Goal: Task Accomplishment & Management: Use online tool/utility

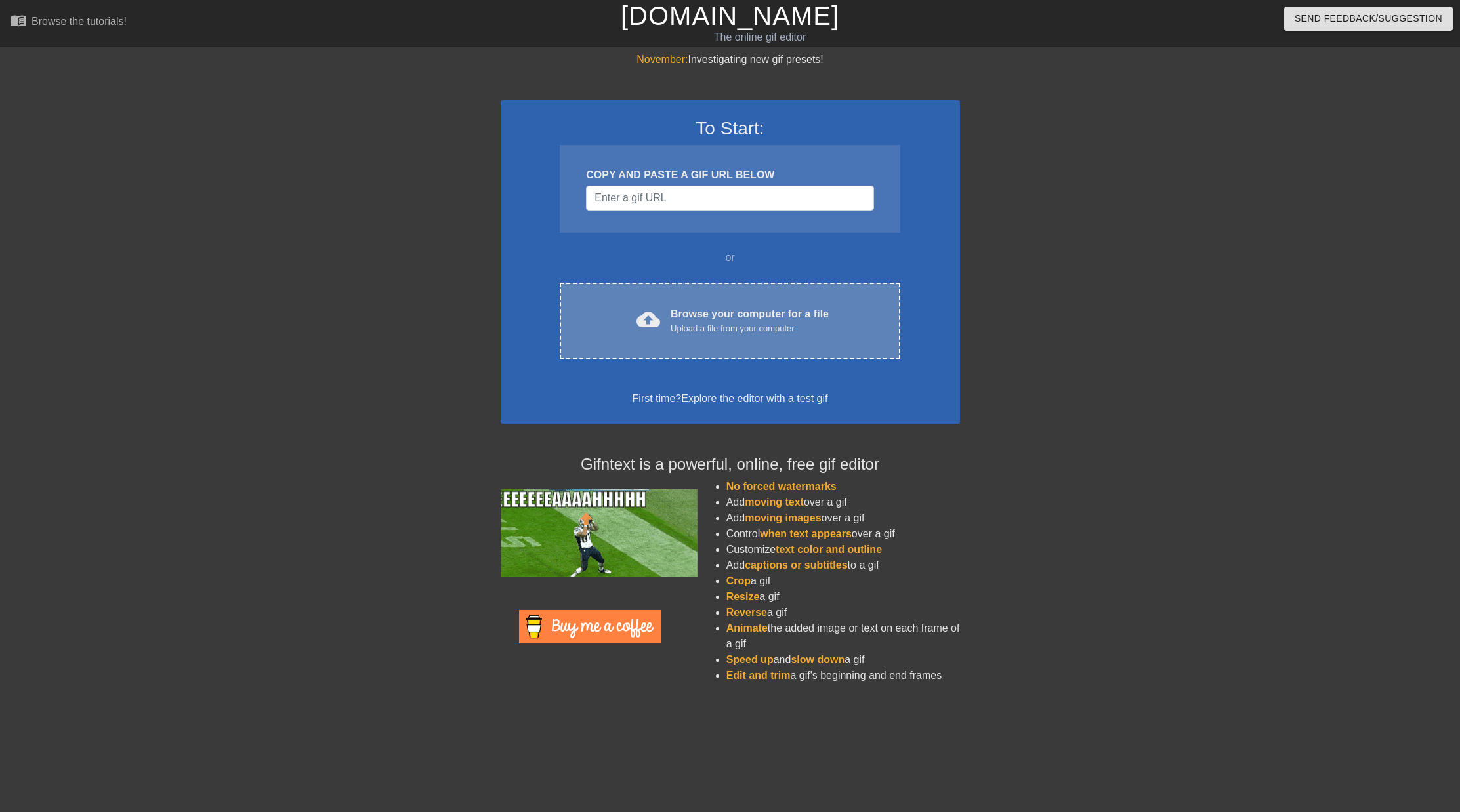
click at [707, 315] on div "Browse your computer for a file Upload a file from your computer" at bounding box center [750, 321] width 158 height 29
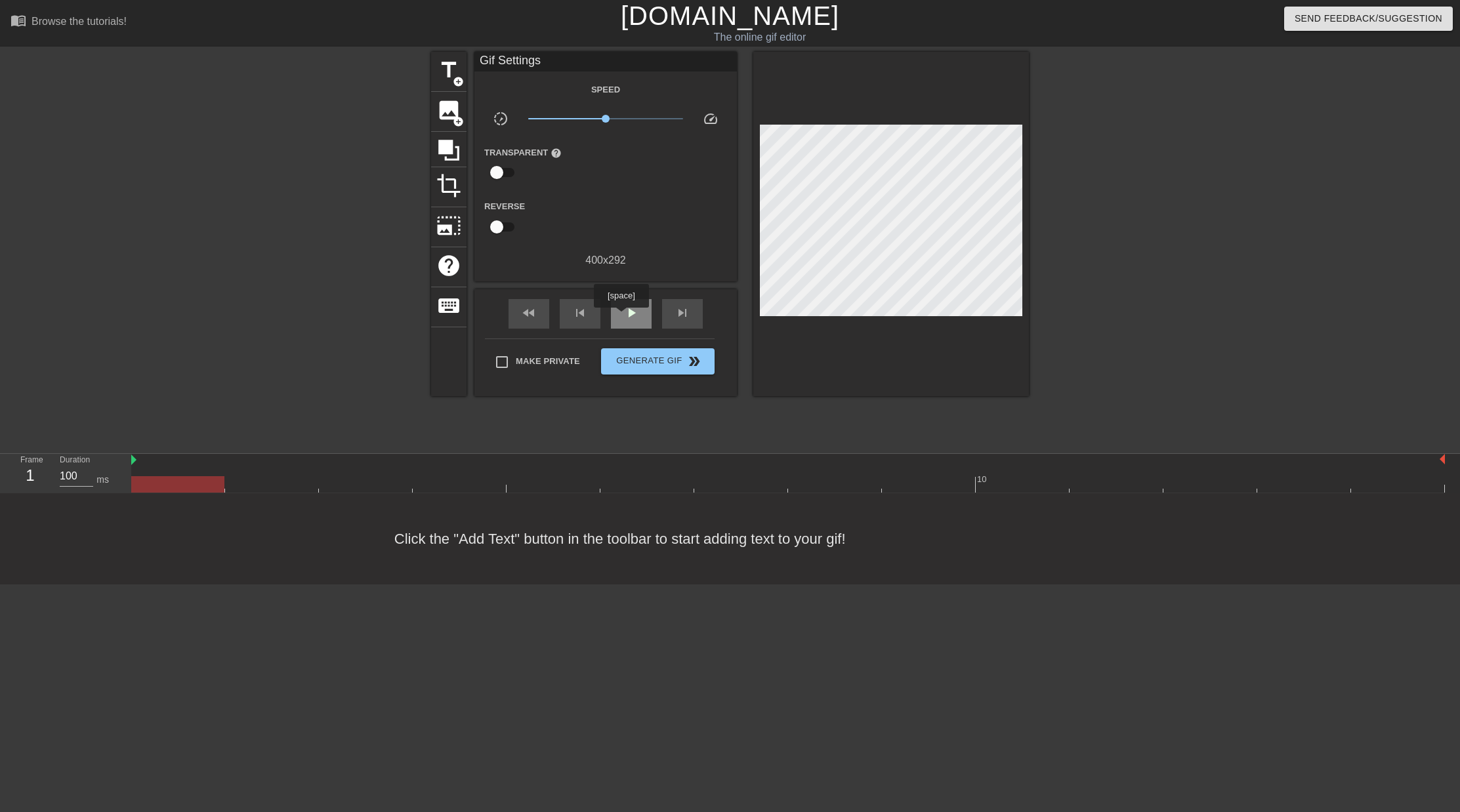
click at [623, 317] on span "play_arrow" at bounding box center [631, 312] width 16 height 16
click at [634, 315] on span "pause" at bounding box center [631, 312] width 16 height 16
drag, startPoint x: 948, startPoint y: 486, endPoint x: 850, endPoint y: 483, distance: 98.0
click at [854, 483] on div at bounding box center [834, 484] width 93 height 16
click at [628, 322] on div "play_arrow" at bounding box center [631, 314] width 41 height 30
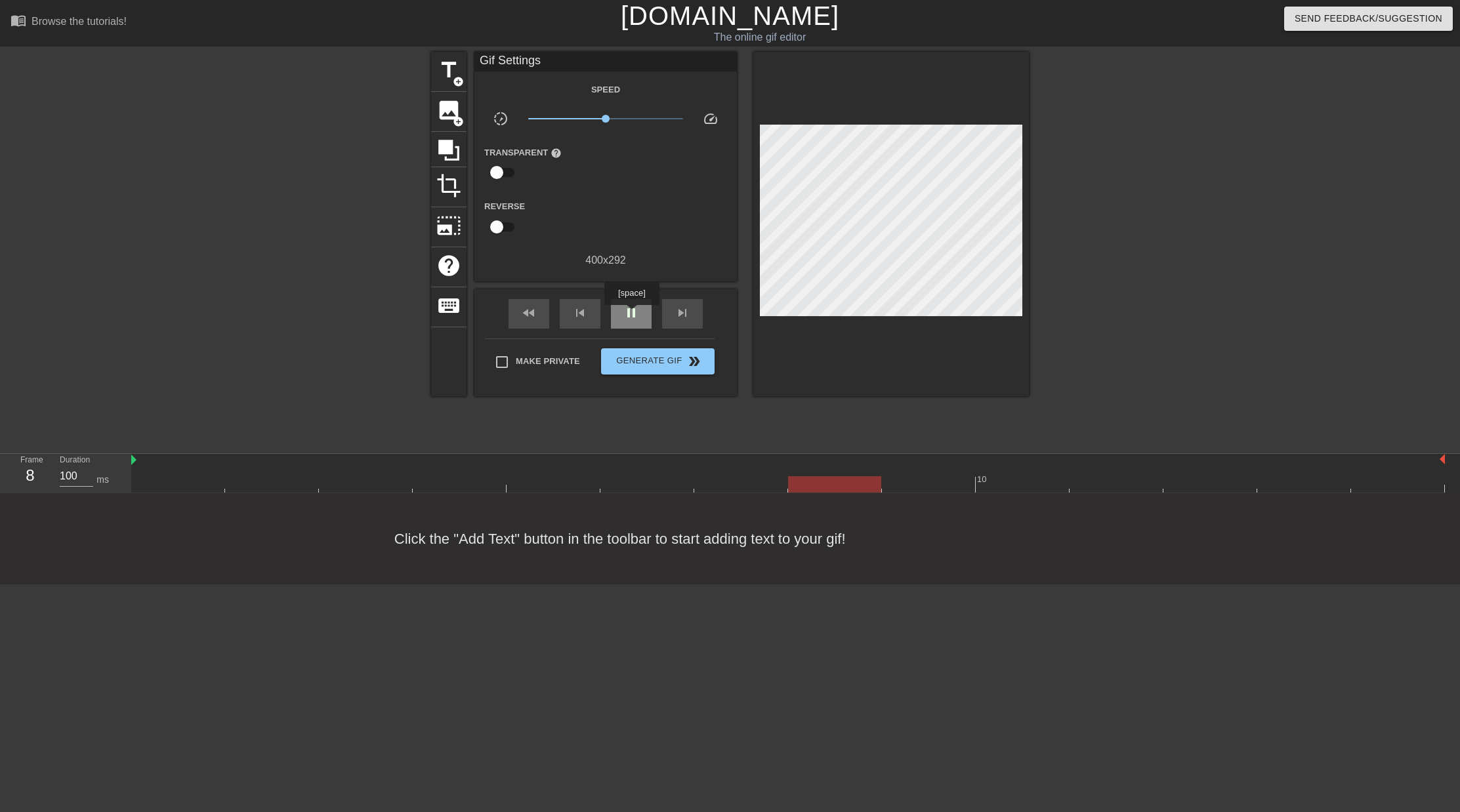
click at [633, 314] on span "pause" at bounding box center [631, 312] width 16 height 16
drag, startPoint x: 940, startPoint y: 488, endPoint x: 1000, endPoint y: 491, distance: 60.1
click at [1000, 491] on div at bounding box center [1022, 484] width 93 height 16
click at [454, 120] on span "add_circle" at bounding box center [458, 121] width 11 height 11
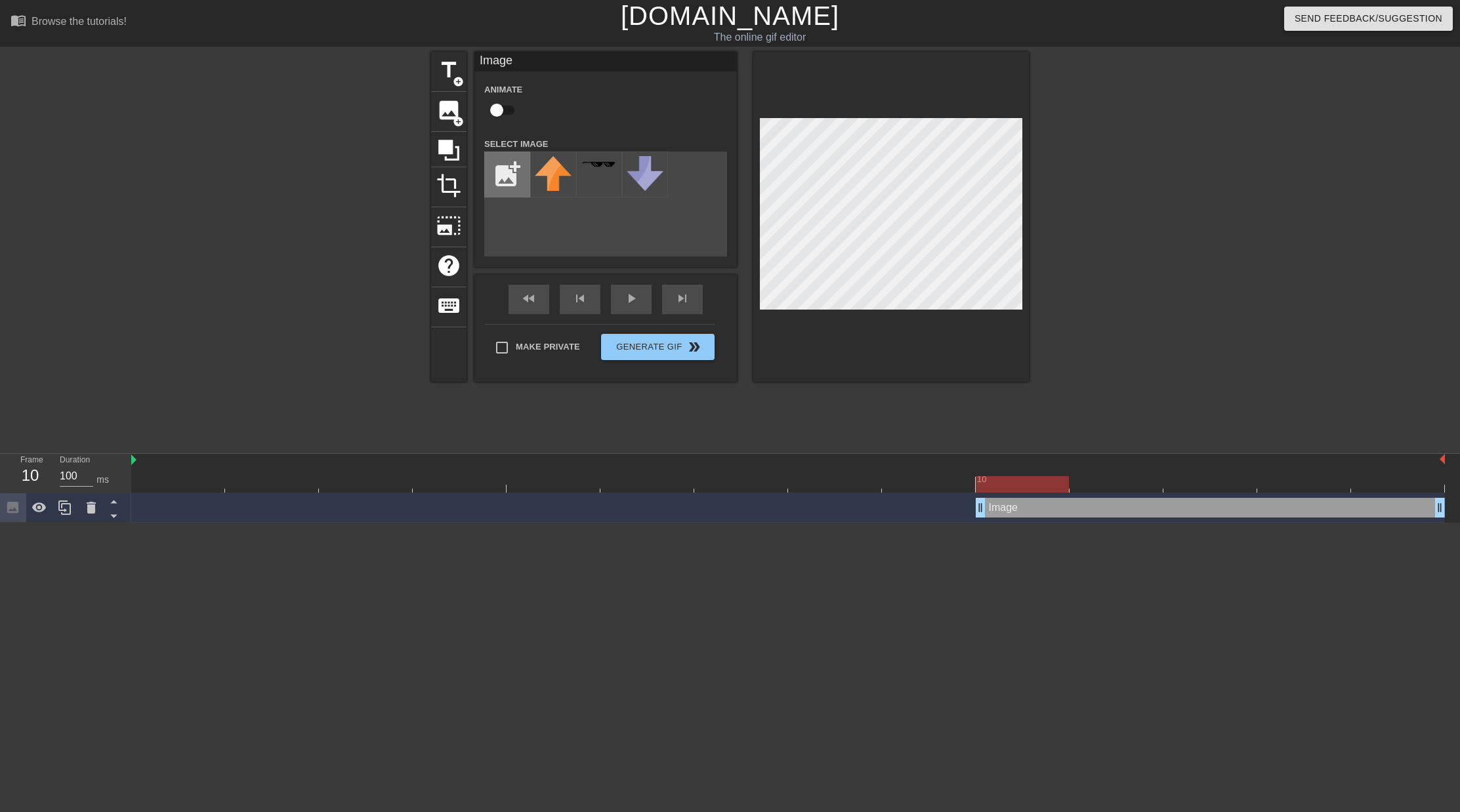
click at [502, 175] on input "file" at bounding box center [507, 175] width 44 height 44
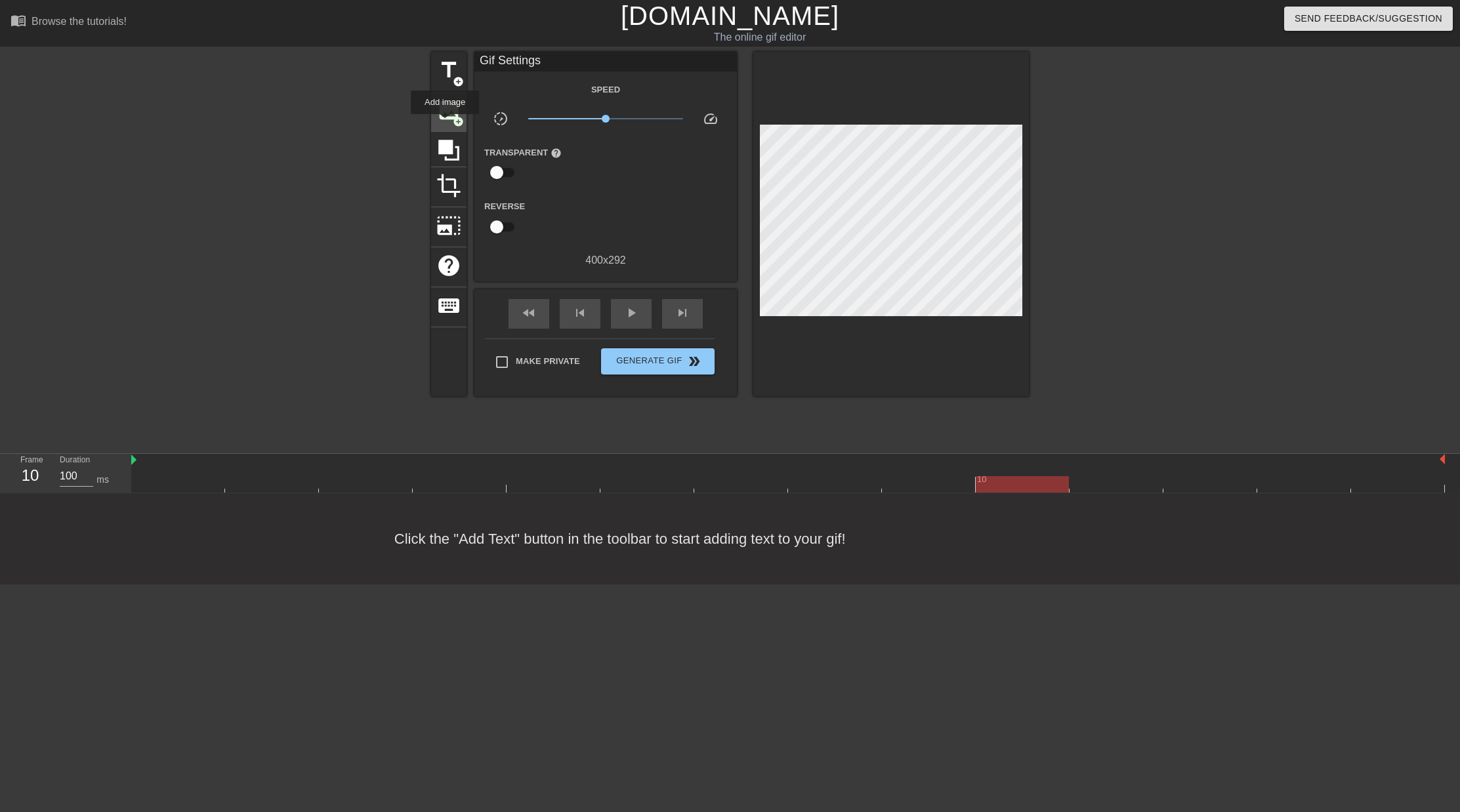
click at [446, 124] on div "image add_circle" at bounding box center [449, 112] width 36 height 40
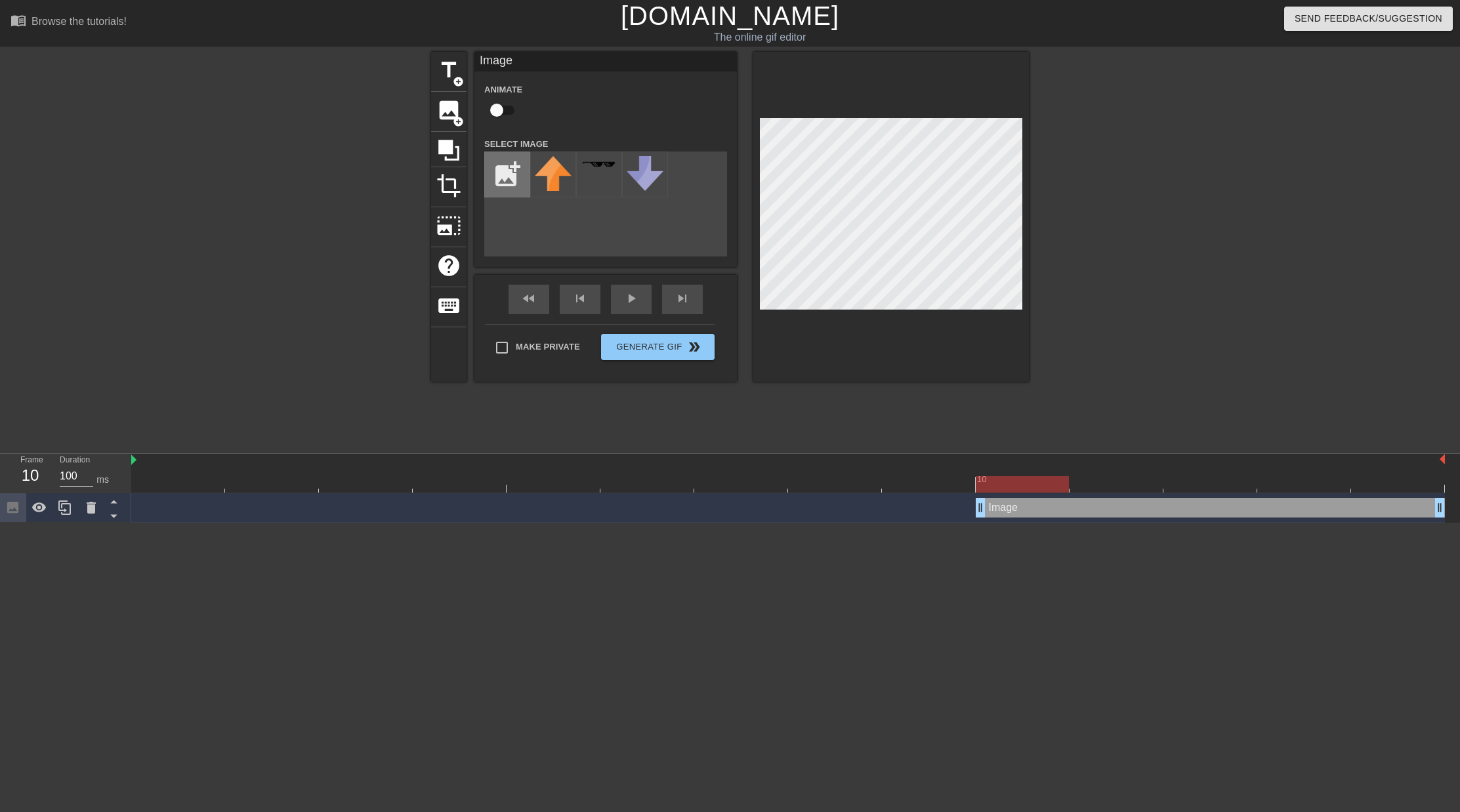
click at [510, 173] on input "file" at bounding box center [507, 175] width 44 height 44
type input "C:\fakepath\IMG_3634.jpg"
drag, startPoint x: 556, startPoint y: 179, endPoint x: 590, endPoint y: 186, distance: 34.7
click at [557, 179] on img at bounding box center [553, 178] width 37 height 43
click at [954, 321] on div at bounding box center [891, 217] width 275 height 330
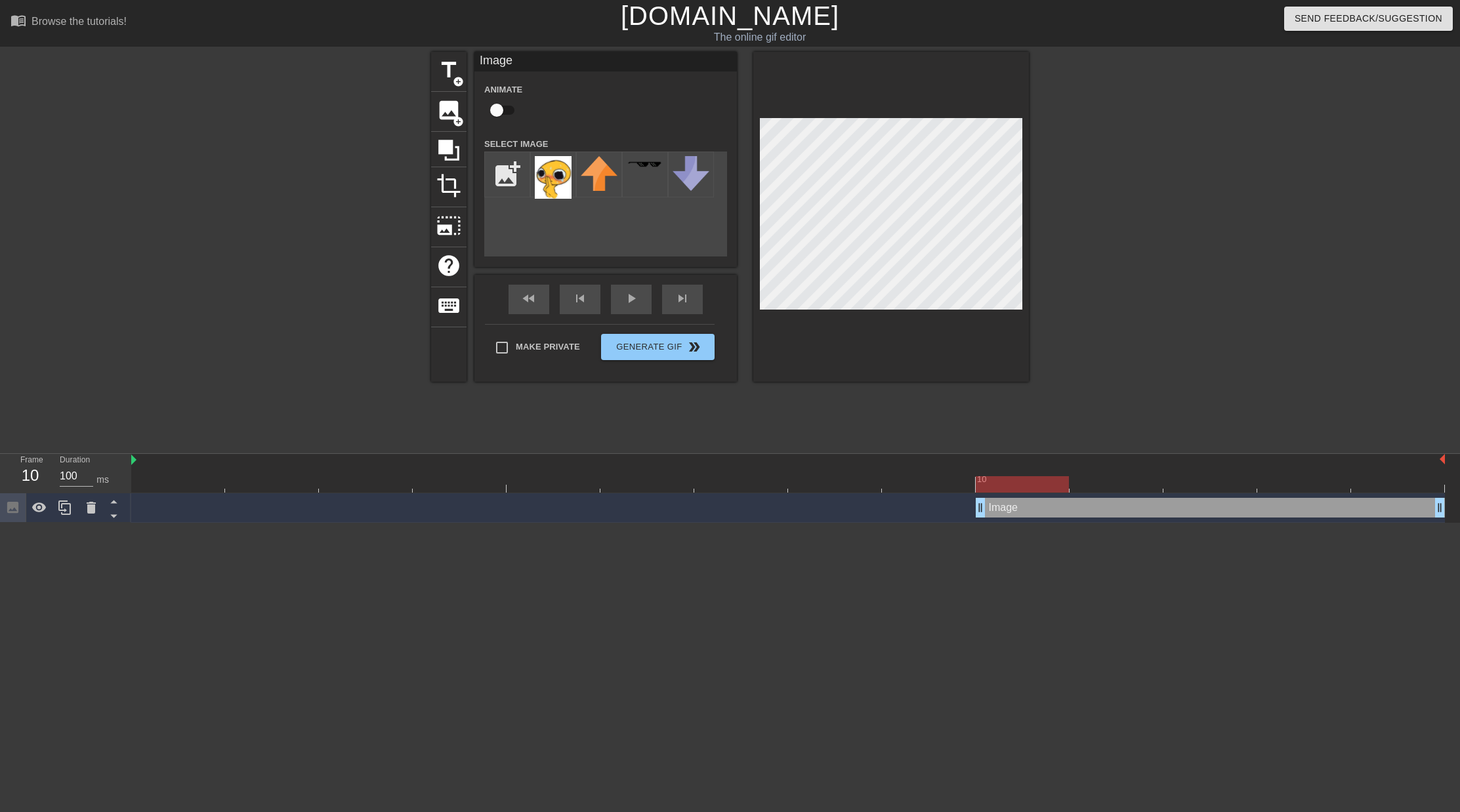
click at [1101, 246] on div at bounding box center [1143, 249] width 197 height 394
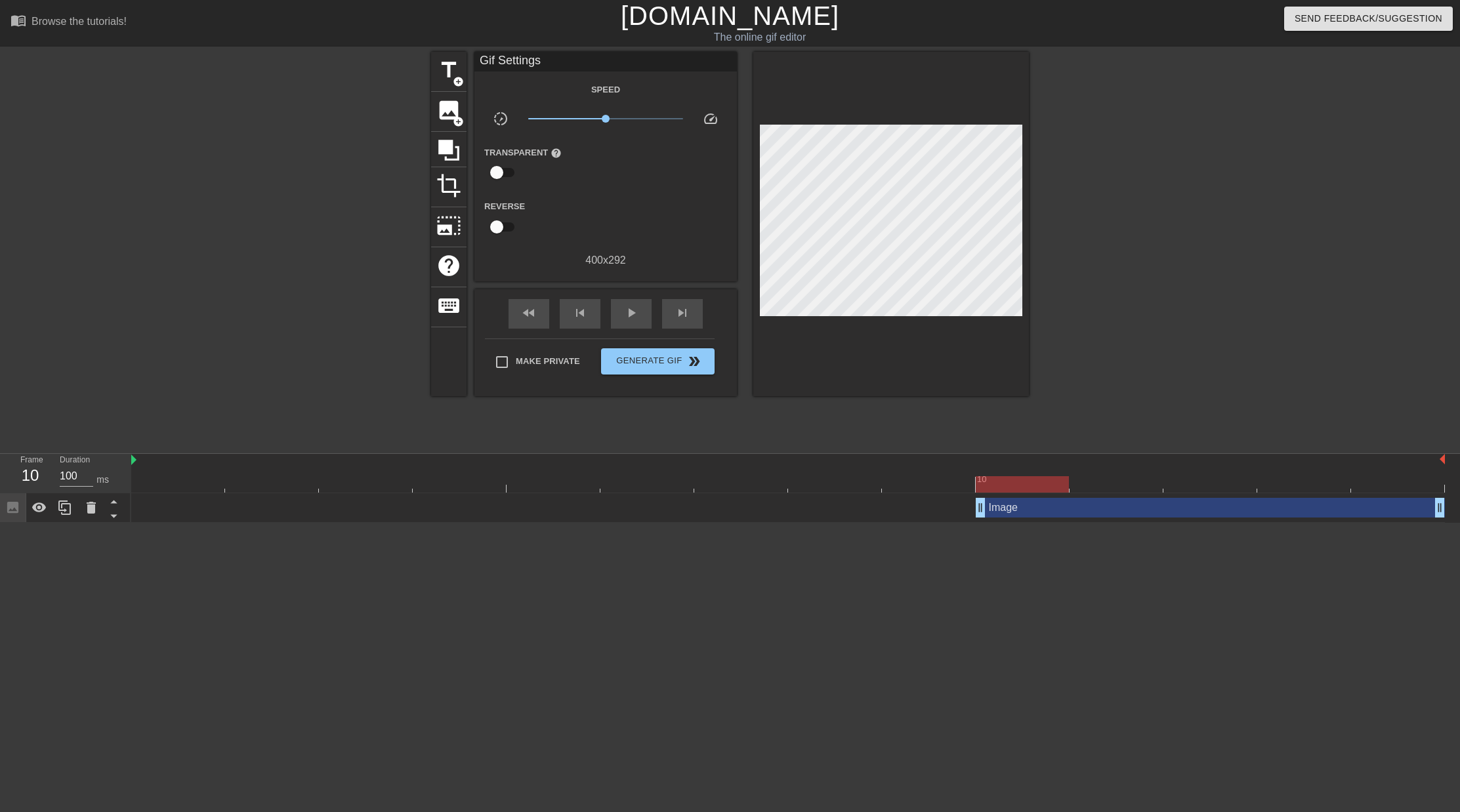
click at [1116, 346] on div at bounding box center [1143, 249] width 197 height 394
click at [1103, 486] on div at bounding box center [788, 484] width 1313 height 16
click at [1196, 479] on div at bounding box center [788, 484] width 1313 height 16
click at [1128, 485] on div at bounding box center [788, 484] width 1313 height 16
click at [452, 119] on span "add_circle" at bounding box center [458, 121] width 11 height 11
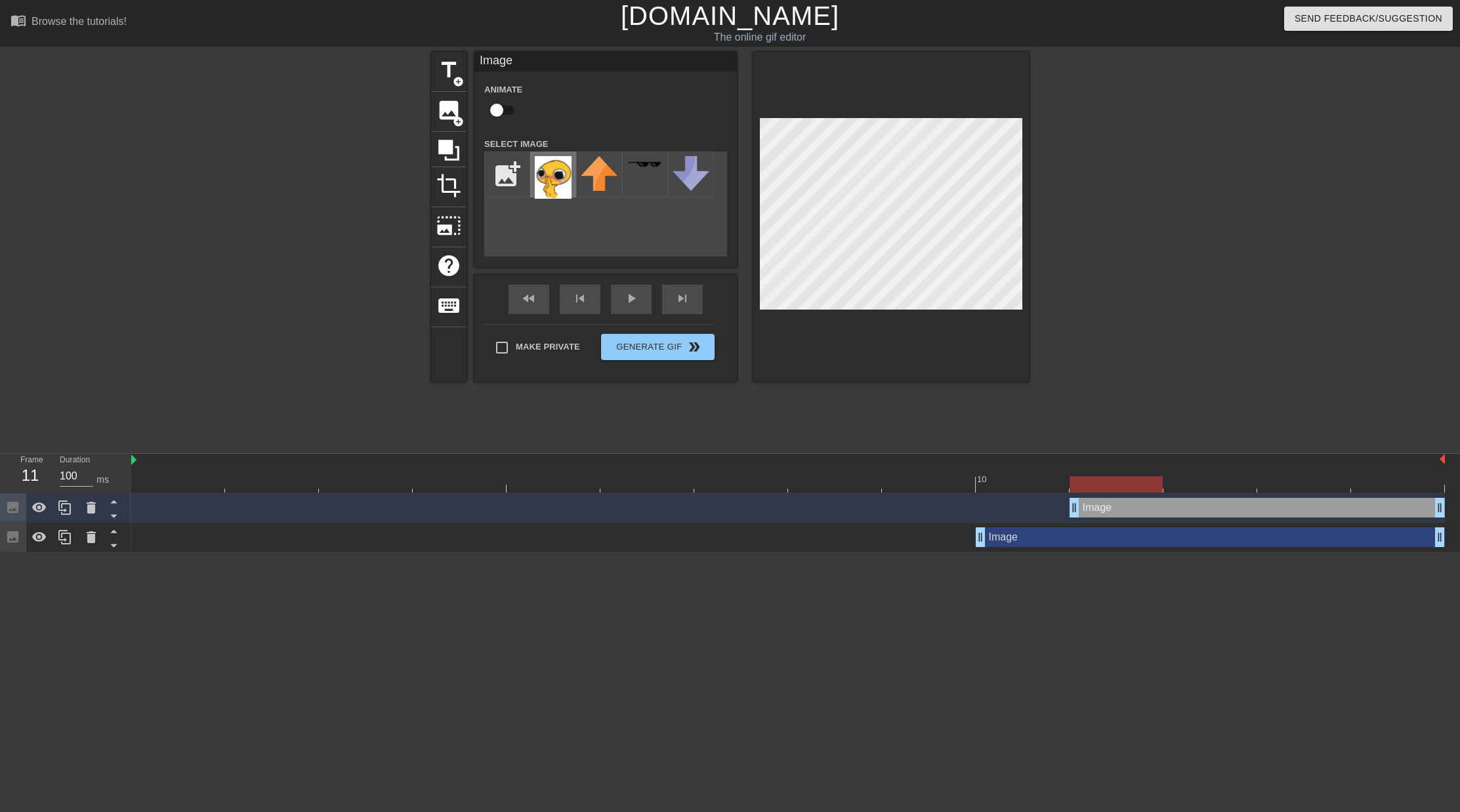
click at [563, 175] on img at bounding box center [553, 178] width 37 height 43
click at [1131, 264] on div at bounding box center [1143, 249] width 197 height 394
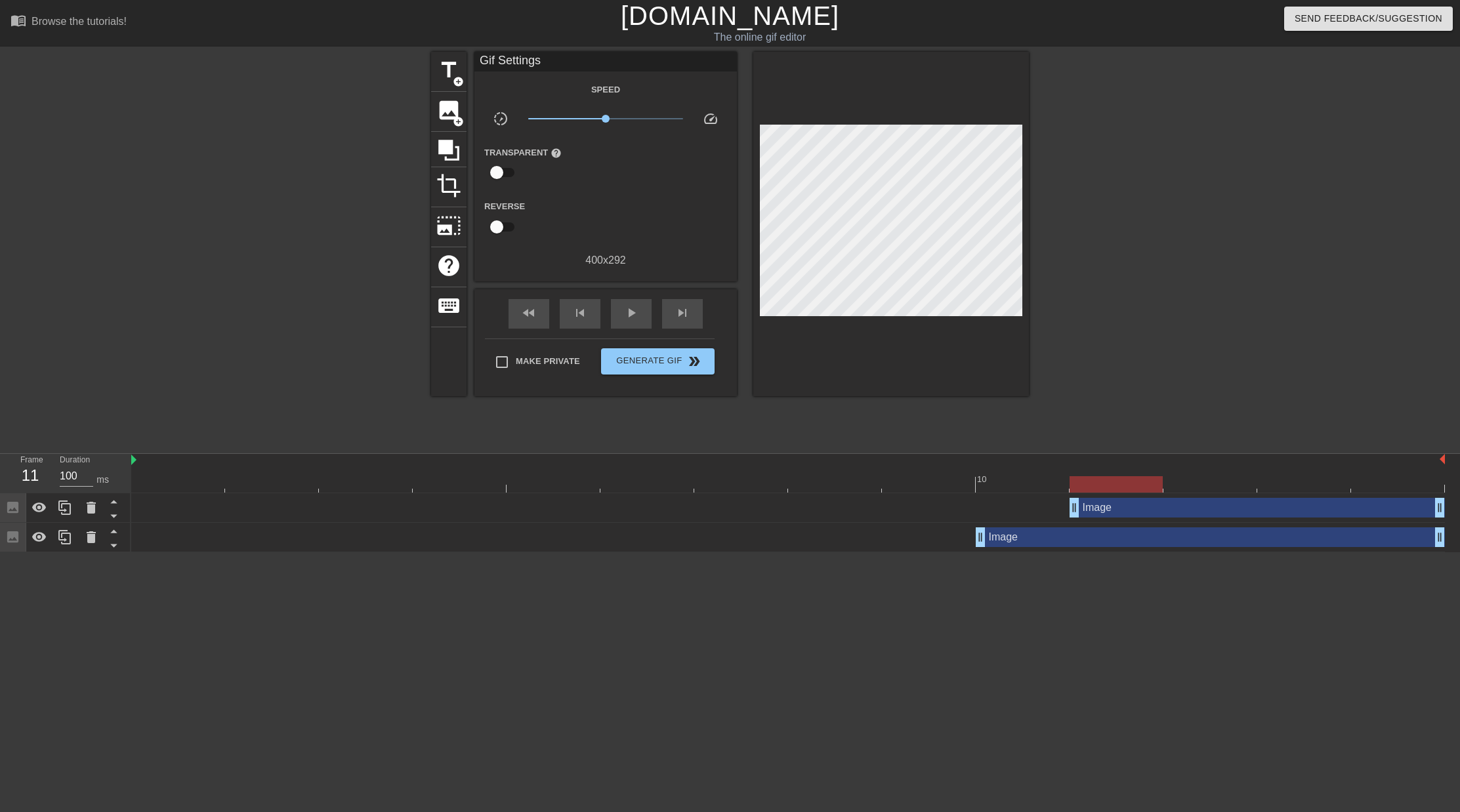
click at [1204, 487] on div at bounding box center [788, 484] width 1313 height 16
drag, startPoint x: 1122, startPoint y: 488, endPoint x: 1051, endPoint y: 481, distance: 71.3
click at [1122, 488] on div at bounding box center [788, 484] width 1313 height 16
drag, startPoint x: 1022, startPoint y: 480, endPoint x: 959, endPoint y: 455, distance: 67.8
click at [1022, 480] on div at bounding box center [788, 484] width 1313 height 16
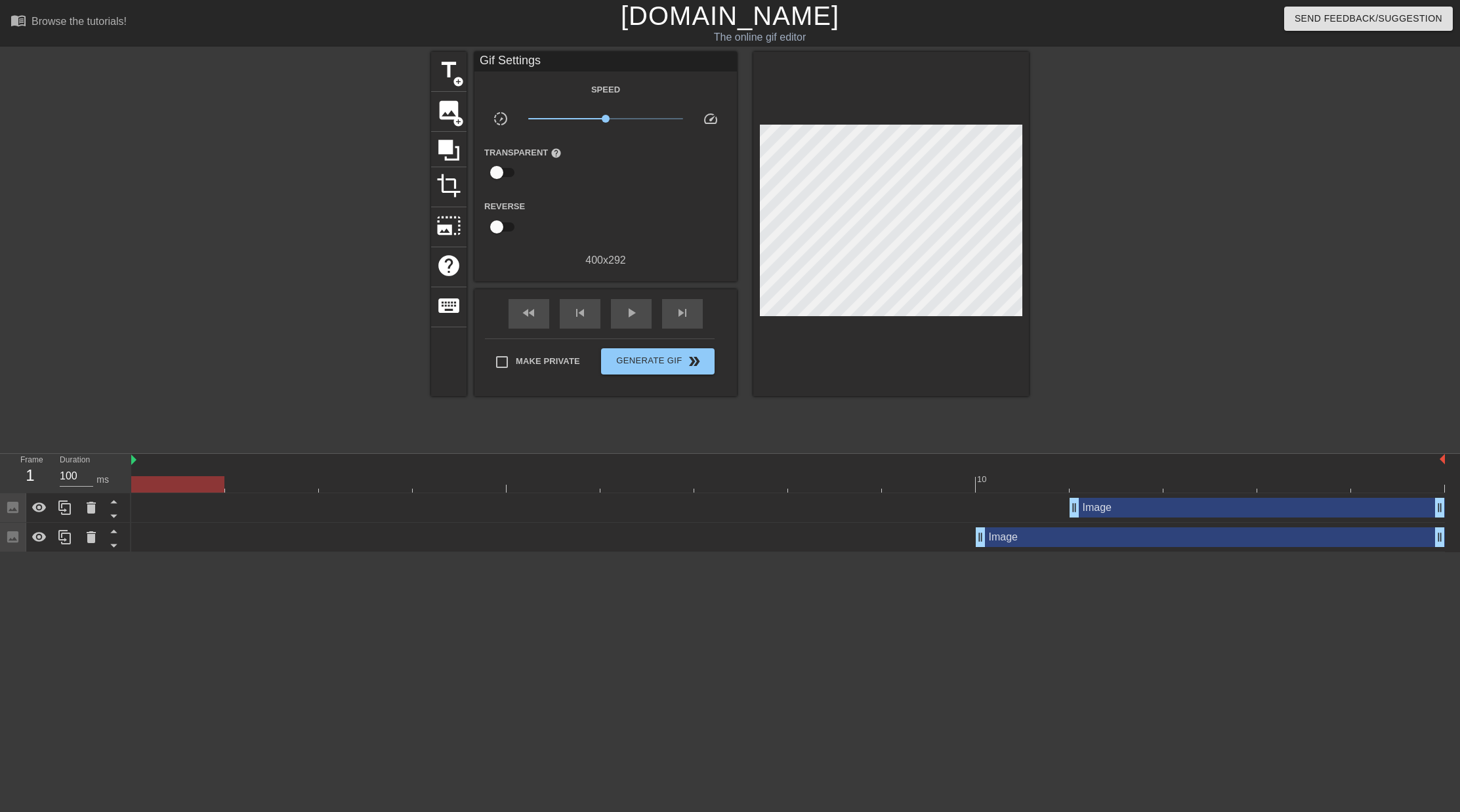
drag, startPoint x: 215, startPoint y: 483, endPoint x: 291, endPoint y: 466, distance: 77.9
click at [215, 483] on div at bounding box center [788, 484] width 1313 height 16
click at [620, 317] on div "play_arrow" at bounding box center [631, 314] width 41 height 30
click at [1108, 487] on div at bounding box center [788, 484] width 1313 height 16
click at [1217, 486] on div at bounding box center [788, 484] width 1313 height 16
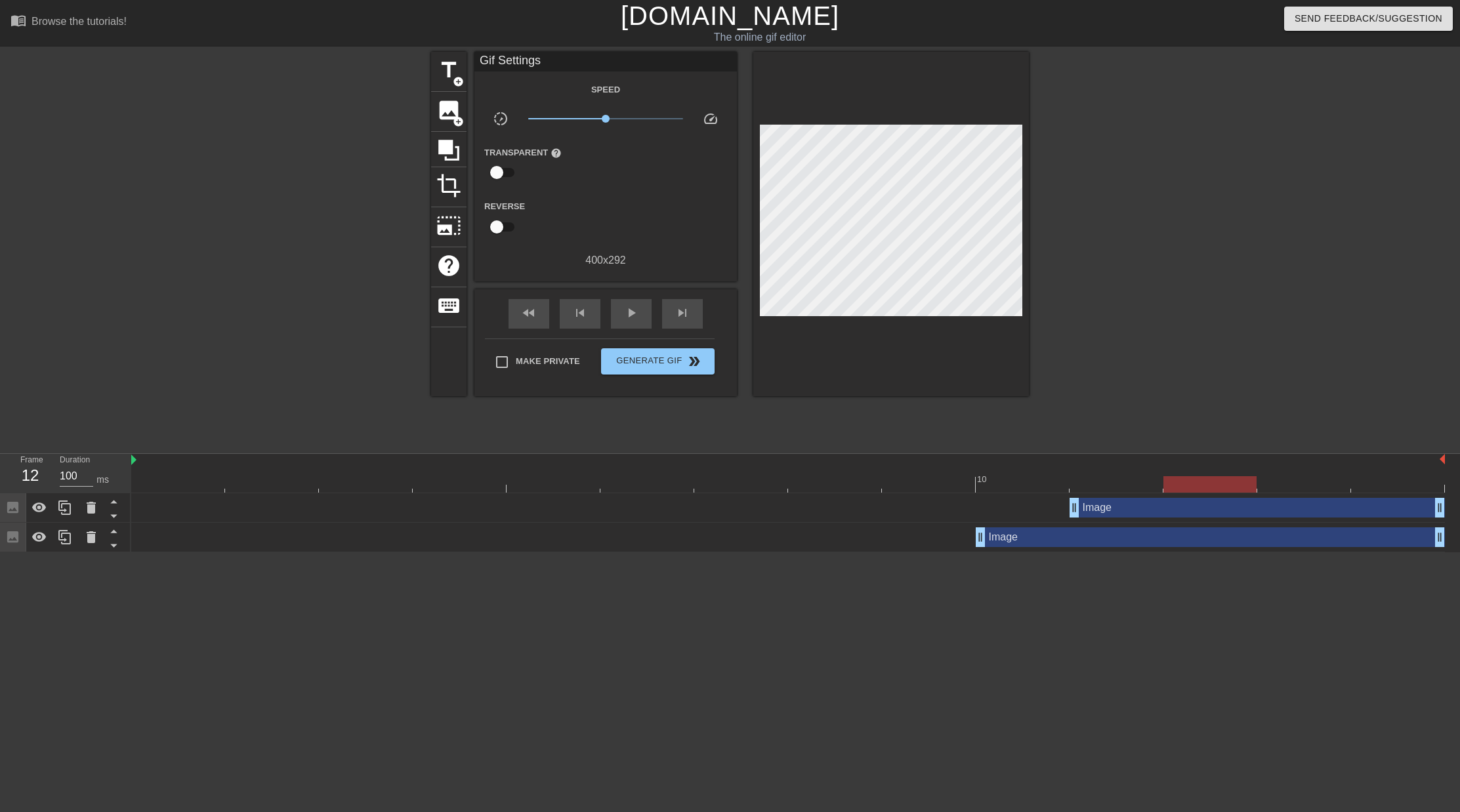
click at [1291, 486] on div at bounding box center [788, 484] width 1313 height 16
click at [1206, 484] on div at bounding box center [788, 484] width 1313 height 16
click at [1308, 490] on div at bounding box center [788, 484] width 1313 height 16
drag, startPoint x: 446, startPoint y: 115, endPoint x: 461, endPoint y: 120, distance: 15.8
click at [446, 115] on span "image" at bounding box center [449, 110] width 25 height 25
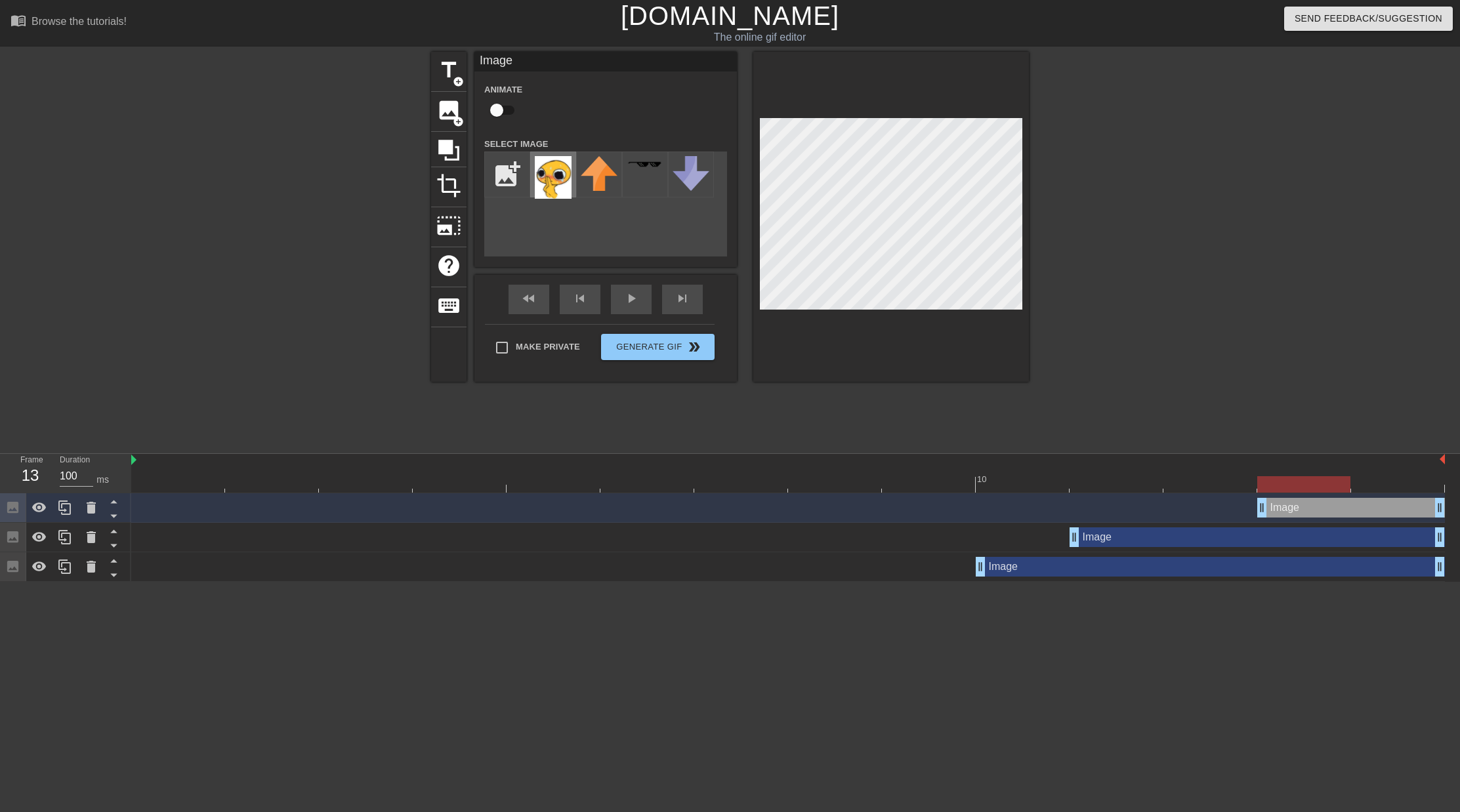
drag, startPoint x: 540, startPoint y: 171, endPoint x: 554, endPoint y: 172, distance: 14.0
click at [540, 171] on img at bounding box center [553, 178] width 37 height 43
click at [947, 314] on div at bounding box center [891, 217] width 275 height 330
drag, startPoint x: 1208, startPoint y: 327, endPoint x: 1271, endPoint y: 380, distance: 82.3
click at [1208, 327] on div at bounding box center [1143, 249] width 197 height 394
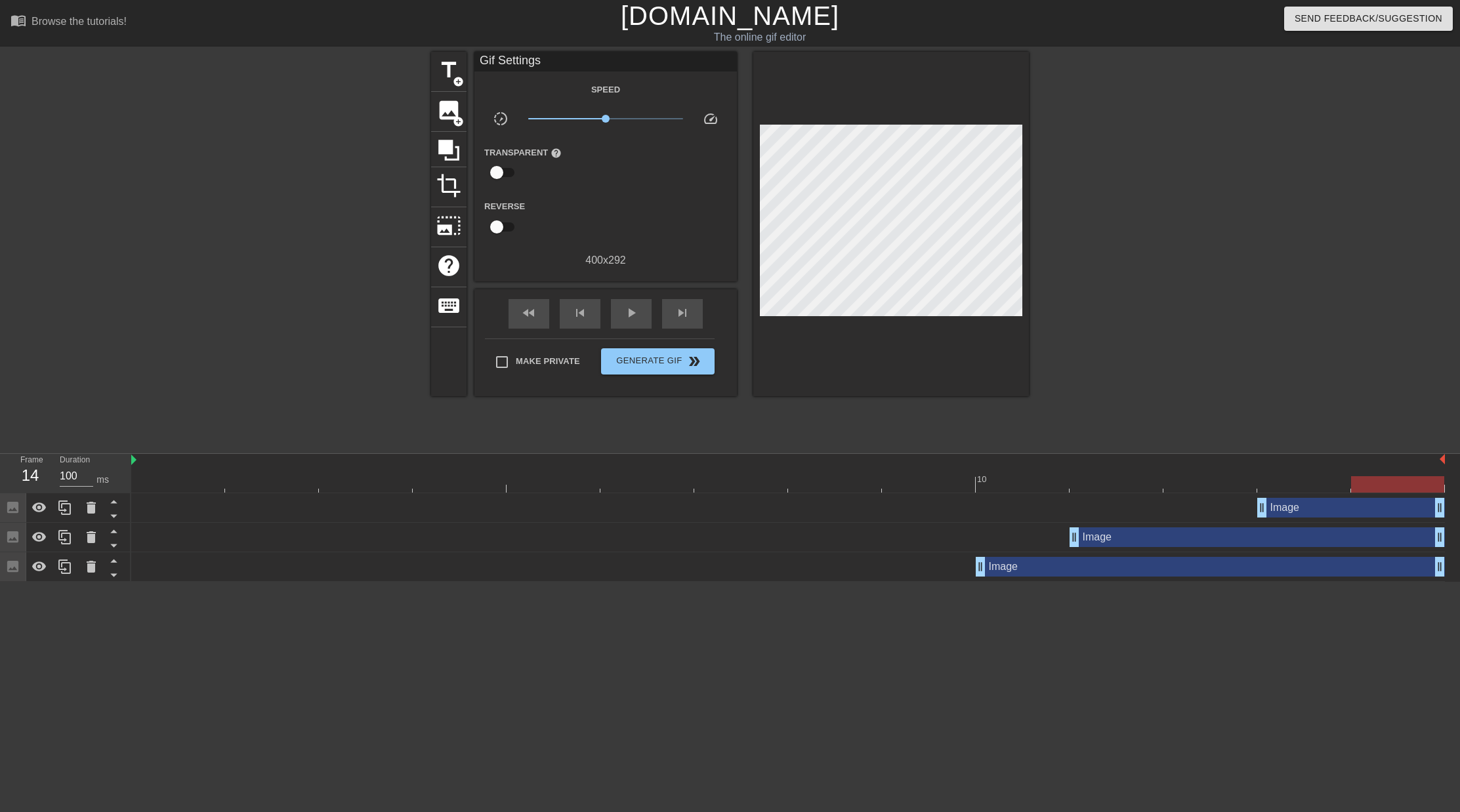
click at [1392, 486] on div at bounding box center [788, 484] width 1313 height 16
click at [1339, 510] on div "Image drag_handle drag_handle" at bounding box center [1350, 508] width 187 height 20
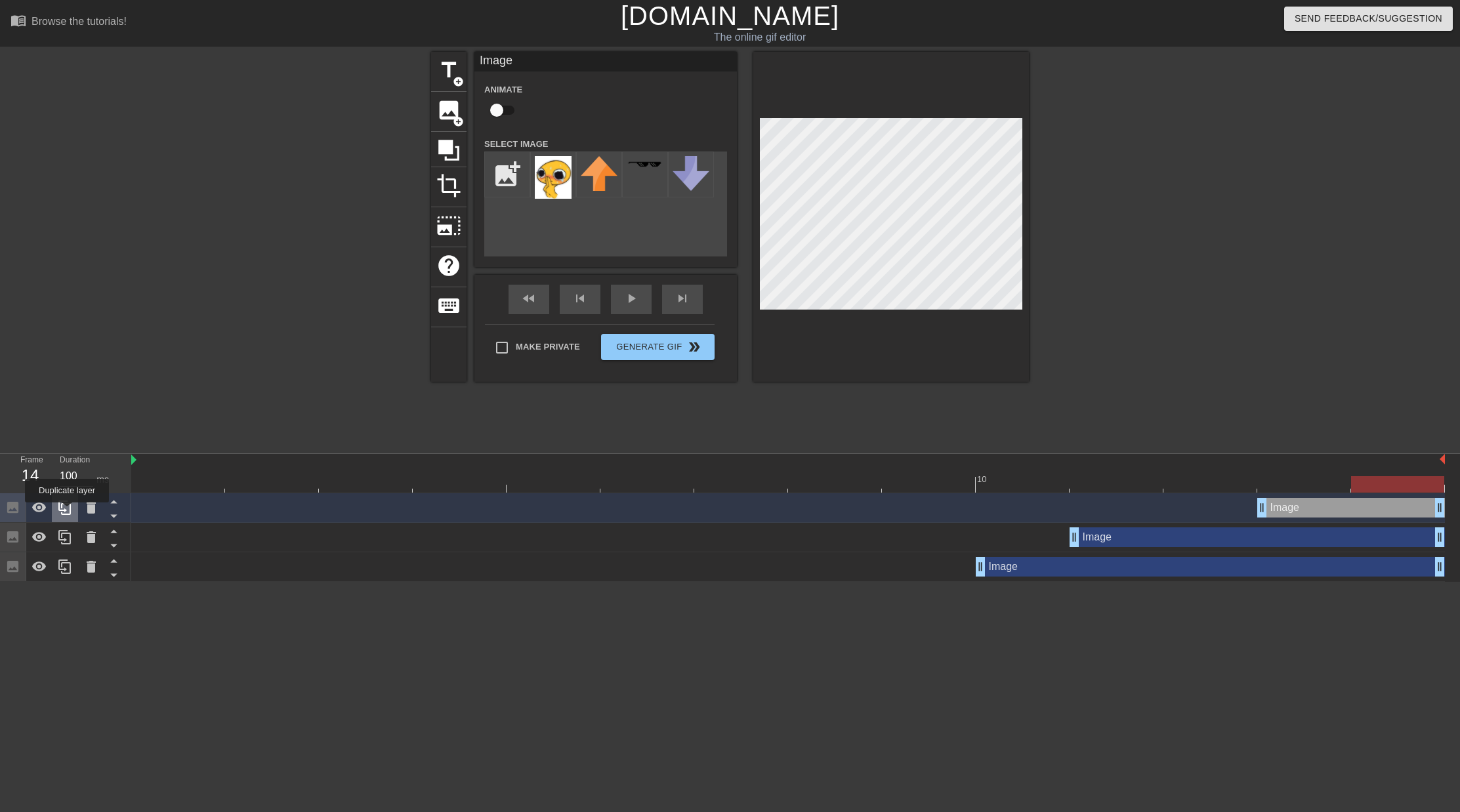
click at [68, 511] on icon at bounding box center [64, 507] width 16 height 16
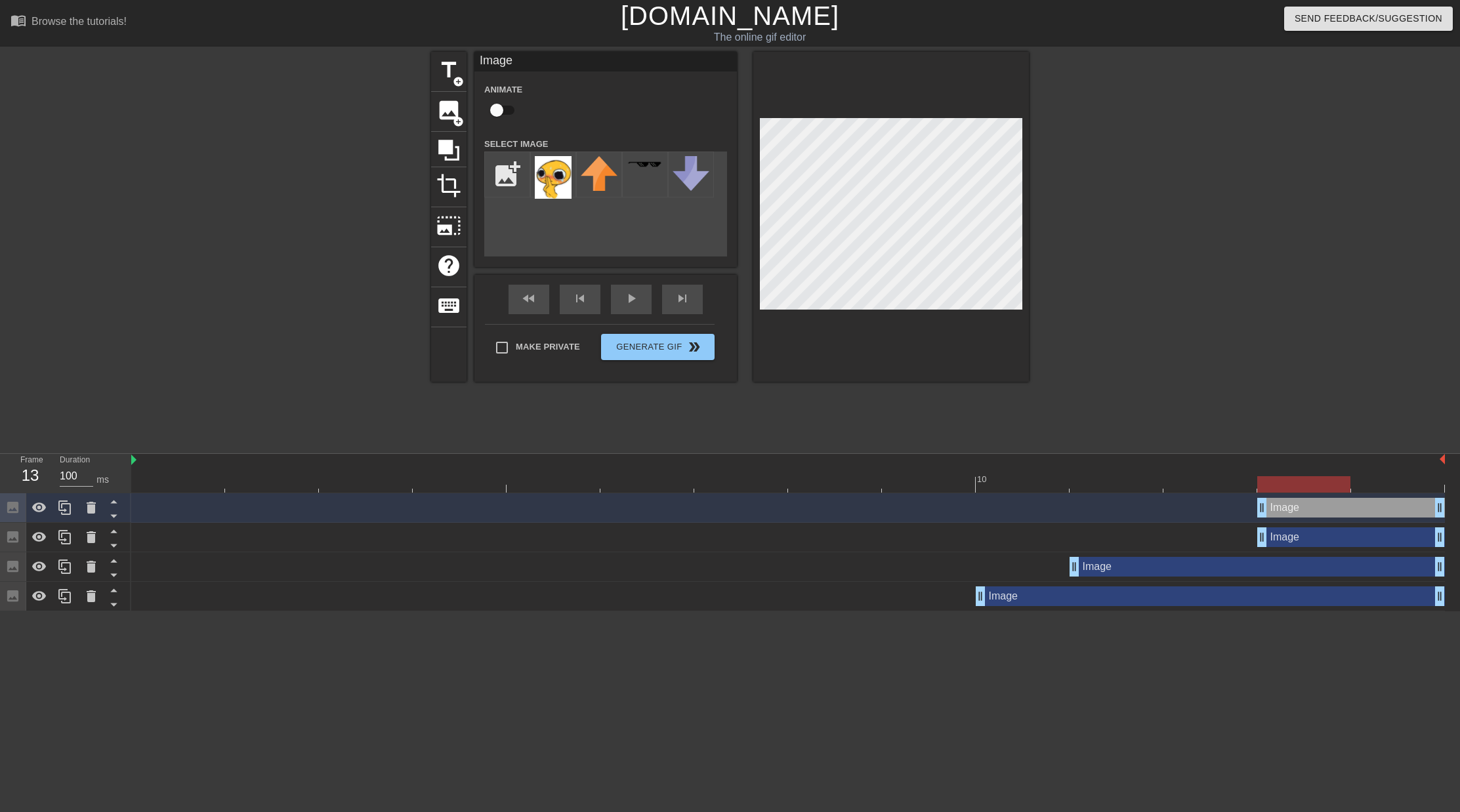
drag, startPoint x: 1354, startPoint y: 510, endPoint x: 1396, endPoint y: 489, distance: 47.0
click at [1396, 498] on div "Image drag_handle drag_handle" at bounding box center [1350, 508] width 187 height 20
click at [1391, 479] on div at bounding box center [788, 484] width 1313 height 16
click at [1380, 511] on div "Image drag_handle drag_handle" at bounding box center [1350, 508] width 187 height 20
drag, startPoint x: 188, startPoint y: 472, endPoint x: 241, endPoint y: 445, distance: 59.5
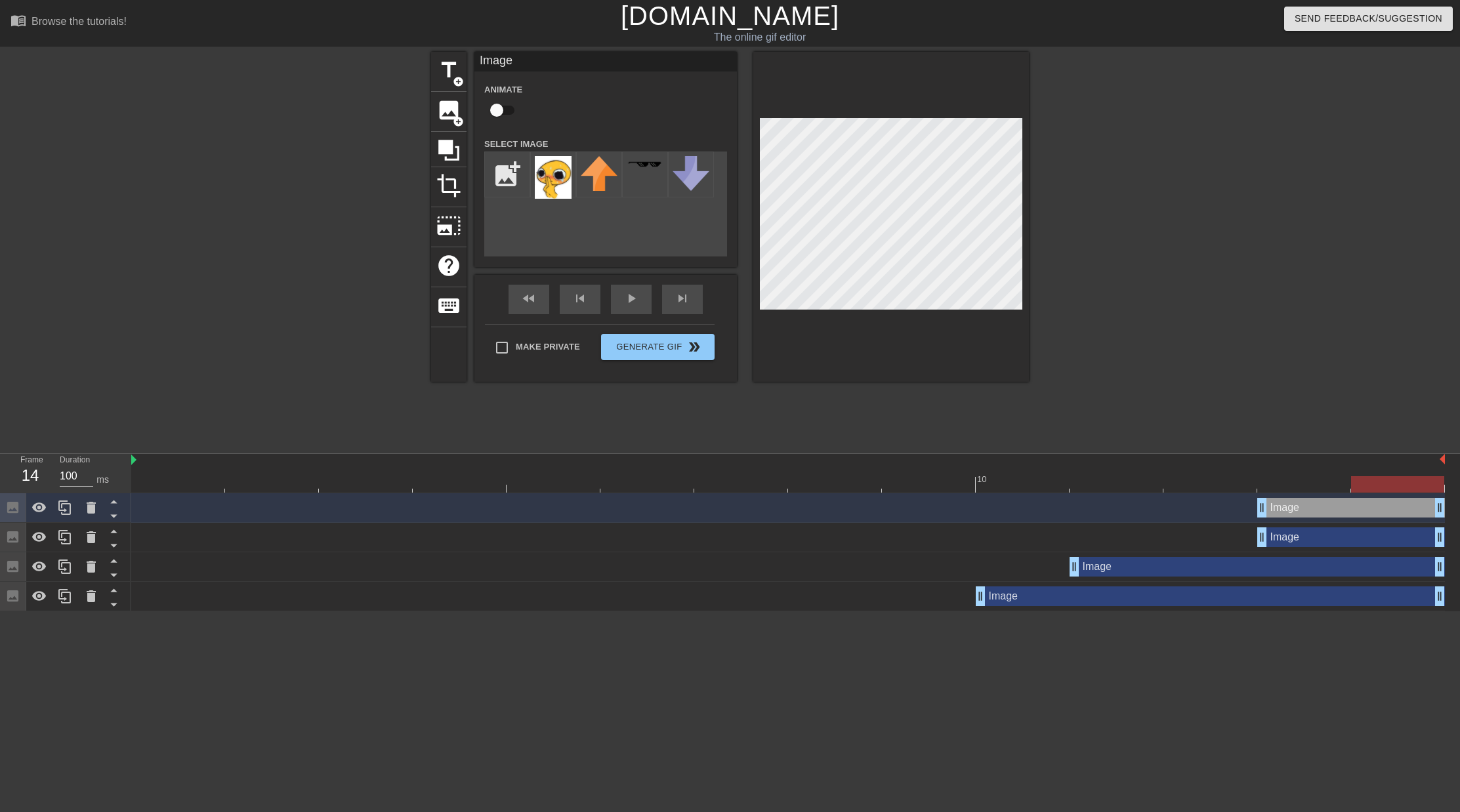
click at [188, 472] on div at bounding box center [178, 475] width 94 height 16
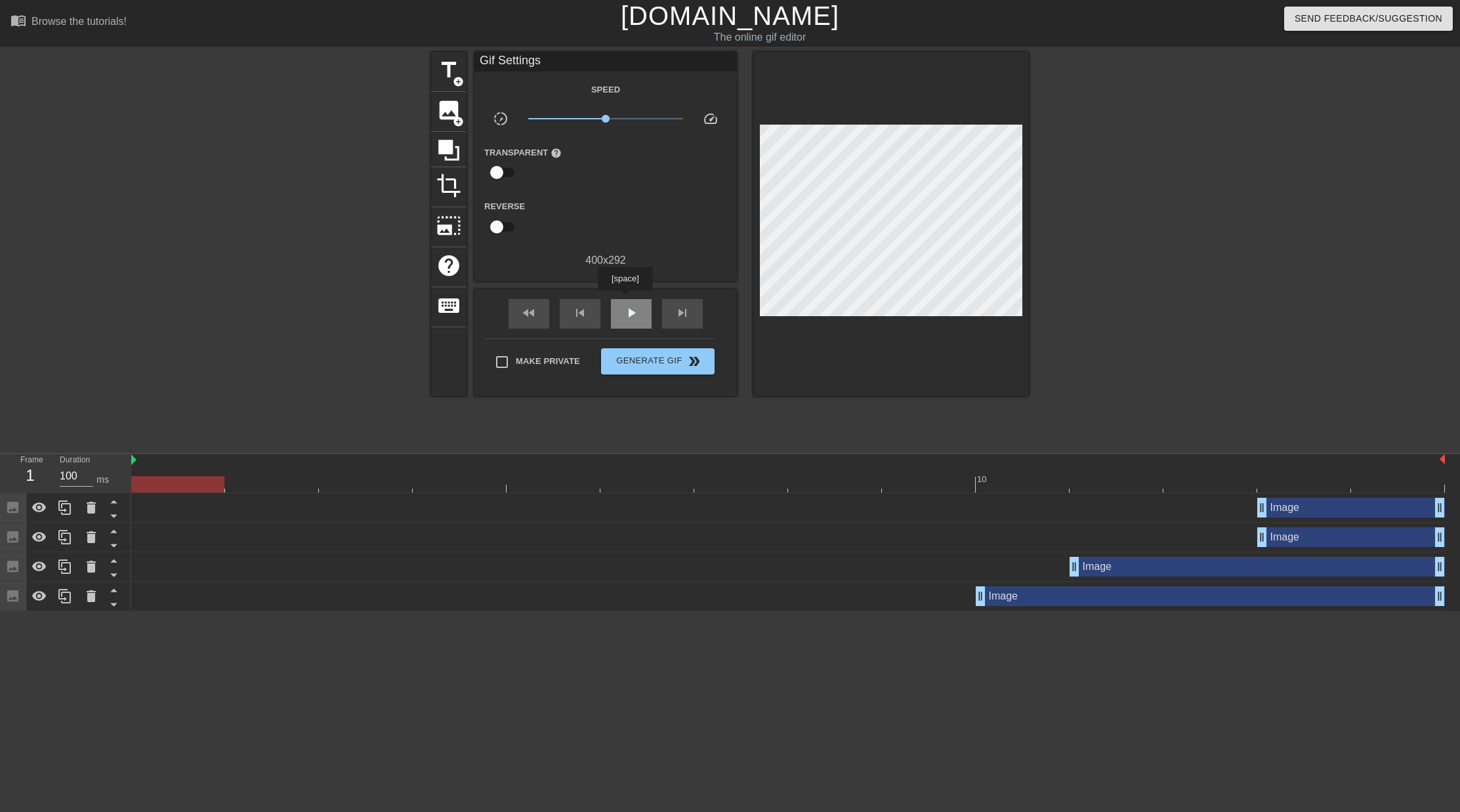
click at [626, 300] on div "play_arrow" at bounding box center [631, 314] width 41 height 30
click at [600, 116] on span "x0.851" at bounding box center [600, 118] width 8 height 8
click at [606, 118] on span "x1.00" at bounding box center [606, 118] width 8 height 8
click at [1347, 507] on div "Image drag_handle drag_handle" at bounding box center [1350, 508] width 187 height 20
click at [628, 297] on div "fast_rewind skip_previous pause skip_next" at bounding box center [605, 314] width 214 height 49
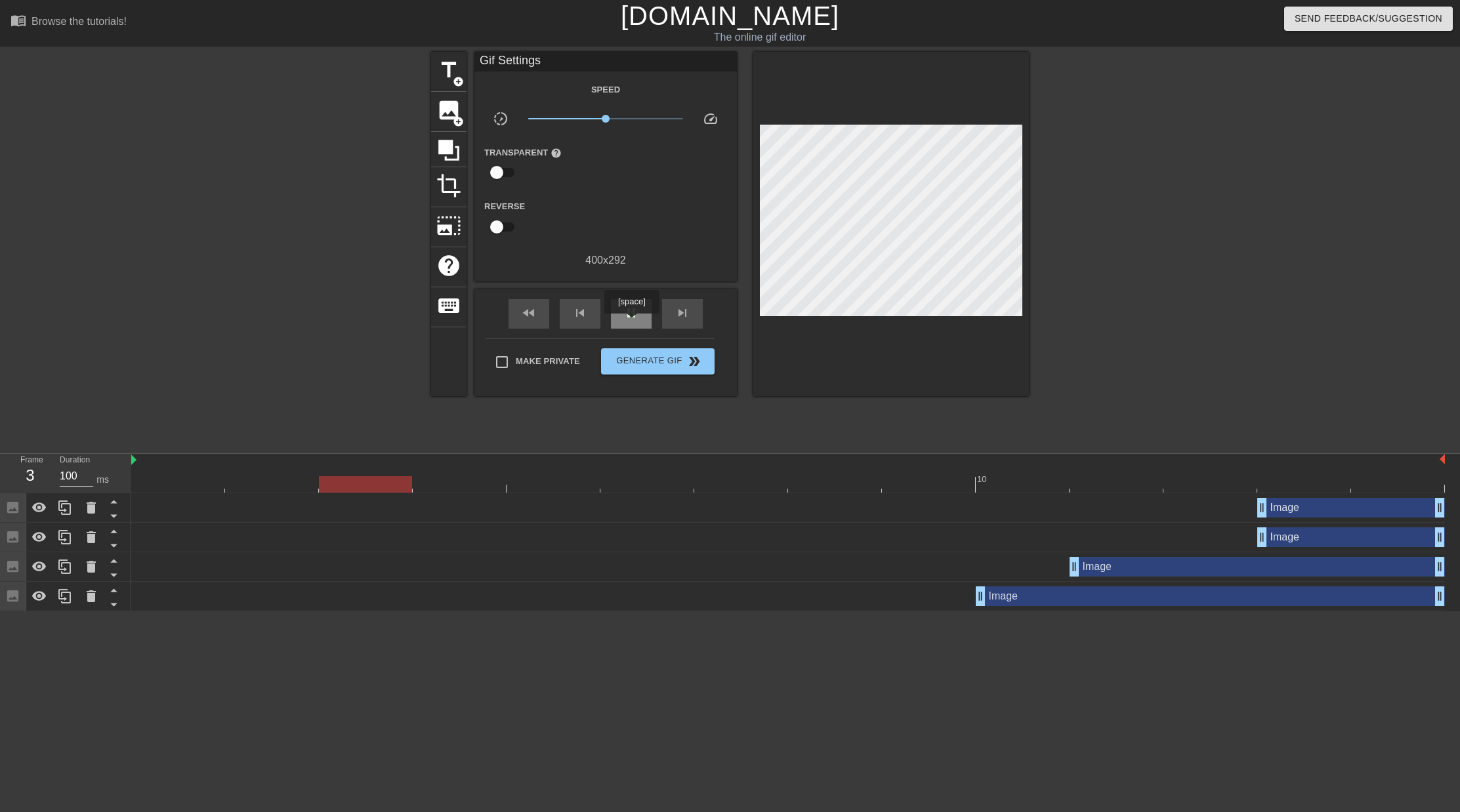
click at [633, 323] on div "pause" at bounding box center [631, 314] width 41 height 30
click at [1293, 483] on div at bounding box center [788, 484] width 1313 height 16
click at [454, 81] on span "add_circle" at bounding box center [458, 81] width 11 height 11
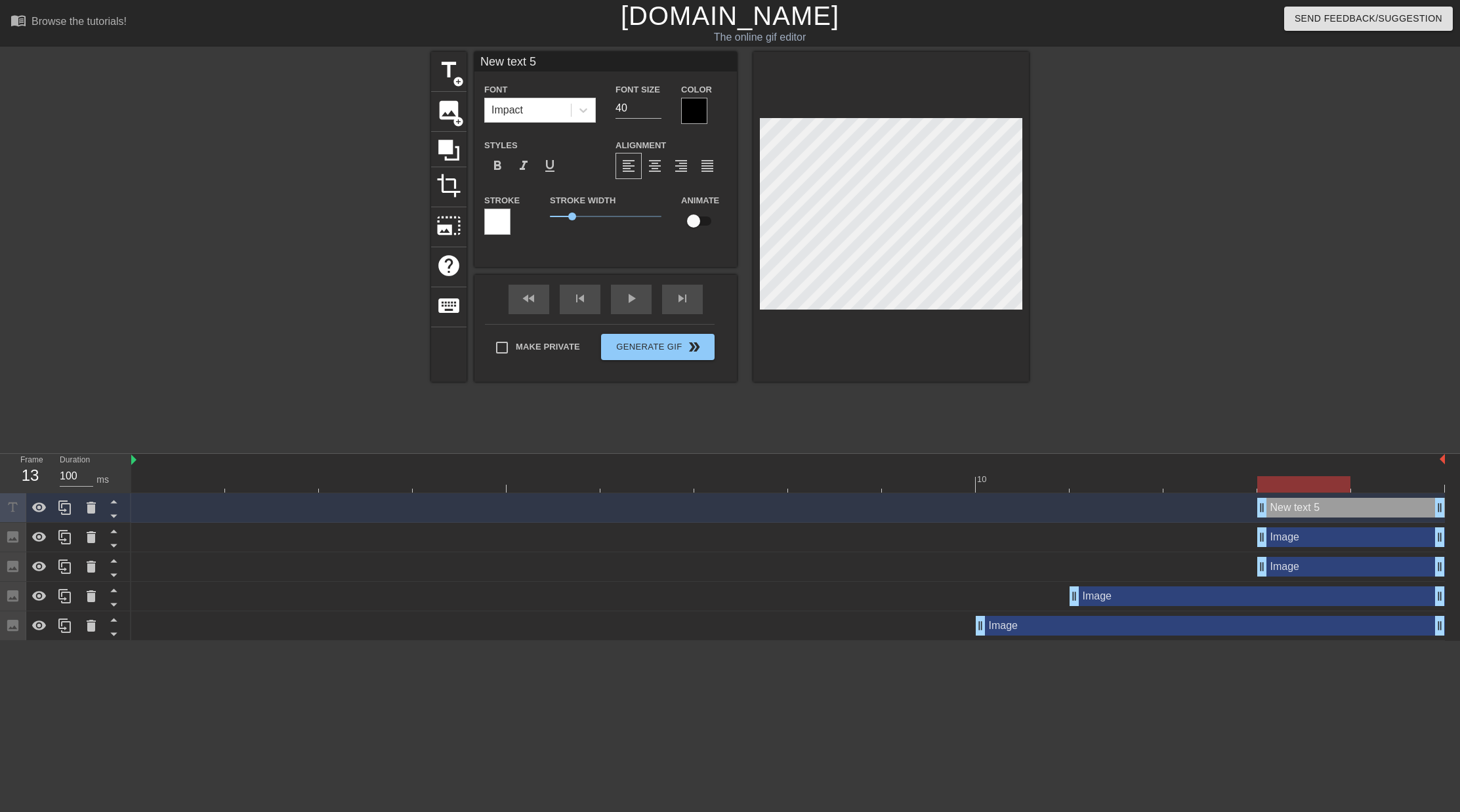
scroll to position [0, 2]
type input "G"
type textarea "G"
type input "GA"
type textarea "GA"
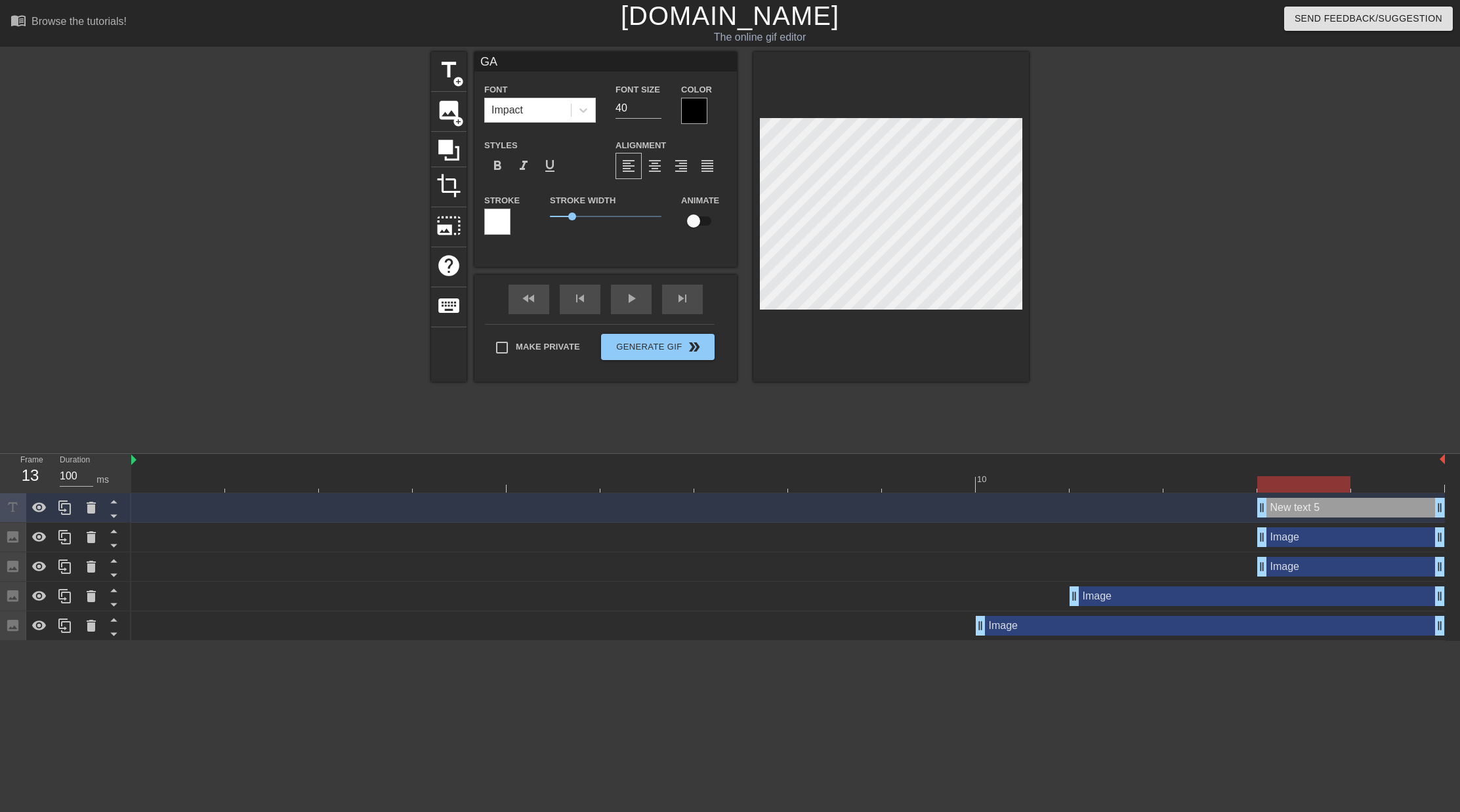
scroll to position [0, 0]
type input "[DEMOGRAPHIC_DATA]"
type textarea "[DEMOGRAPHIC_DATA]"
type input "[DEMOGRAPHIC_DATA]"
type textarea "[DEMOGRAPHIC_DATA]"
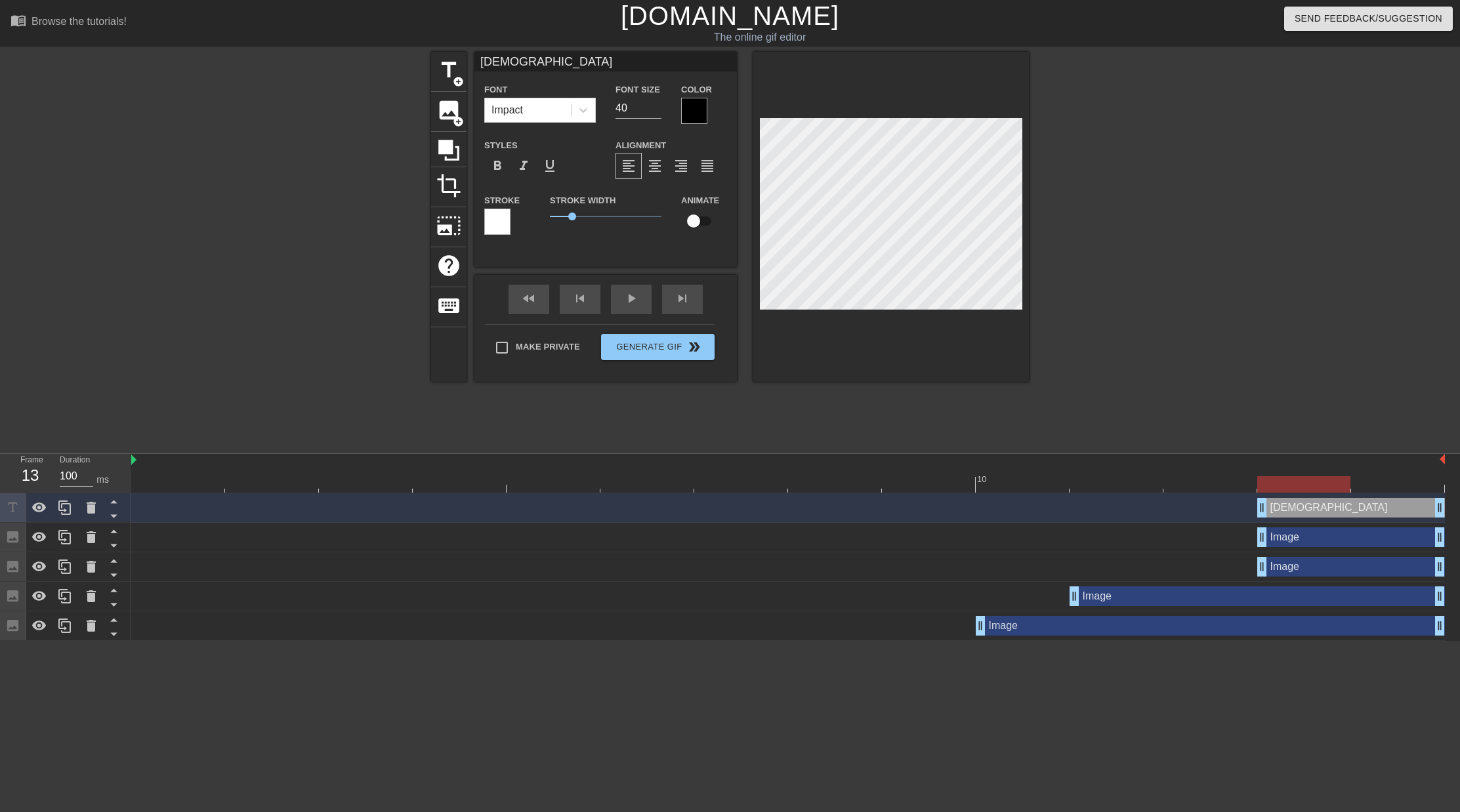
type input "[DEMOGRAPHIC_DATA] G"
type textarea "[DEMOGRAPHIC_DATA] G"
type input "[DEMOGRAPHIC_DATA] GA"
type textarea "[DEMOGRAPHIC_DATA] GA"
type input "[DEMOGRAPHIC_DATA] [DEMOGRAPHIC_DATA]"
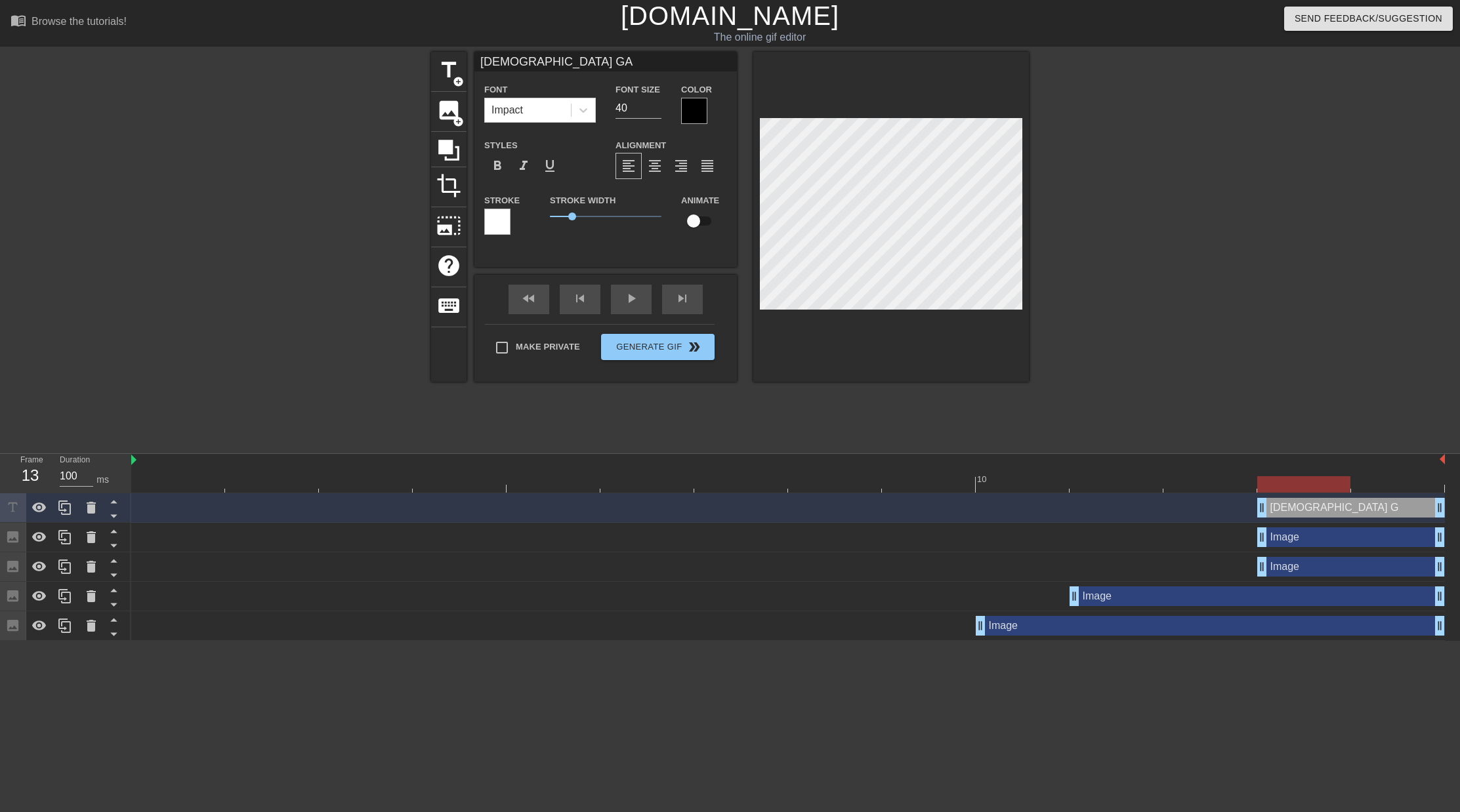
type textarea "[DEMOGRAPHIC_DATA] [DEMOGRAPHIC_DATA]"
type input "[DEMOGRAPHIC_DATA] [DEMOGRAPHIC_DATA]"
type textarea "[DEMOGRAPHIC_DATA] [DEMOGRAPHIC_DATA]"
type input "[DEMOGRAPHIC_DATA] [DEMOGRAPHIC_DATA] G"
type textarea "[DEMOGRAPHIC_DATA] [DEMOGRAPHIC_DATA] G"
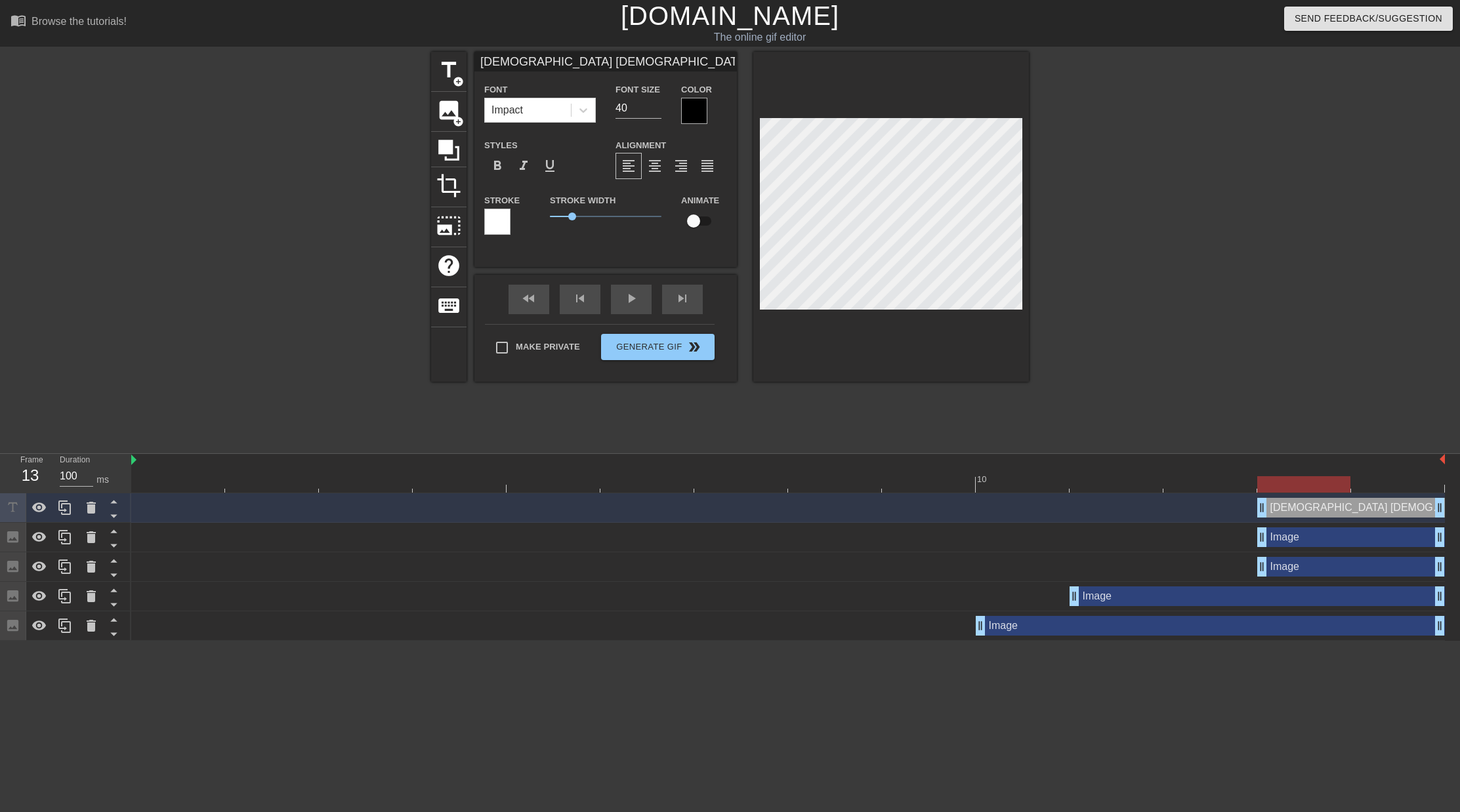
type input "[DEMOGRAPHIC_DATA] [DEMOGRAPHIC_DATA] GA"
type textarea "[DEMOGRAPHIC_DATA] [DEMOGRAPHIC_DATA] GA"
type input "[DEMOGRAPHIC_DATA][PERSON_NAME][DEMOGRAPHIC_DATA][DEMOGRAPHIC_DATA]"
type textarea "[DEMOGRAPHIC_DATA][PERSON_NAME][DEMOGRAPHIC_DATA][DEMOGRAPHIC_DATA]"
type input "[DEMOGRAPHIC_DATA][PERSON_NAME][DEMOGRAPHIC_DATA][DEMOGRAPHIC_DATA]"
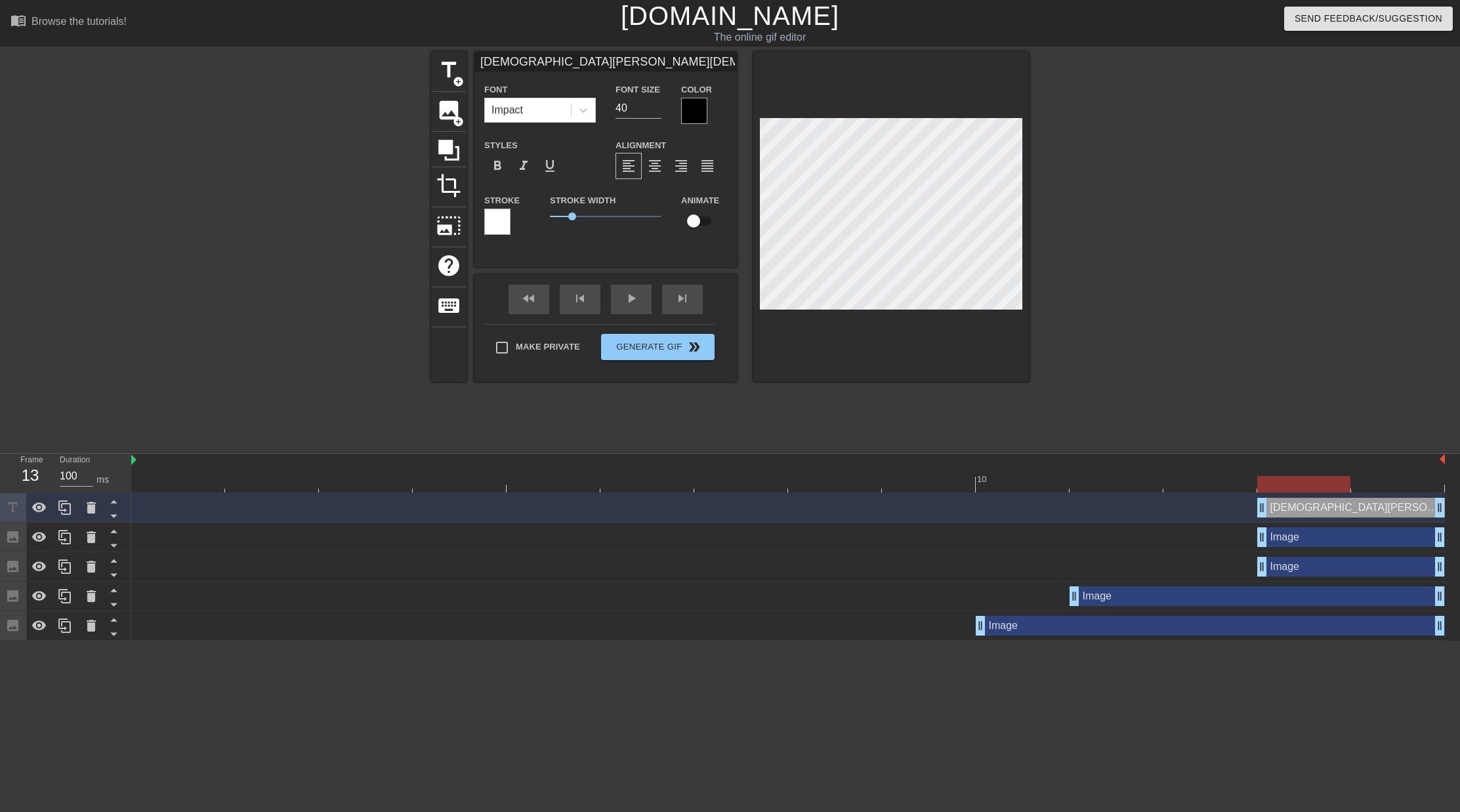
type textarea "[DEMOGRAPHIC_DATA][PERSON_NAME][DEMOGRAPHIC_DATA][DEMOGRAPHIC_DATA]"
type input "[DEMOGRAPHIC_DATA][PERSON_NAME][DEMOGRAPHIC_DATA][DEMOGRAPHIC_DATA] G"
type textarea "[DEMOGRAPHIC_DATA][PERSON_NAME][DEMOGRAPHIC_DATA][DEMOGRAPHIC_DATA] G"
type input "[DEMOGRAPHIC_DATA][PERSON_NAME][DEMOGRAPHIC_DATA][DEMOGRAPHIC_DATA] GA"
type textarea "[DEMOGRAPHIC_DATA][PERSON_NAME][DEMOGRAPHIC_DATA][DEMOGRAPHIC_DATA] GA"
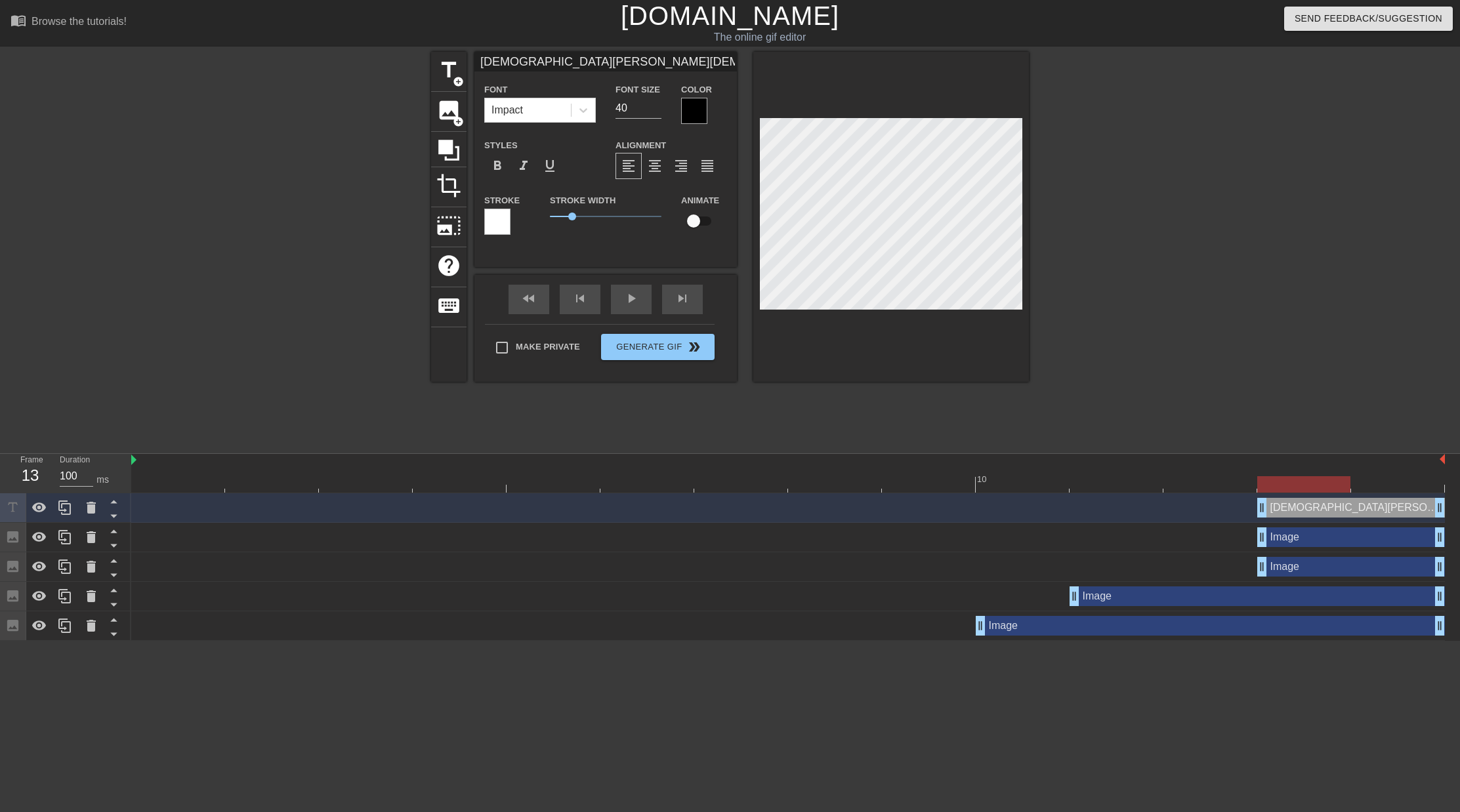
type input "[DEMOGRAPHIC_DATA][PERSON_NAME][DEMOGRAPHIC_DATA][DEMOGRAPHIC_DATA] [DEMOGRAPHI…"
type textarea "[DEMOGRAPHIC_DATA][PERSON_NAME][DEMOGRAPHIC_DATA][DEMOGRAPHIC_DATA] [DEMOGRAPHI…"
type input "[DEMOGRAPHIC_DATA][PERSON_NAME][DEMOGRAPHIC_DATA][DEMOGRAPHIC_DATA] [DEMOGRAPHI…"
type textarea "[DEMOGRAPHIC_DATA][PERSON_NAME][DEMOGRAPHIC_DATA][DEMOGRAPHIC_DATA] [DEMOGRAPHI…"
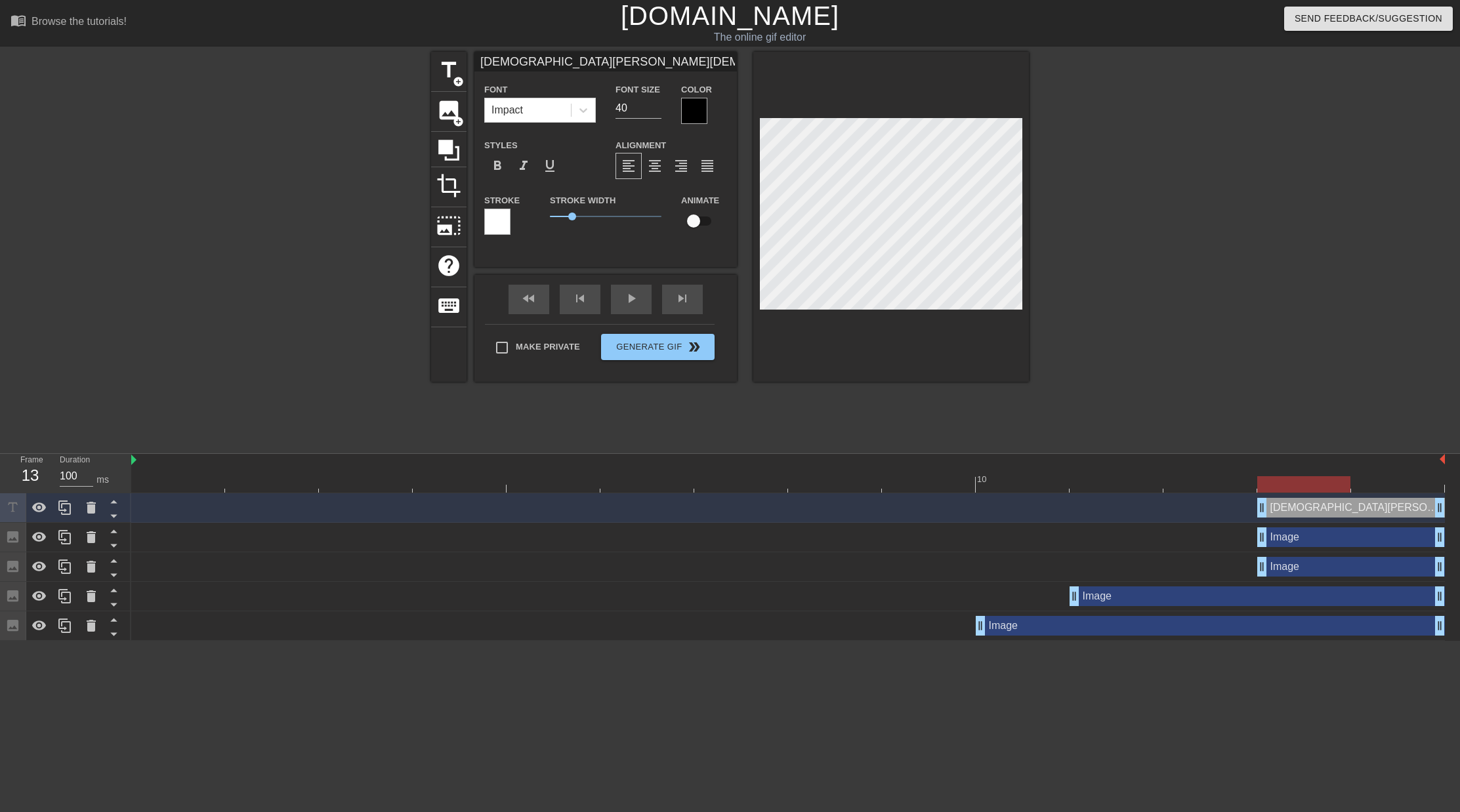
type input "[DEMOGRAPHIC_DATA][PERSON_NAME][DEMOGRAPHIC_DATA][DEMOGRAPHIC_DATA] [DEMOGRAPHI…"
type textarea "[DEMOGRAPHIC_DATA][PERSON_NAME][DEMOGRAPHIC_DATA][DEMOGRAPHIC_DATA] [DEMOGRAPHI…"
type input "[DEMOGRAPHIC_DATA][PERSON_NAME][DEMOGRAPHIC_DATA][DEMOGRAPHIC_DATA] [DEMOGRAPHI…"
type textarea "[DEMOGRAPHIC_DATA][PERSON_NAME][DEMOGRAPHIC_DATA][DEMOGRAPHIC_DATA] [DEMOGRAPHI…"
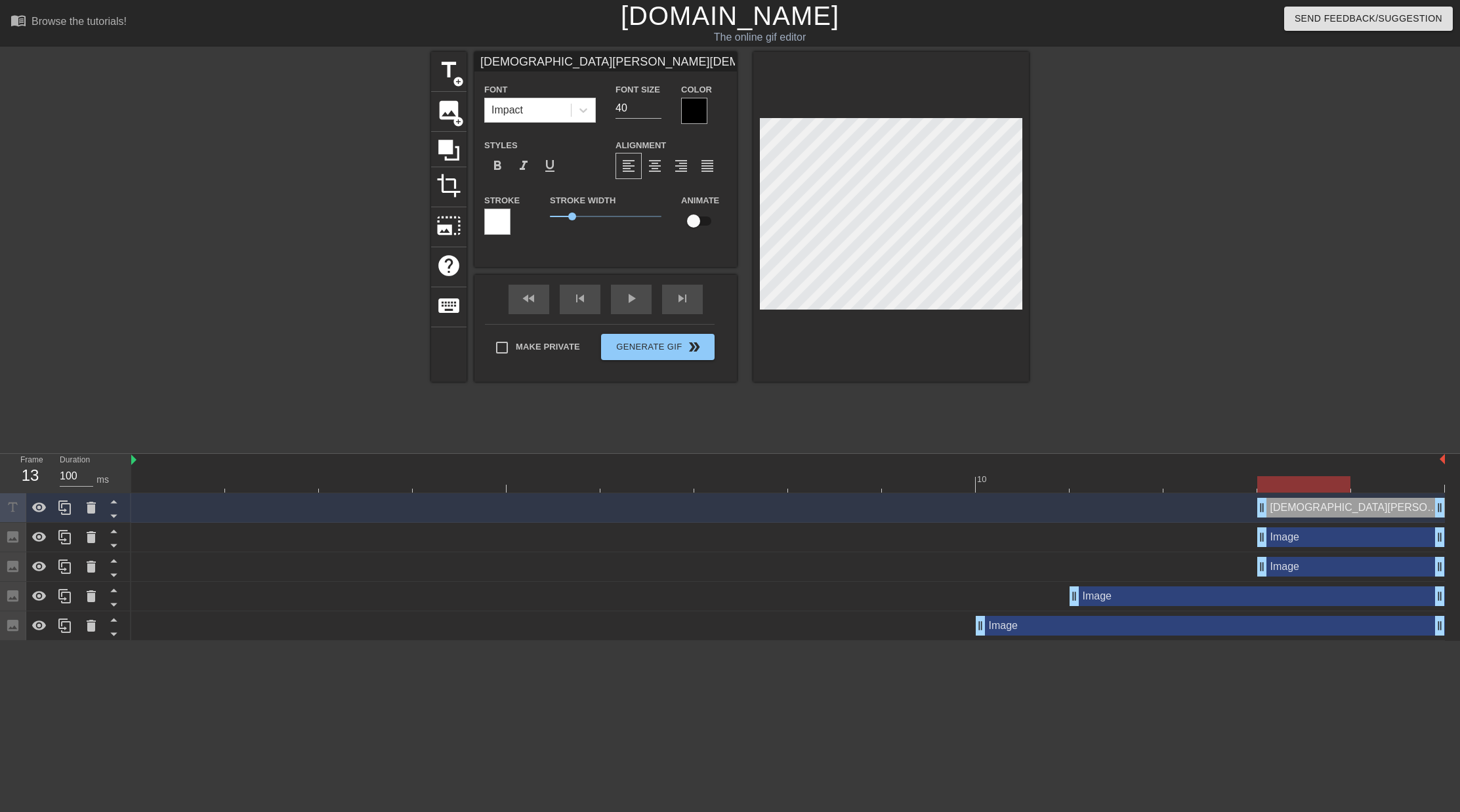
type input "[DEMOGRAPHIC_DATA][PERSON_NAME][DEMOGRAPHIC_DATA][DEMOGRAPHIC_DATA] [DEMOGRAPHI…"
type textarea "[DEMOGRAPHIC_DATA][PERSON_NAME][DEMOGRAPHIC_DATA][DEMOGRAPHIC_DATA] [DEMOGRAPHI…"
type input "[DEMOGRAPHIC_DATA][PERSON_NAME][DEMOGRAPHIC_DATA][DEMOGRAPHIC_DATA] [DEMOGRAPHI…"
type textarea "[DEMOGRAPHIC_DATA][PERSON_NAME][DEMOGRAPHIC_DATA][DEMOGRAPHIC_DATA] [DEMOGRAPHI…"
type input "[DEMOGRAPHIC_DATA][PERSON_NAME][DEMOGRAPHIC_DATA][DEMOGRAPHIC_DATA] [DEMOGRAPHI…"
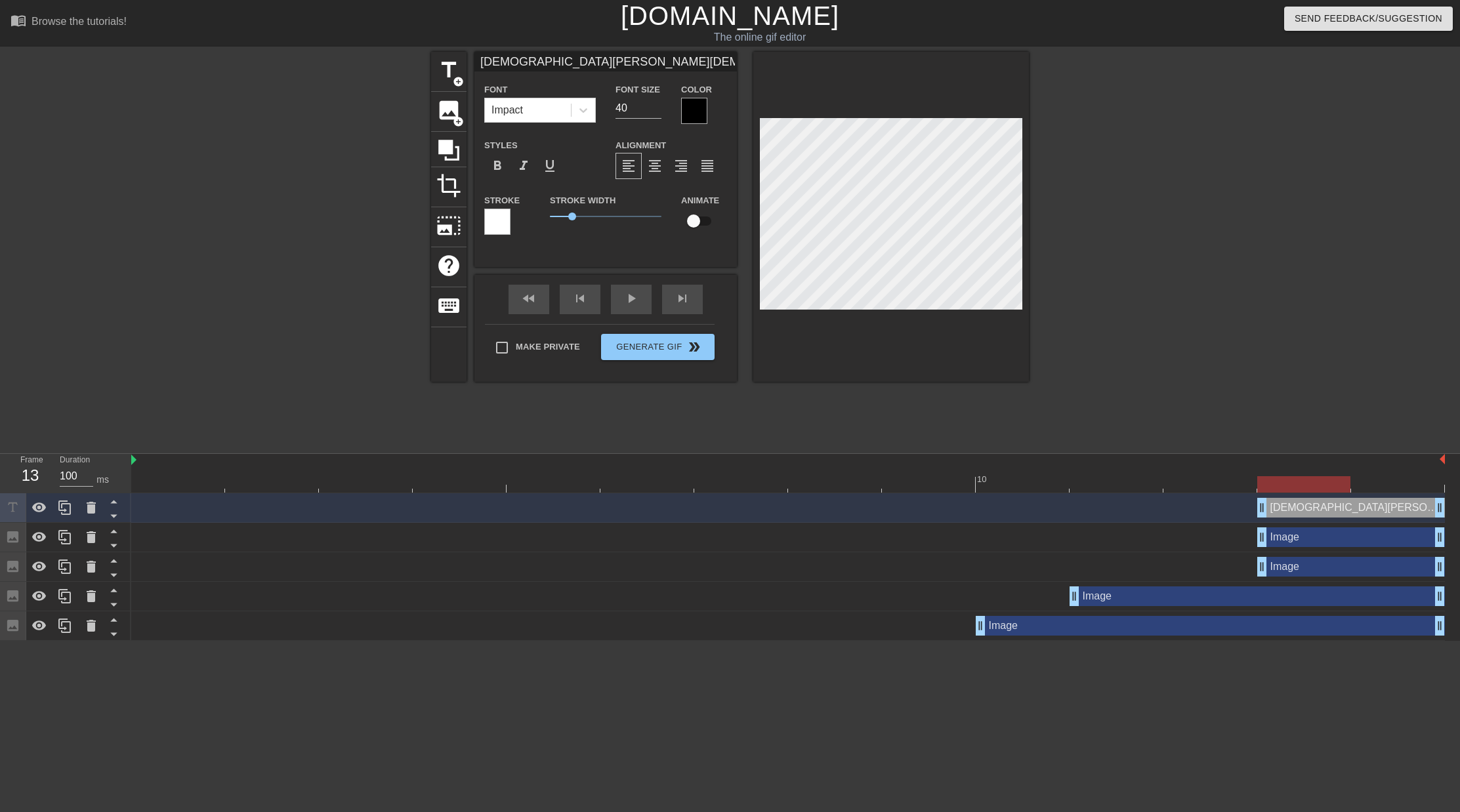
type textarea "[DEMOGRAPHIC_DATA][PERSON_NAME][DEMOGRAPHIC_DATA][DEMOGRAPHIC_DATA] [DEMOGRAPHI…"
type input "[DEMOGRAPHIC_DATA][PERSON_NAME][DEMOGRAPHIC_DATA][DEMOGRAPHIC_DATA] [DEMOGRAPHI…"
type textarea "[DEMOGRAPHIC_DATA][PERSON_NAME][DEMOGRAPHIC_DATA][DEMOGRAPHIC_DATA] [DEMOGRAPHI…"
type input "[DEMOGRAPHIC_DATA][PERSON_NAME][DEMOGRAPHIC_DATA][DEMOGRAPHIC_DATA] [DEMOGRAPHI…"
type textarea "[DEMOGRAPHIC_DATA][PERSON_NAME][DEMOGRAPHIC_DATA][DEMOGRAPHIC_DATA] [DEMOGRAPHI…"
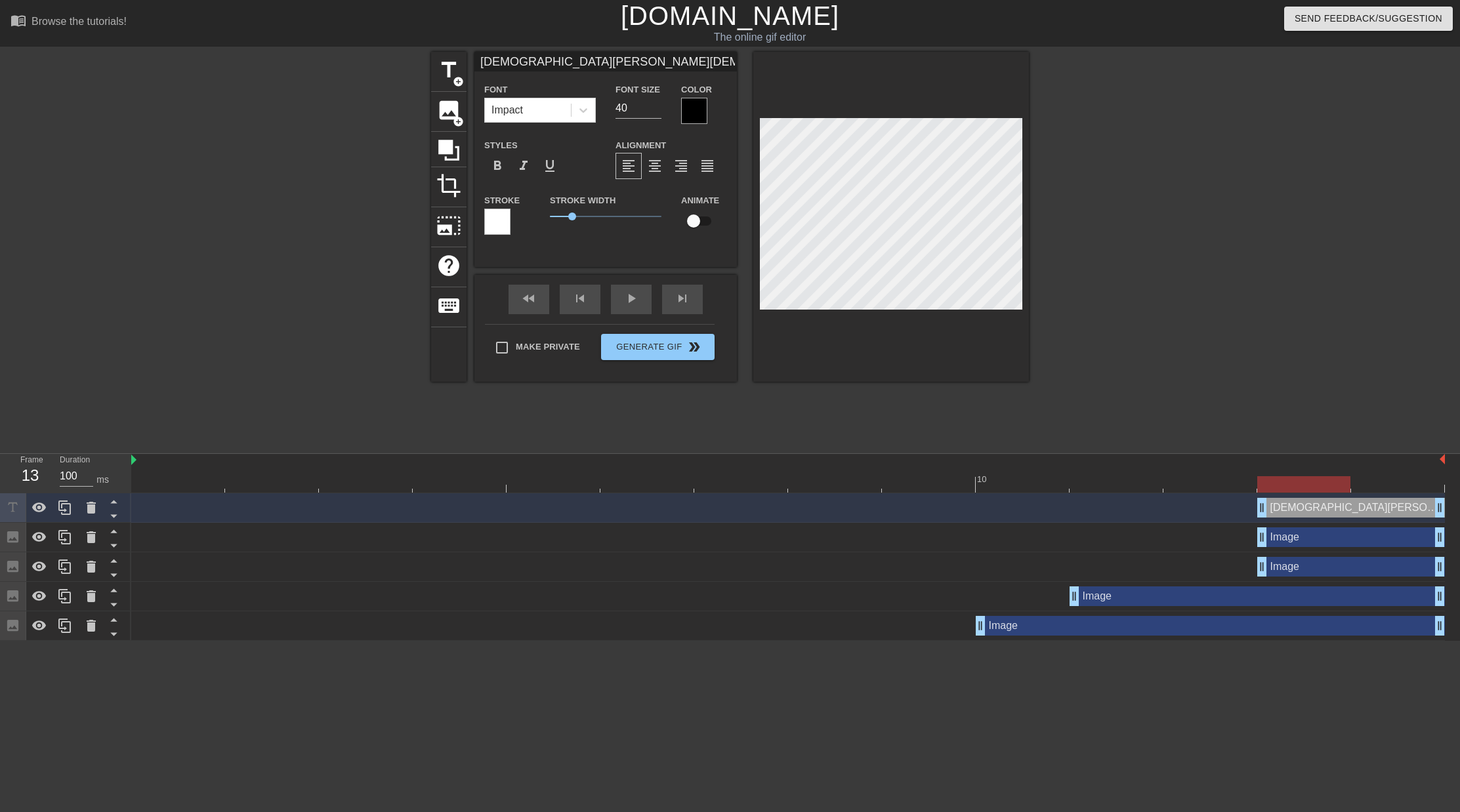
type input "[DEMOGRAPHIC_DATA][PERSON_NAME][DEMOGRAPHIC_DATA][DEMOGRAPHIC_DATA] [DEMOGRAPHI…"
type textarea "[DEMOGRAPHIC_DATA][PERSON_NAME][DEMOGRAPHIC_DATA][DEMOGRAPHIC_DATA] [DEMOGRAPHI…"
type input "[DEMOGRAPHIC_DATA][PERSON_NAME][DEMOGRAPHIC_DATA][DEMOGRAPHIC_DATA] [DEMOGRAPHI…"
type textarea "[DEMOGRAPHIC_DATA][PERSON_NAME][DEMOGRAPHIC_DATA][DEMOGRAPHIC_DATA] [DEMOGRAPHI…"
type input "[DEMOGRAPHIC_DATA][PERSON_NAME][DEMOGRAPHIC_DATA][DEMOGRAPHIC_DATA] [DEMOGRAPHI…"
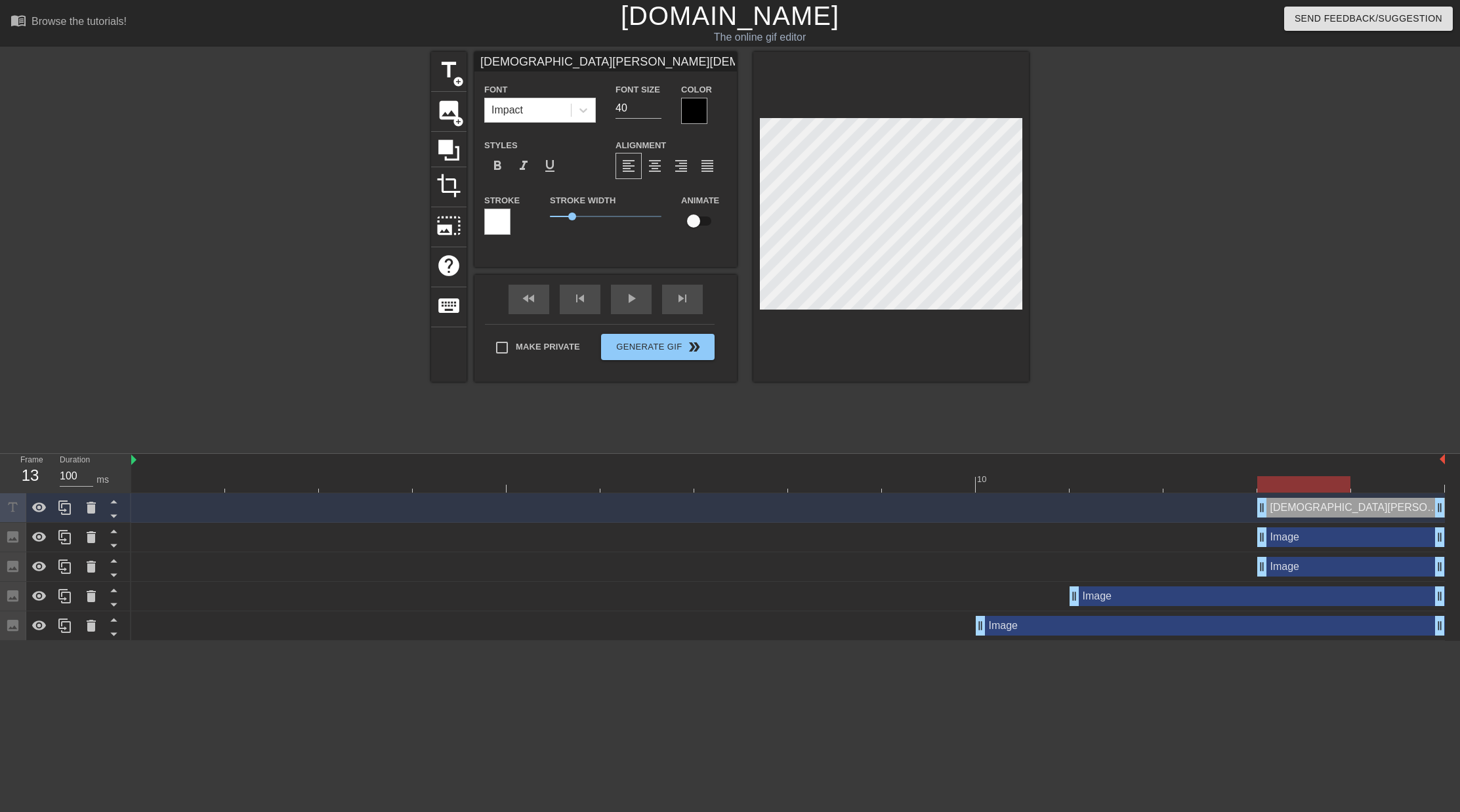
type textarea "[DEMOGRAPHIC_DATA][PERSON_NAME][DEMOGRAPHIC_DATA][DEMOGRAPHIC_DATA] [DEMOGRAPHI…"
type input "[DEMOGRAPHIC_DATA][PERSON_NAME][DEMOGRAPHIC_DATA][DEMOGRAPHIC_DATA] [DEMOGRAPHI…"
type textarea "[DEMOGRAPHIC_DATA][PERSON_NAME][DEMOGRAPHIC_DATA][DEMOGRAPHIC_DATA] [DEMOGRAPHI…"
type input "[DEMOGRAPHIC_DATA][PERSON_NAME][DEMOGRAPHIC_DATA][DEMOGRAPHIC_DATA] [DEMOGRAPHI…"
type textarea "[DEMOGRAPHIC_DATA][PERSON_NAME][DEMOGRAPHIC_DATA][DEMOGRAPHIC_DATA] [DEMOGRAPHI…"
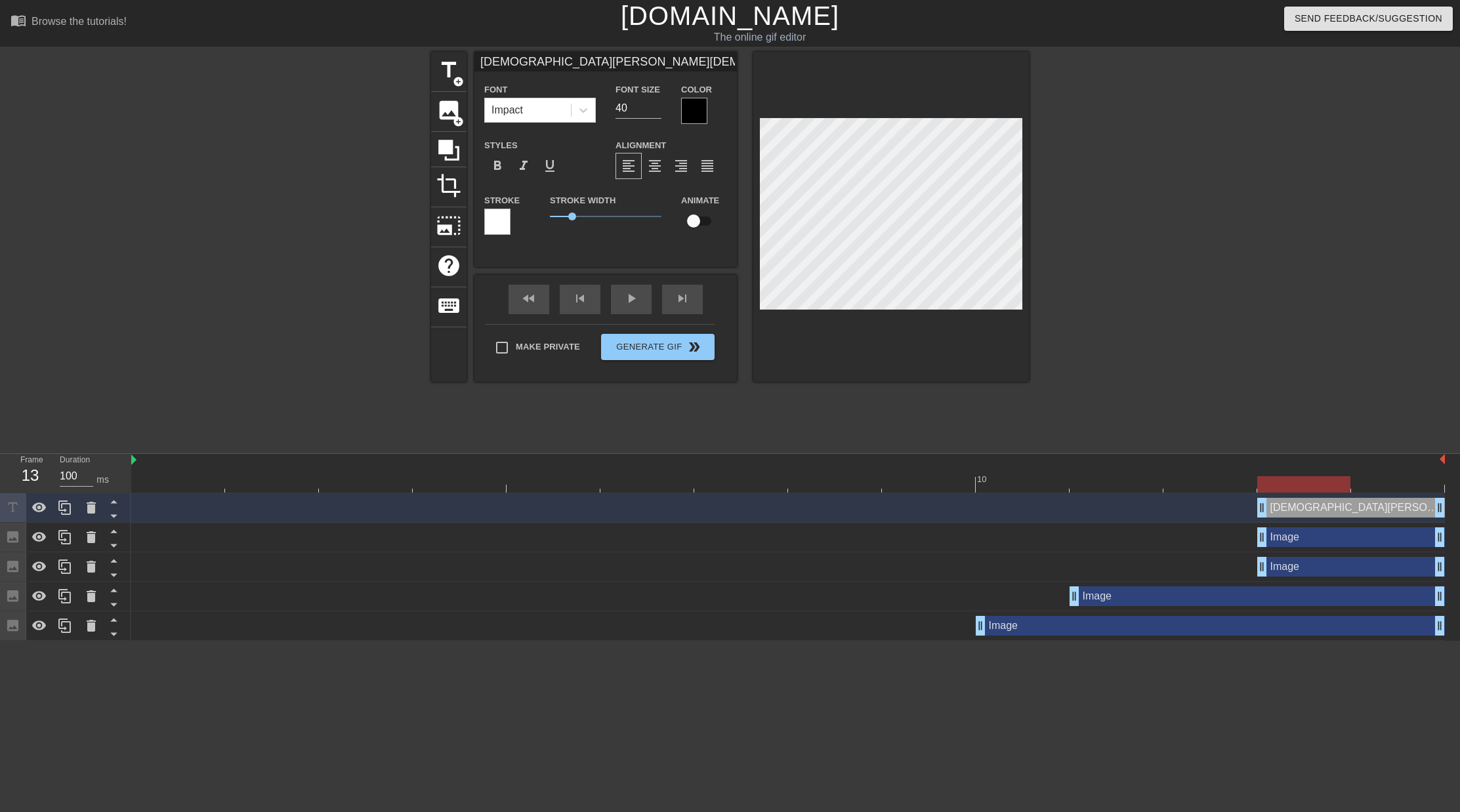
type input "[DEMOGRAPHIC_DATA][PERSON_NAME][DEMOGRAPHIC_DATA][DEMOGRAPHIC_DATA] [DEMOGRAPHI…"
type textarea "[DEMOGRAPHIC_DATA][PERSON_NAME][DEMOGRAPHIC_DATA][DEMOGRAPHIC_DATA] [DEMOGRAPHI…"
type input "[DEMOGRAPHIC_DATA][PERSON_NAME][DEMOGRAPHIC_DATA][DEMOGRAPHIC_DATA] [DEMOGRAPHI…"
type textarea "[DEMOGRAPHIC_DATA][PERSON_NAME][DEMOGRAPHIC_DATA][DEMOGRAPHIC_DATA] [DEMOGRAPHI…"
type input "[DEMOGRAPHIC_DATA][PERSON_NAME][DEMOGRAPHIC_DATA][DEMOGRAPHIC_DATA] [DEMOGRAPHI…"
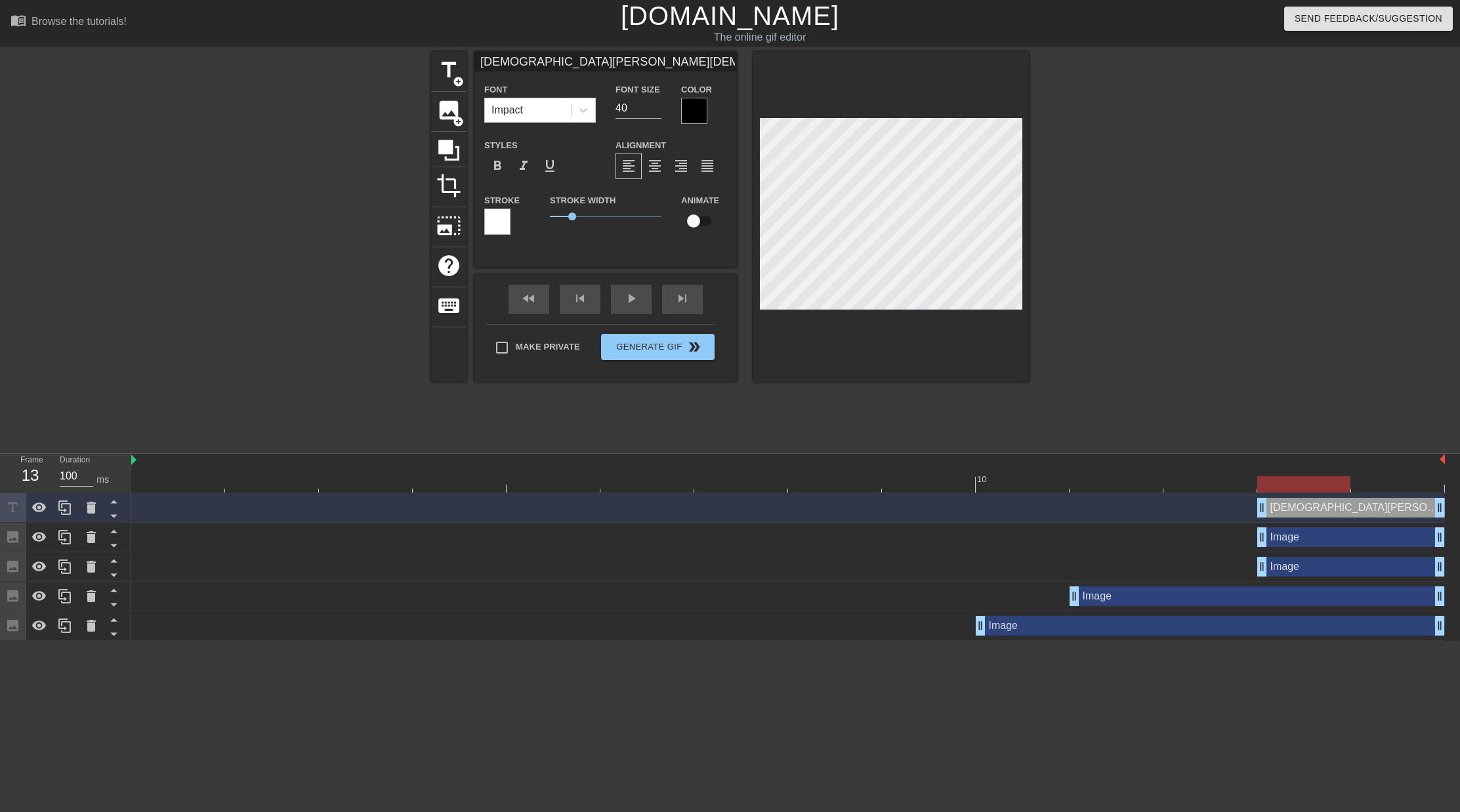
type textarea "[DEMOGRAPHIC_DATA][PERSON_NAME][DEMOGRAPHIC_DATA][DEMOGRAPHIC_DATA] [DEMOGRAPHI…"
type input "[DEMOGRAPHIC_DATA][PERSON_NAME][DEMOGRAPHIC_DATA][DEMOGRAPHIC_DATA] [DEMOGRAPHI…"
type textarea "[DEMOGRAPHIC_DATA][PERSON_NAME][DEMOGRAPHIC_DATA][DEMOGRAPHIC_DATA] [DEMOGRAPHI…"
type input "[DEMOGRAPHIC_DATA][PERSON_NAME][DEMOGRAPHIC_DATA][DEMOGRAPHIC_DATA] [DEMOGRAPHI…"
type textarea "[DEMOGRAPHIC_DATA][PERSON_NAME][DEMOGRAPHIC_DATA][DEMOGRAPHIC_DATA] [DEMOGRAPHI…"
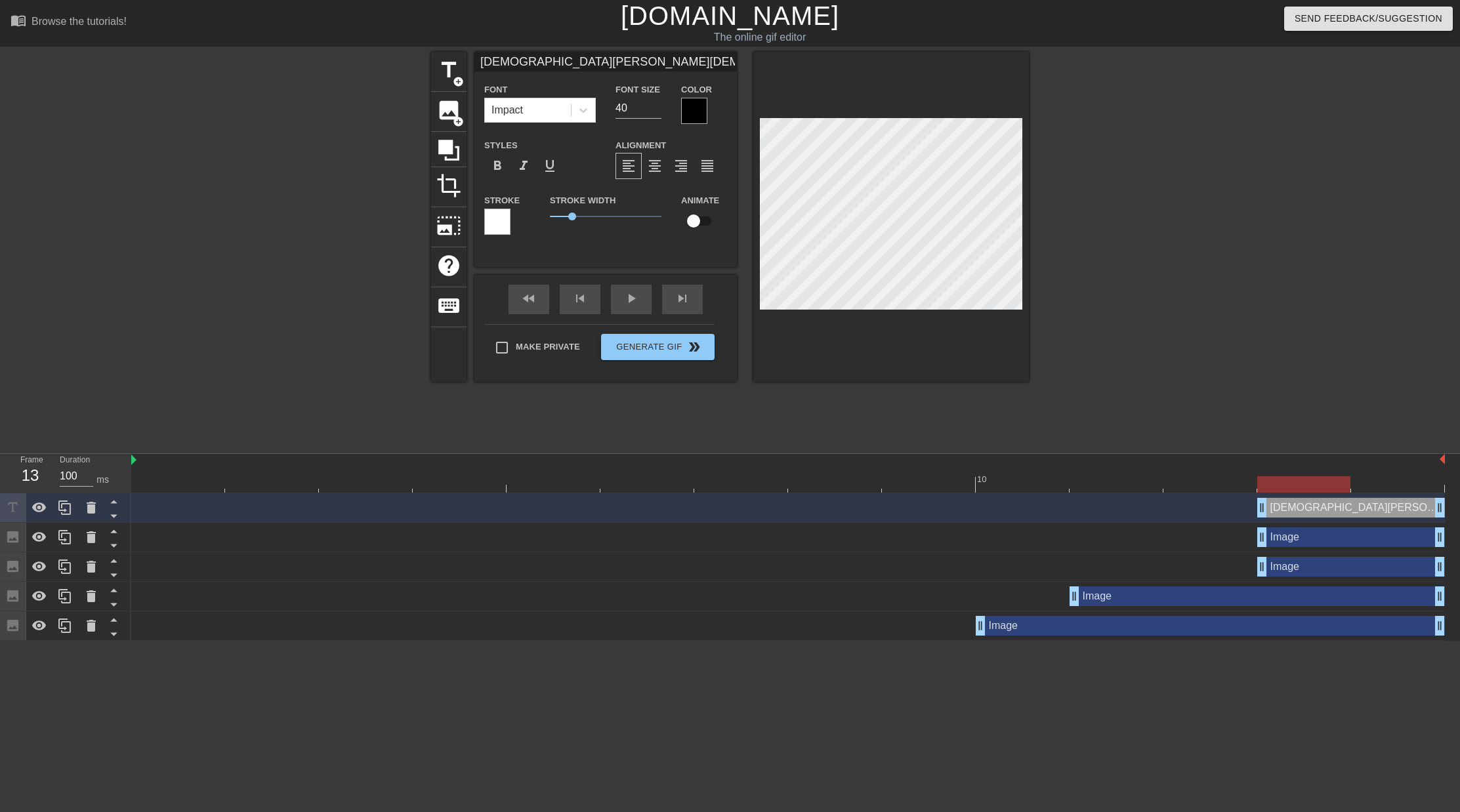
type input "[DEMOGRAPHIC_DATA][PERSON_NAME][DEMOGRAPHIC_DATA][DEMOGRAPHIC_DATA] [DEMOGRAPHI…"
type textarea "[DEMOGRAPHIC_DATA][PERSON_NAME][DEMOGRAPHIC_DATA][DEMOGRAPHIC_DATA] [DEMOGRAPHI…"
type input "[DEMOGRAPHIC_DATA] [DEMOGRAPHIC_DATA] [DEMOGRAPHIC_DATA] [DEMOGRAPHIC_DATA] [DE…"
type textarea "[DEMOGRAPHIC_DATA] [DEMOGRAPHIC_DATA] [DEMOGRAPHIC_DATA] [DEMOGRAPHIC_DATA] [DE…"
type input "[DEMOGRAPHIC_DATA] [DEMOGRAPHIC_DATA] [DEMOGRAPHIC_DATA] [DEMOGRAPHIC_DATA] [DE…"
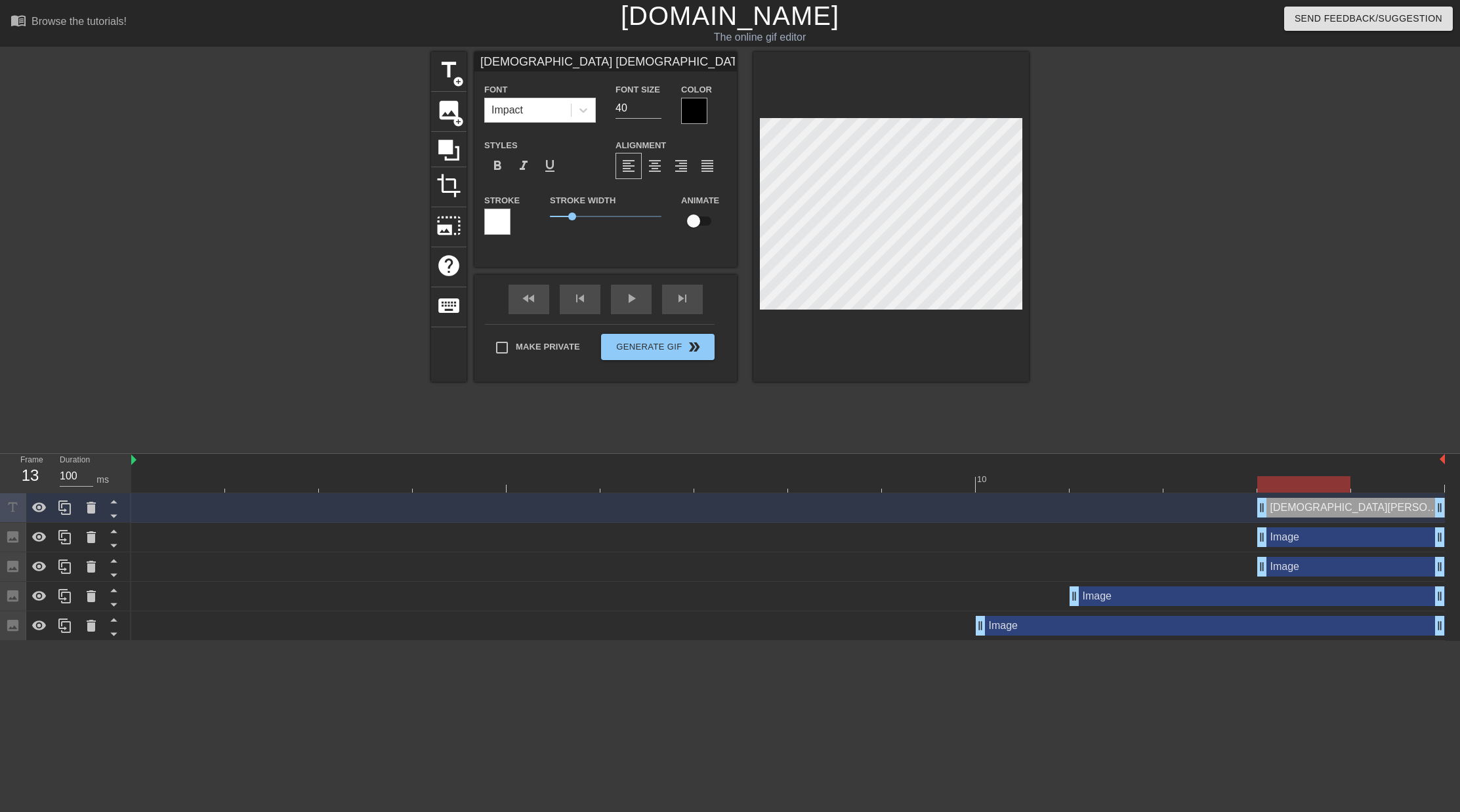
type textarea "[DEMOGRAPHIC_DATA] [DEMOGRAPHIC_DATA] [DEMOGRAPHIC_DATA] [DEMOGRAPHIC_DATA] [DE…"
type input "[DEMOGRAPHIC_DATA][PERSON_NAME][DEMOGRAPHIC_DATA] [DEMOGRAPHIC_DATA][PERSON_NAM…"
type textarea "[DEMOGRAPHIC_DATA][PERSON_NAME][DEMOGRAPHIC_DATA] [DEMOGRAPHIC_DATA][PERSON_NAM…"
type input "[DEMOGRAPHIC_DATA] [DEMOGRAPHIC_DATA] [DEMOGRAPHIC_DATA] [DEMOGRAPHIC_DATA] [DE…"
type textarea "[DEMOGRAPHIC_DATA] [DEMOGRAPHIC_DATA] [DEMOGRAPHIC_DATA] [DEMOGRAPHIC_DATA] [DE…"
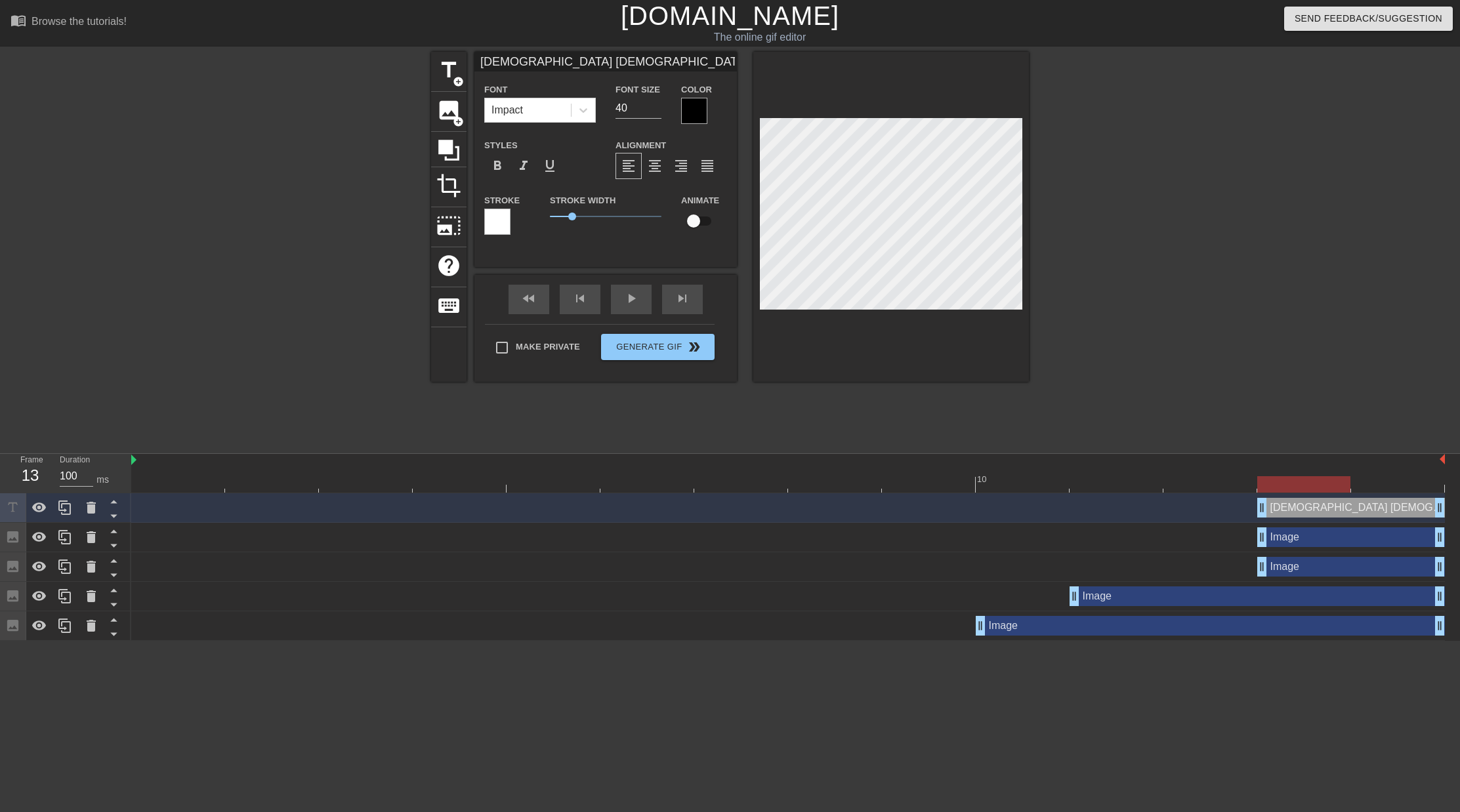
type input "[DEMOGRAPHIC_DATA] [DEMOGRAPHIC_DATA] [DEMOGRAPHIC_DATA] [DEMOGRAPHIC_DATA] [DE…"
type textarea "[DEMOGRAPHIC_DATA] [DEMOGRAPHIC_DATA] [DEMOGRAPHIC_DATA] [DEMOGRAPHIC_DATA] [DE…"
type input "[DEMOGRAPHIC_DATA] [DEMOGRAPHIC_DATA] [DEMOGRAPHIC_DATA] [DEMOGRAPHIC_DATA] [DE…"
type textarea "[DEMOGRAPHIC_DATA] [DEMOGRAPHIC_DATA] [DEMOGRAPHIC_DATA] [DEMOGRAPHIC_DATA] [DE…"
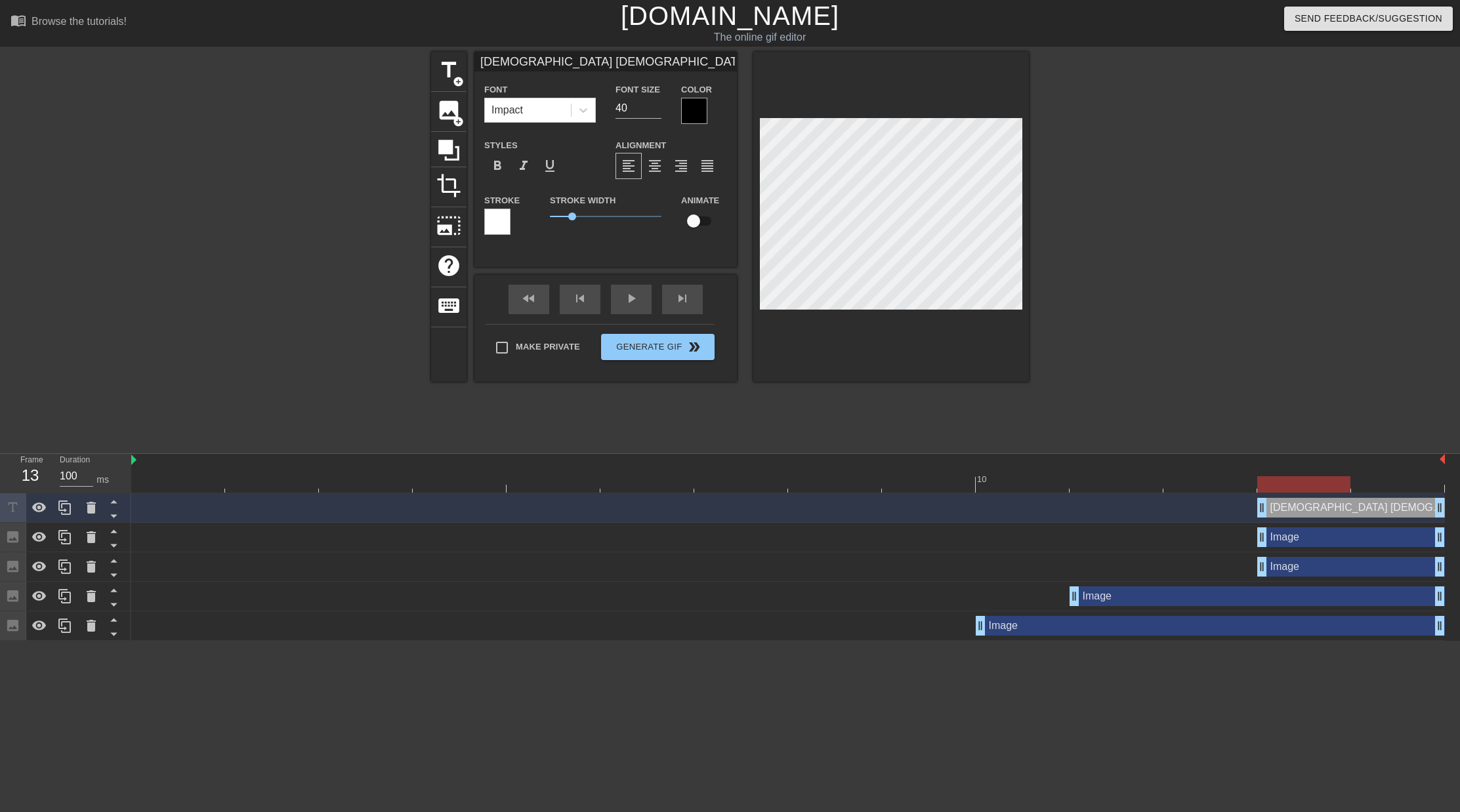
type input "[DEMOGRAPHIC_DATA][PERSON_NAME][DEMOGRAPHIC_DATA] [DEMOGRAPHIC_DATA][PERSON_NAM…"
type textarea "[DEMOGRAPHIC_DATA][PERSON_NAME][DEMOGRAPHIC_DATA] [DEMOGRAPHIC_DATA][PERSON_NAM…"
type input "[DEMOGRAPHIC_DATA] [DEMOGRAPHIC_DATA] [DEMOGRAPHIC_DATA] [DEMOGRAPHIC_DATA] [DE…"
type textarea "[DEMOGRAPHIC_DATA] [DEMOGRAPHIC_DATA] [DEMOGRAPHIC_DATA] [DEMOGRAPHIC_DATA] [DE…"
type input "[DEMOGRAPHIC_DATA][PERSON_NAME][DEMOGRAPHIC_DATA] [DEMOGRAPHIC_DATA][PERSON_NAM…"
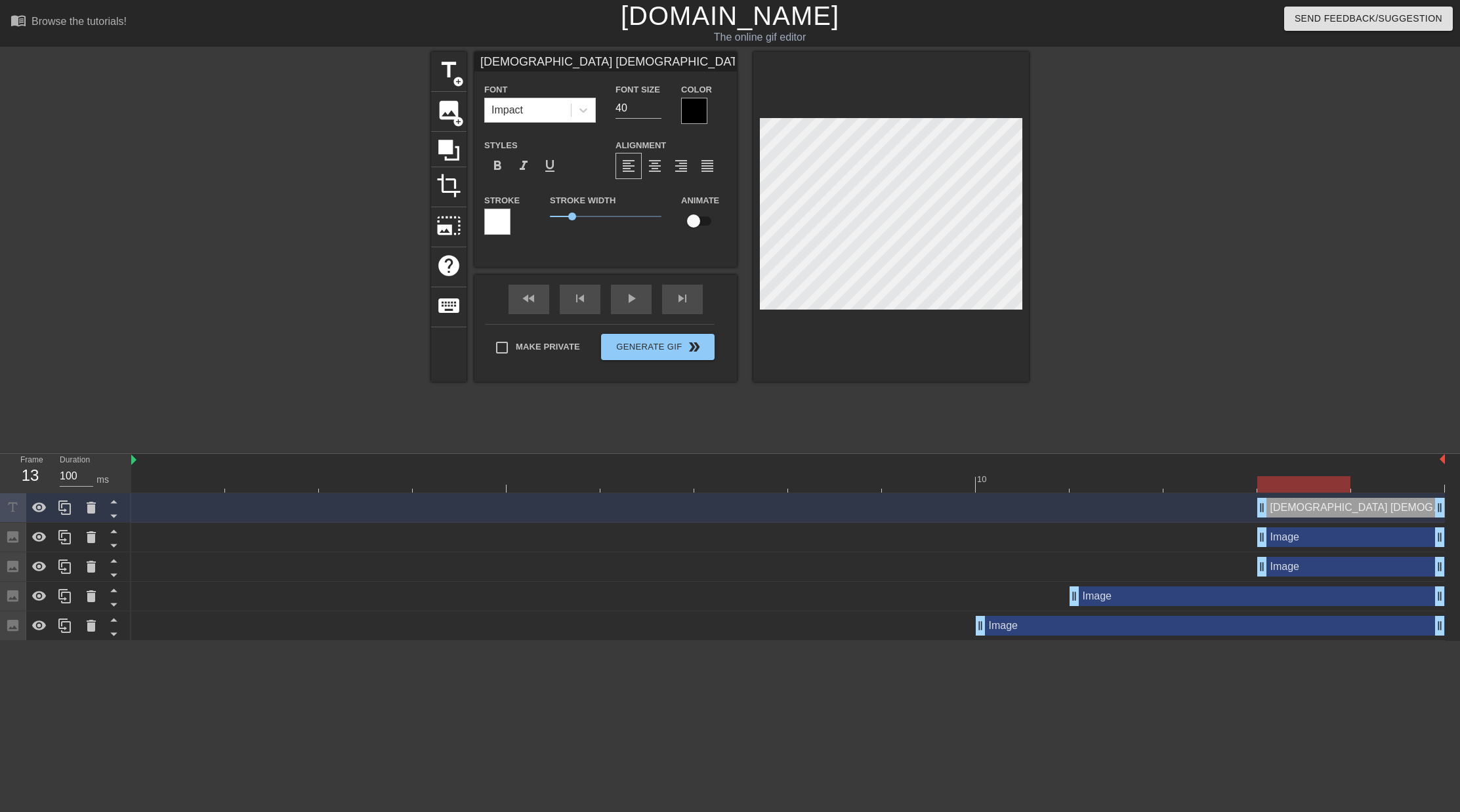
type textarea "[DEMOGRAPHIC_DATA][PERSON_NAME][DEMOGRAPHIC_DATA] [DEMOGRAPHIC_DATA][PERSON_NAM…"
type input "[DEMOGRAPHIC_DATA] [DEMOGRAPHIC_DATA] [DEMOGRAPHIC_DATA] [DEMOGRAPHIC_DATA] [DE…"
type textarea "[DEMOGRAPHIC_DATA] [DEMOGRAPHIC_DATA] [DEMOGRAPHIC_DATA] [DEMOGRAPHIC_DATA] [DE…"
type input "[DEMOGRAPHIC_DATA] [DEMOGRAPHIC_DATA] [DEMOGRAPHIC_DATA] [DEMOGRAPHIC_DATA] [DE…"
type textarea "[DEMOGRAPHIC_DATA] [DEMOGRAPHIC_DATA] [DEMOGRAPHIC_DATA] [DEMOGRAPHIC_DATA] [DE…"
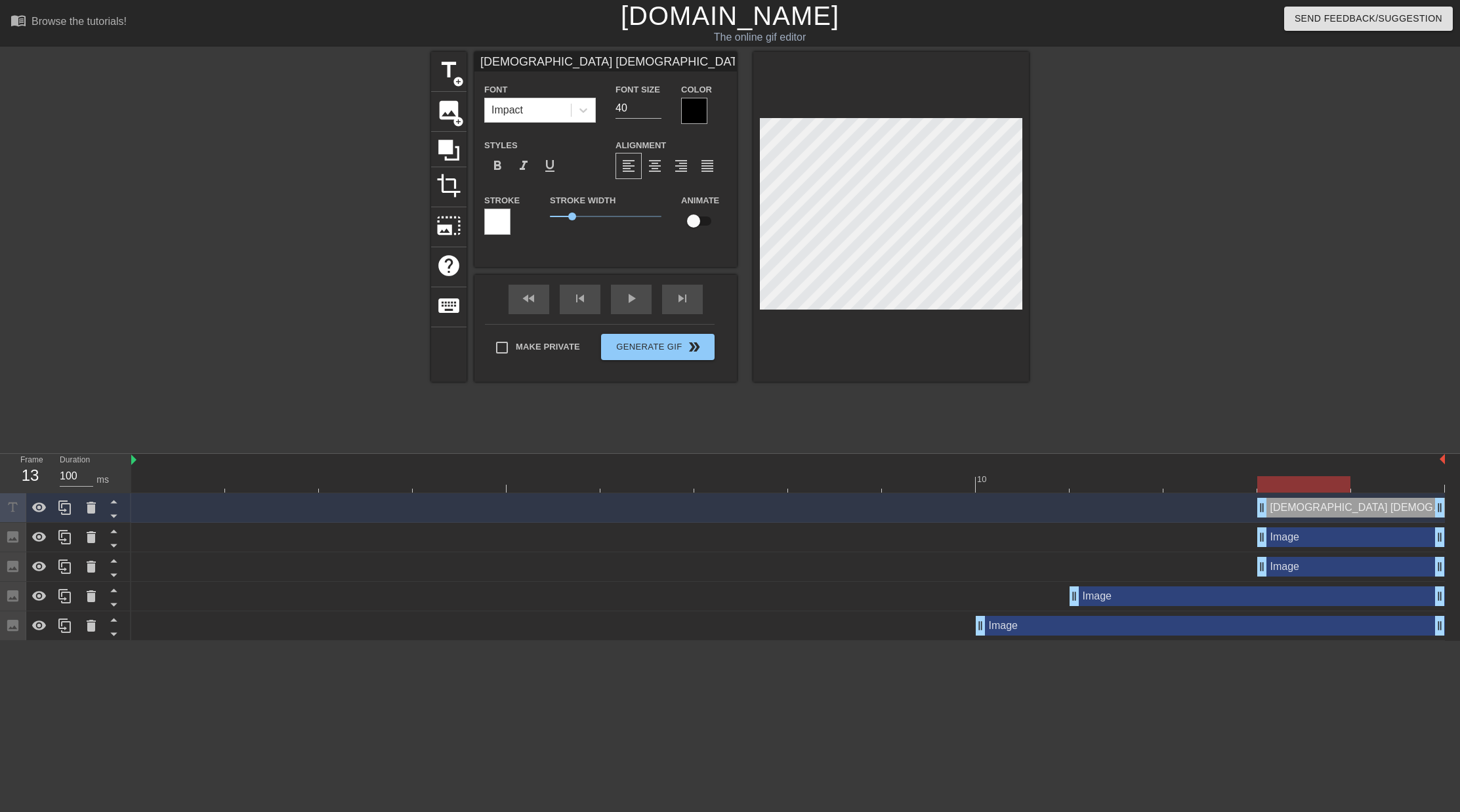
type input "[DEMOGRAPHIC_DATA] [DEMOGRAPHIC_DATA] [DEMOGRAPHIC_DATA] [DEMOGRAPHIC_DATA] [DE…"
type textarea "[DEMOGRAPHIC_DATA] [DEMOGRAPHIC_DATA] [DEMOGRAPHIC_DATA] [DEMOGRAPHIC_DATA] [DE…"
type input "[DEMOGRAPHIC_DATA][PERSON_NAME][DEMOGRAPHIC_DATA] [DEMOGRAPHIC_DATA][PERSON_NAM…"
type textarea "[DEMOGRAPHIC_DATA][PERSON_NAME][DEMOGRAPHIC_DATA] [DEMOGRAPHIC_DATA][PERSON_NAM…"
type input "[DEMOGRAPHIC_DATA][PERSON_NAME][DEMOGRAPHIC_DATA] [DEMOGRAPHIC_DATA][PERSON_NAM…"
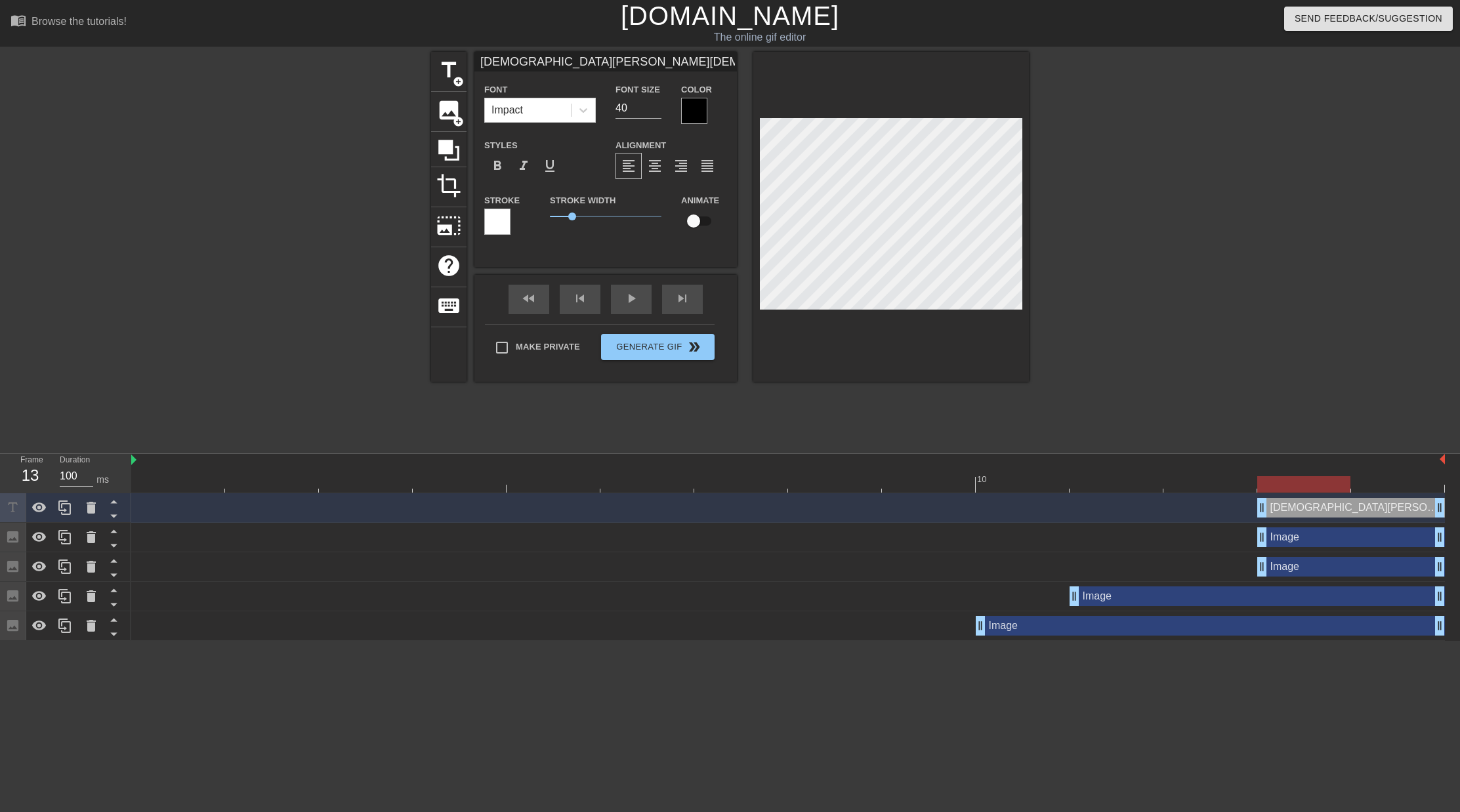
type textarea "[DEMOGRAPHIC_DATA][PERSON_NAME][DEMOGRAPHIC_DATA] [DEMOGRAPHIC_DATA][PERSON_NAM…"
paste textarea "[DEMOGRAPHIC_DATA][PERSON_NAME][DEMOGRAPHIC_DATA] [DEMOGRAPHIC_DATA][PERSON_NAM…"
type input "[DEMOGRAPHIC_DATA][PERSON_NAME][DEMOGRAPHIC_DATA] [DEMOGRAPHIC_DATA][PERSON_NAM…"
type textarea "[DEMOGRAPHIC_DATA][PERSON_NAME][DEMOGRAPHIC_DATA] [DEMOGRAPHIC_DATA][PERSON_NAM…"
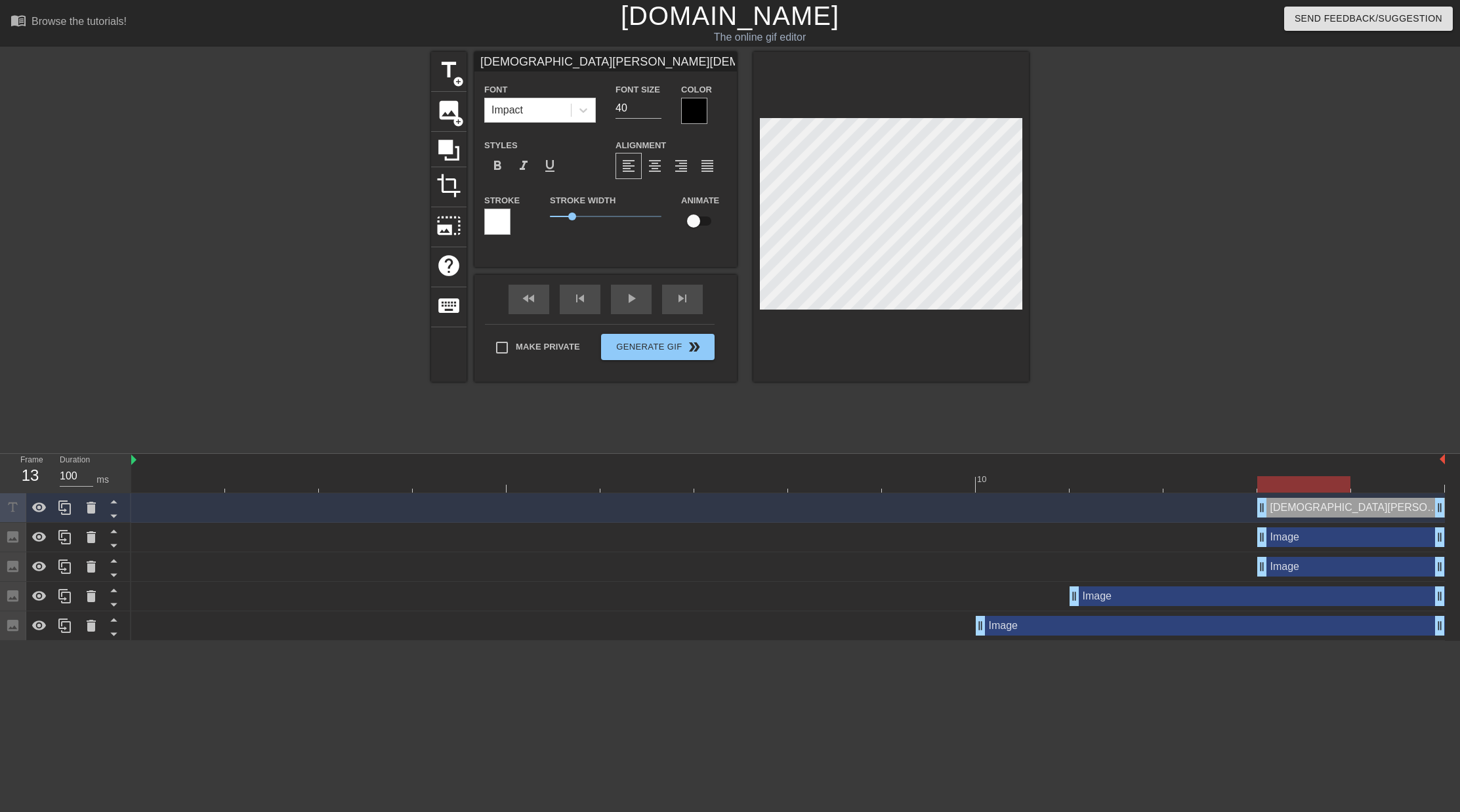
scroll to position [0, 1]
click at [694, 114] on div at bounding box center [694, 110] width 26 height 26
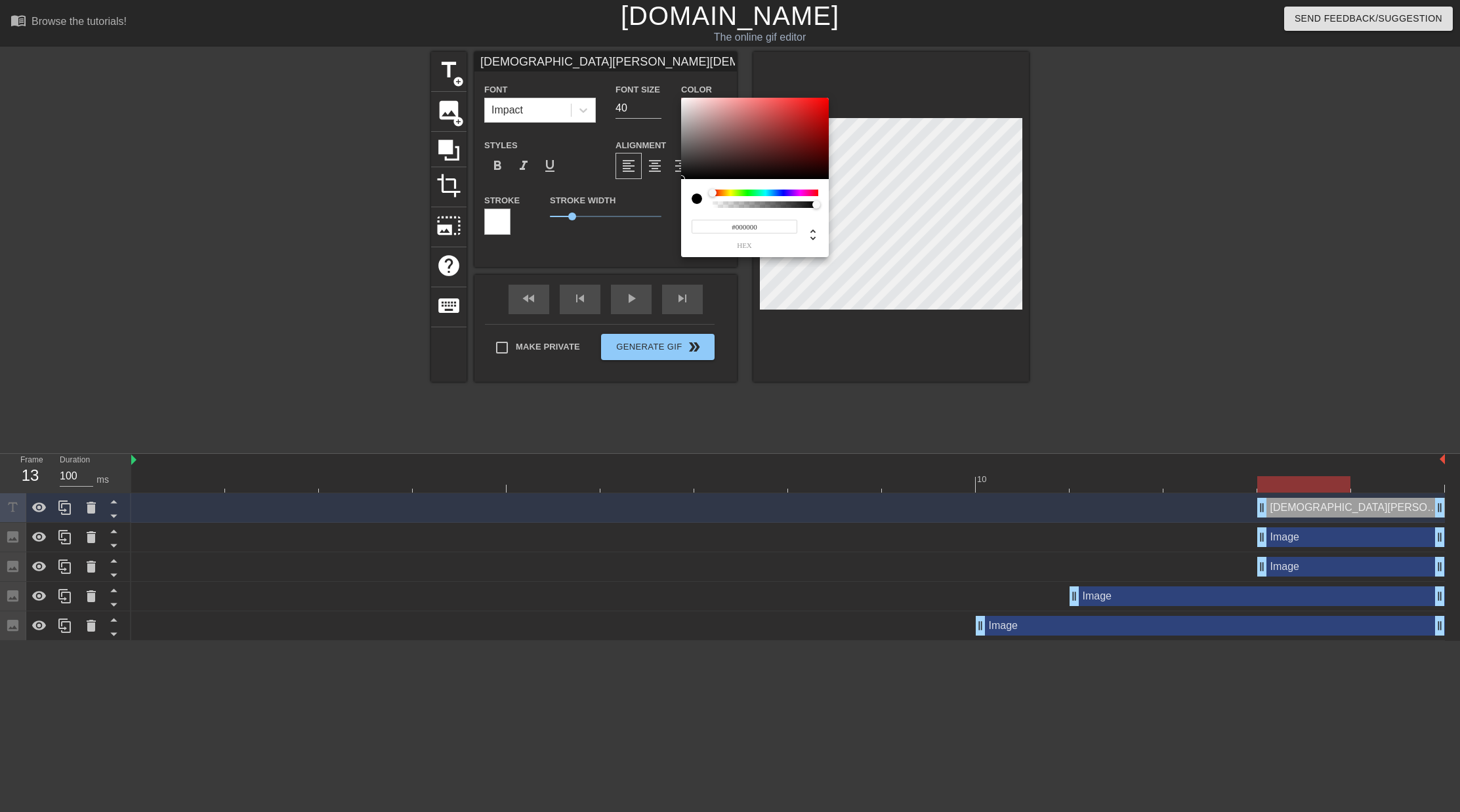
type input "[DEMOGRAPHIC_DATA][PERSON_NAME][DEMOGRAPHIC_DATA] [DEMOGRAPHIC_DATA][PERSON_NAM…"
type input "#D0C2C2"
click at [691, 113] on div at bounding box center [754, 138] width 147 height 81
type input "[DEMOGRAPHIC_DATA][PERSON_NAME][DEMOGRAPHIC_DATA] [DEMOGRAPHIC_DATA][PERSON_NAM…"
type input "#674646"
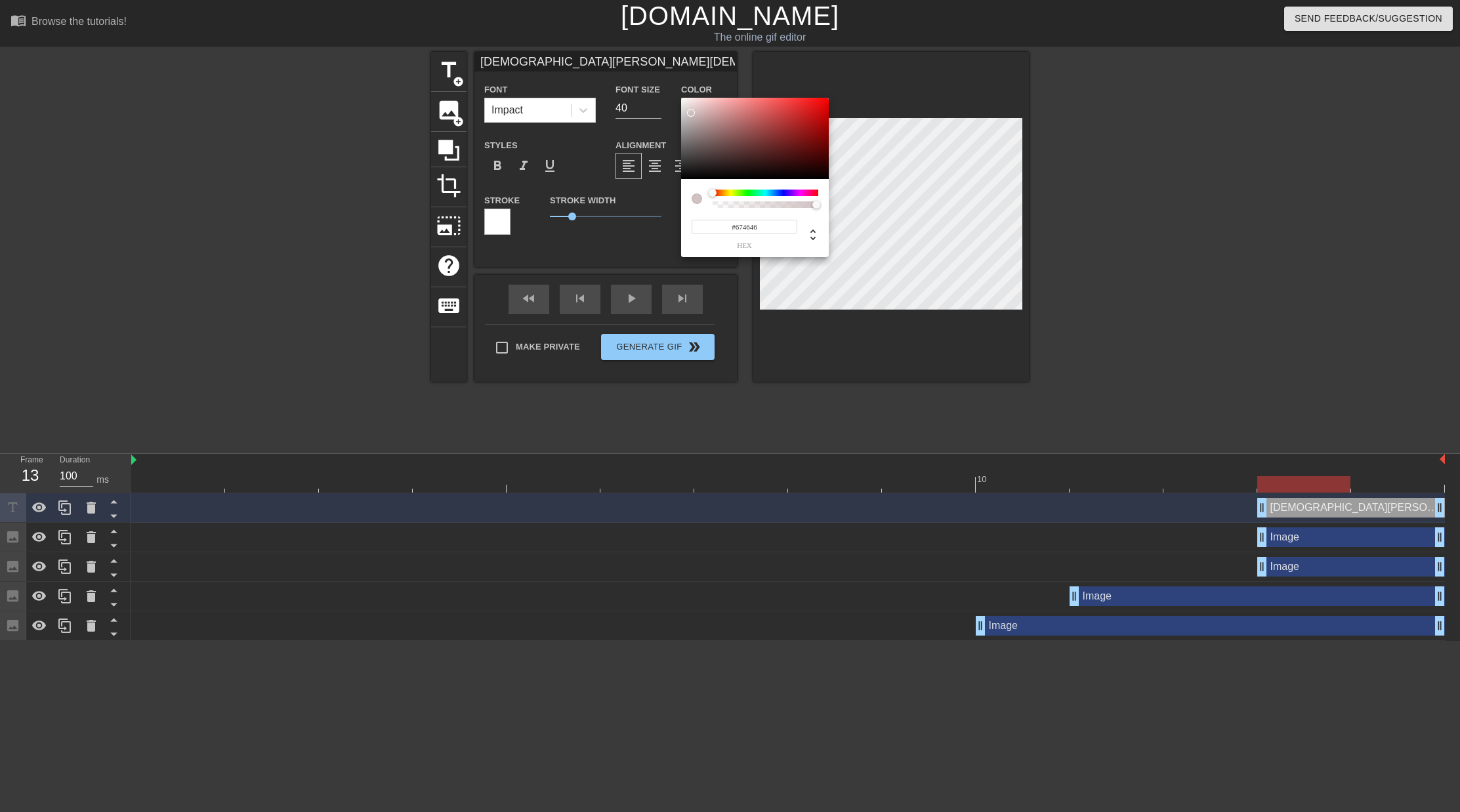
drag, startPoint x: 728, startPoint y: 147, endPoint x: 743, endPoint y: 141, distance: 16.2
click at [729, 147] on div at bounding box center [754, 138] width 147 height 81
type input "[DEMOGRAPHIC_DATA][PERSON_NAME][DEMOGRAPHIC_DATA] [DEMOGRAPHIC_DATA][PERSON_NAM…"
type input "#674545"
type input "[DEMOGRAPHIC_DATA][PERSON_NAME][DEMOGRAPHIC_DATA] [DEMOGRAPHIC_DATA][PERSON_NAM…"
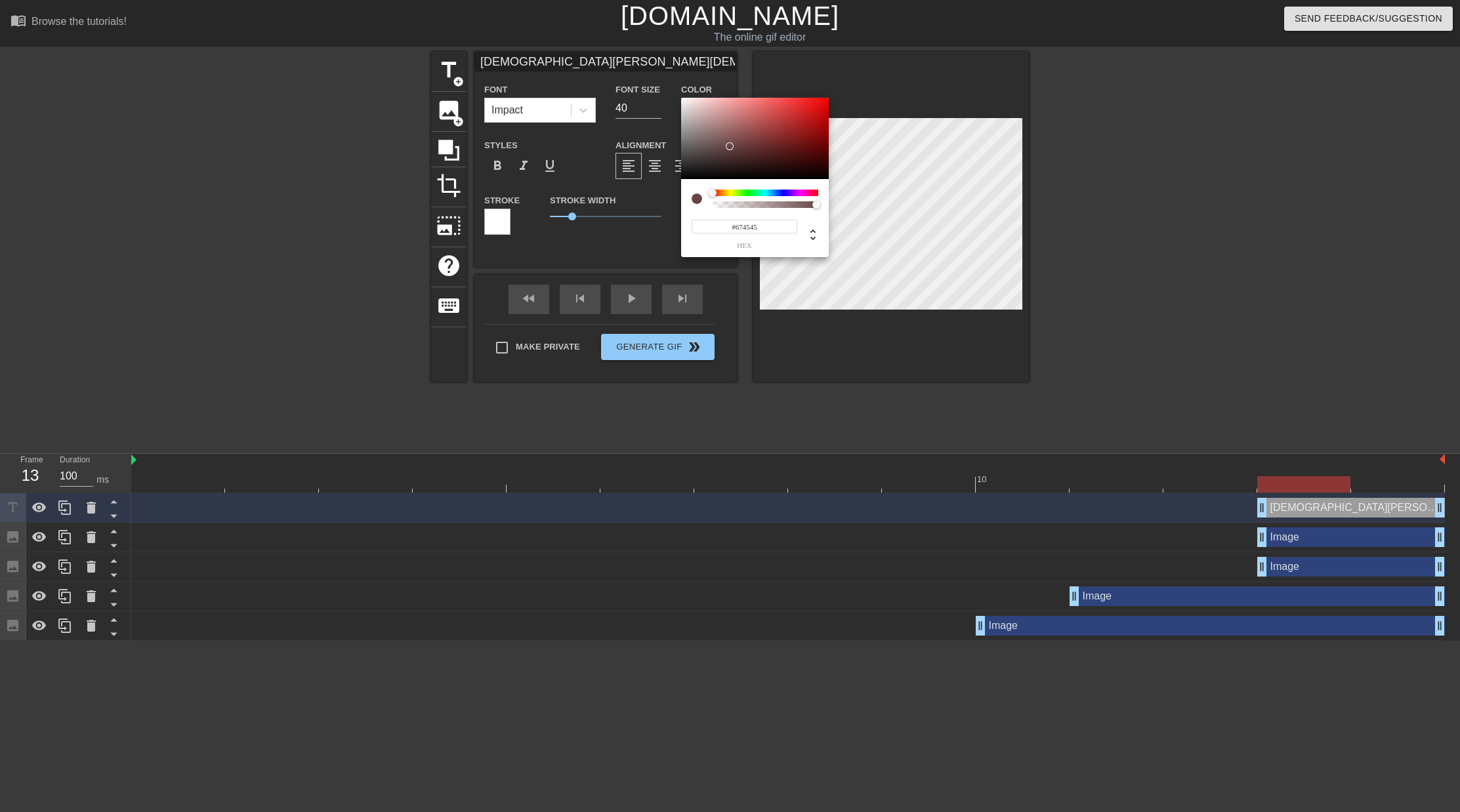
type input "#9A4848"
drag, startPoint x: 760, startPoint y: 130, endPoint x: 763, endPoint y: 139, distance: 9.5
click at [760, 130] on div at bounding box center [754, 138] width 147 height 81
type input "[DEMOGRAPHIC_DATA][PERSON_NAME][DEMOGRAPHIC_DATA] [DEMOGRAPHIC_DATA][PERSON_NAM…"
type input "#562222"
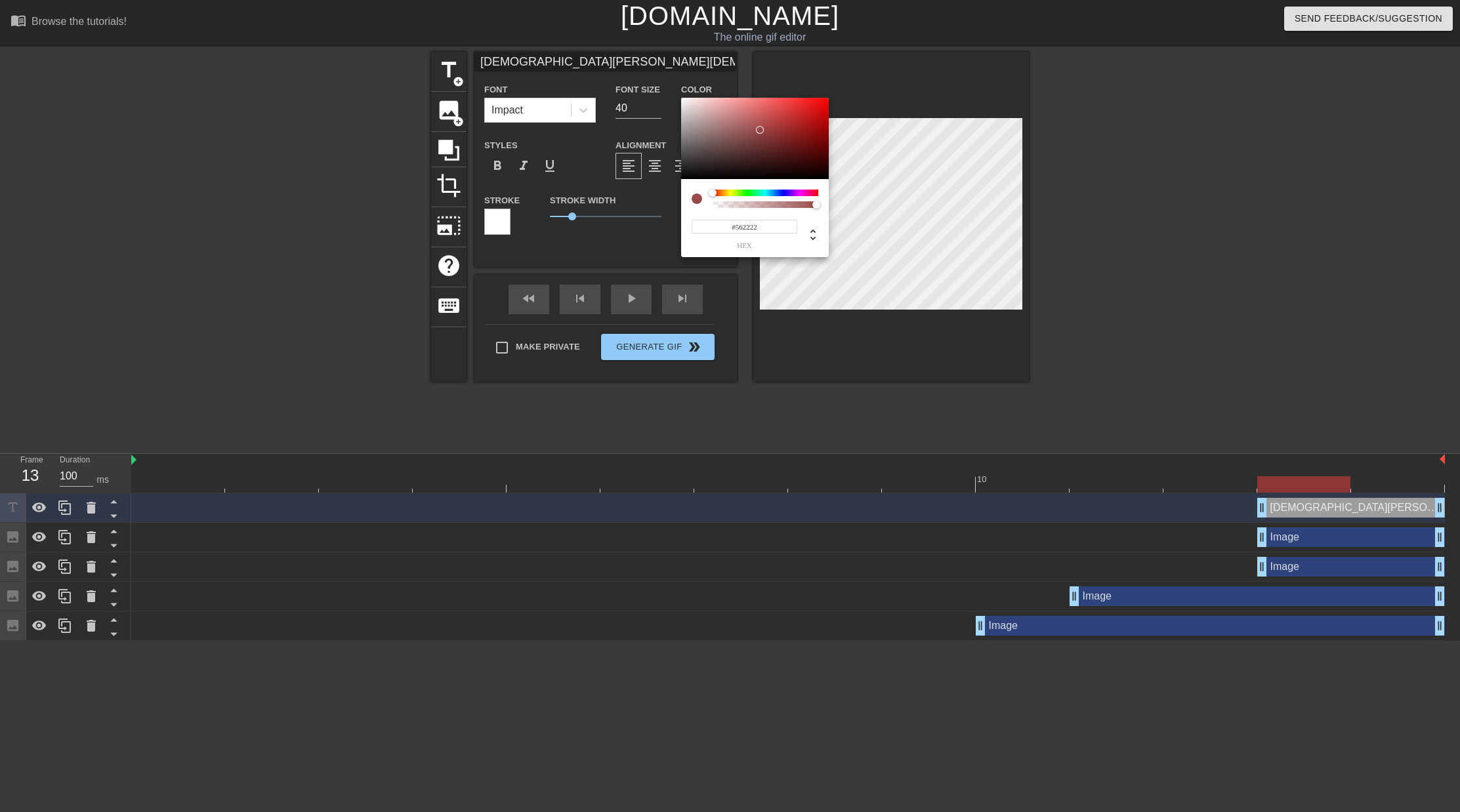
drag, startPoint x: 769, startPoint y: 152, endPoint x: 851, endPoint y: 207, distance: 98.7
click at [770, 152] on div at bounding box center [754, 138] width 147 height 81
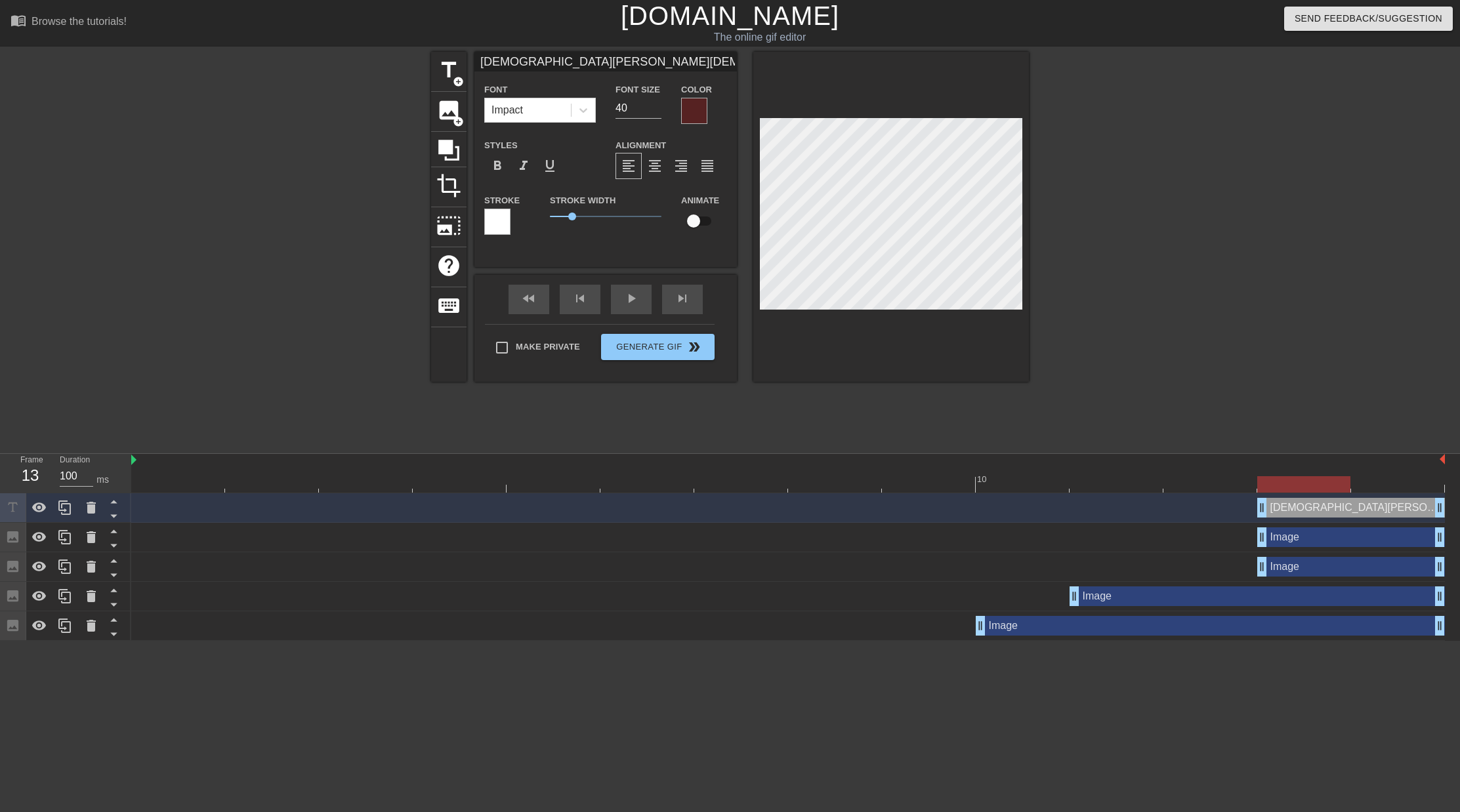
scroll to position [3, 4]
click at [697, 112] on div at bounding box center [694, 110] width 26 height 26
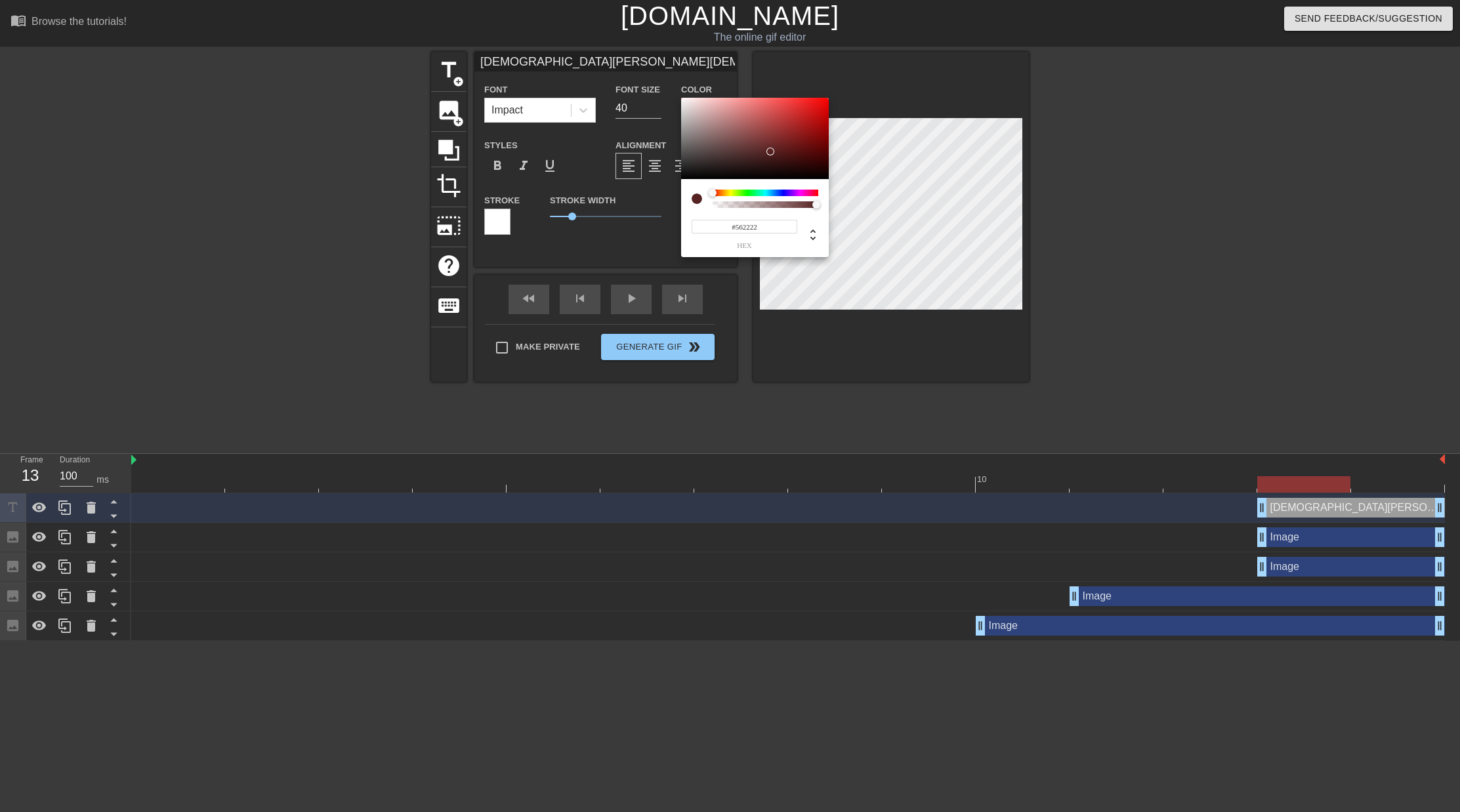
drag, startPoint x: 698, startPoint y: 199, endPoint x: 948, endPoint y: 195, distance: 250.0
click at [699, 199] on div at bounding box center [697, 198] width 10 height 10
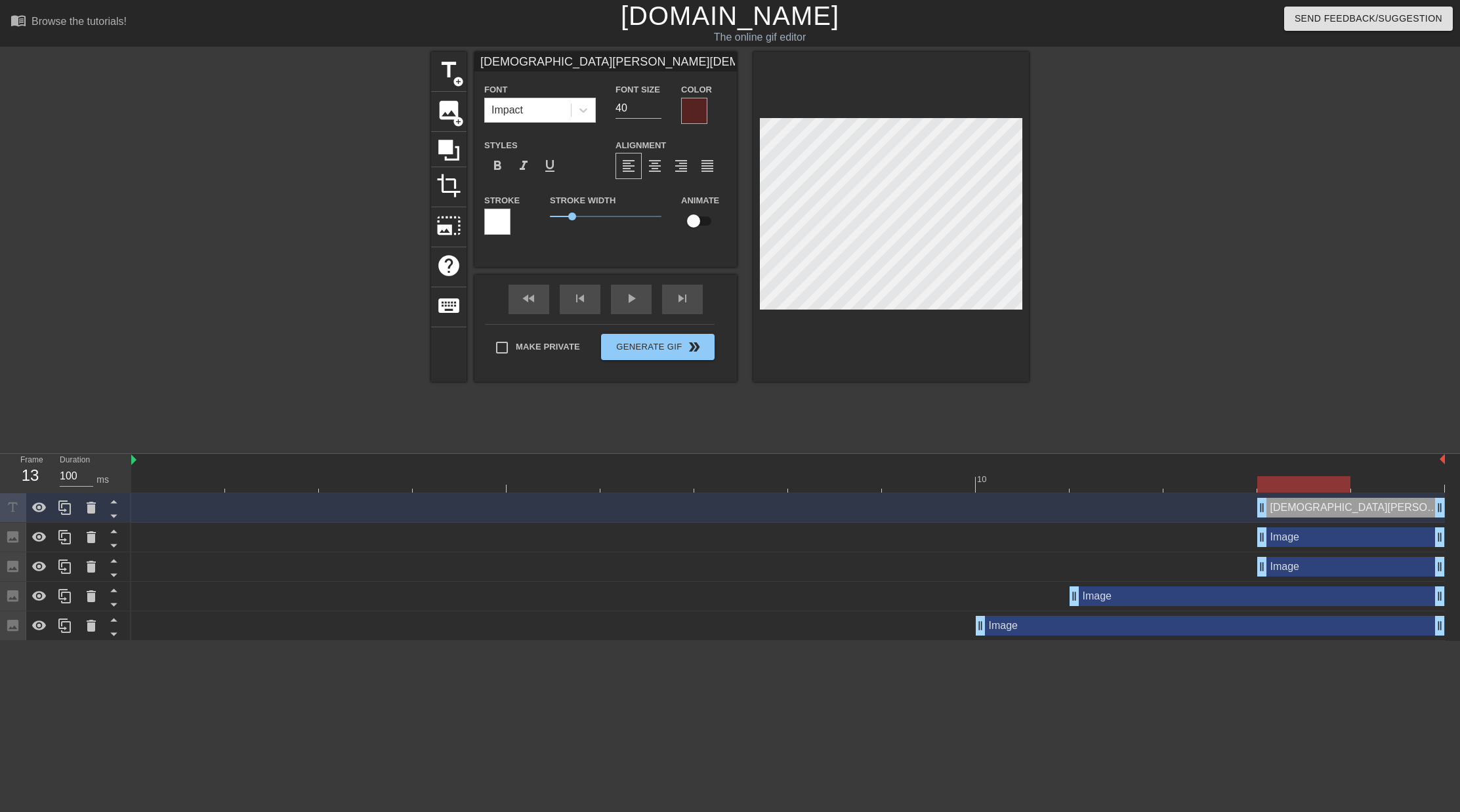
click at [689, 112] on div at bounding box center [694, 110] width 26 height 26
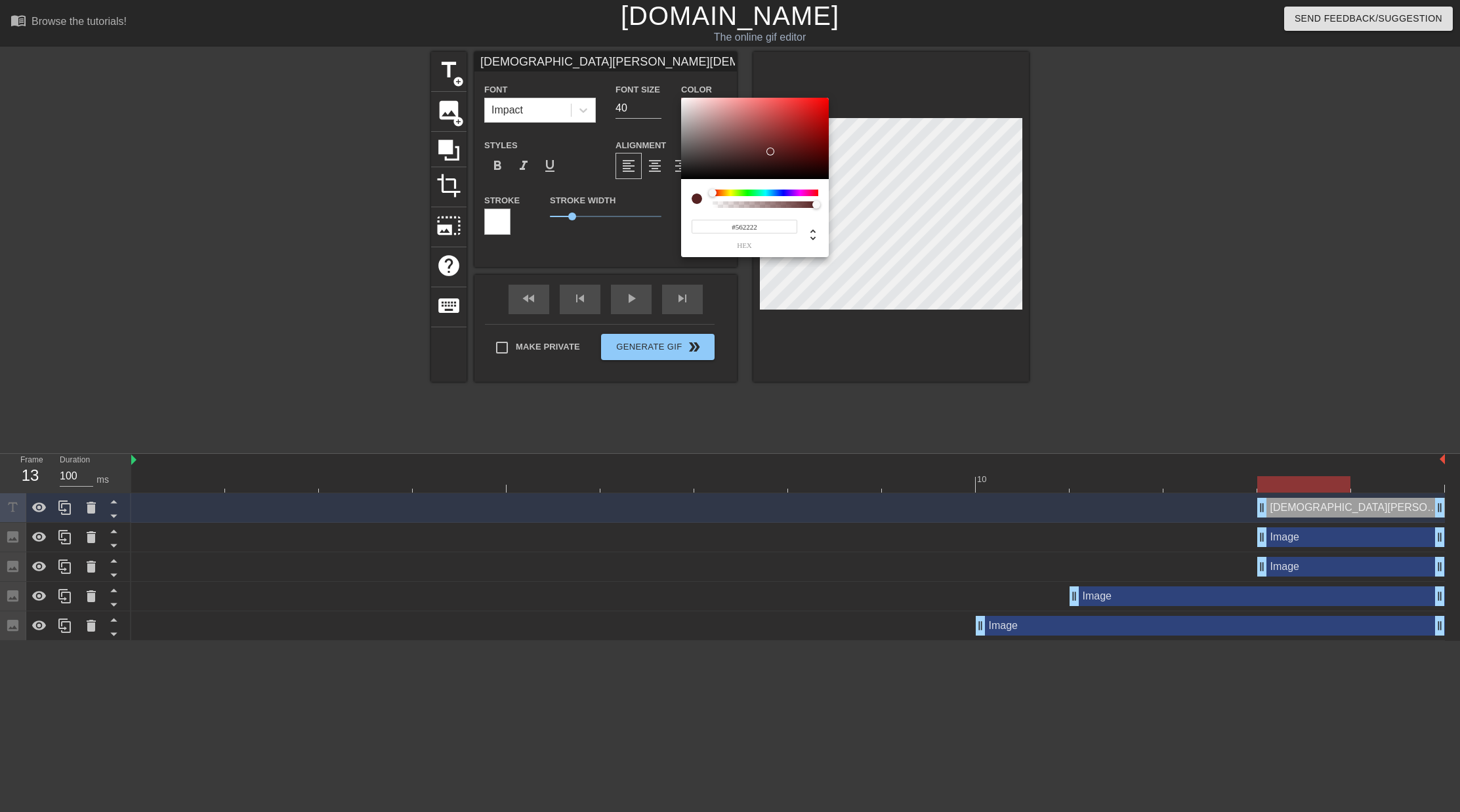
type input "[DEMOGRAPHIC_DATA][PERSON_NAME][DEMOGRAPHIC_DATA] [DEMOGRAPHIC_DATA][PERSON_NAM…"
type input "#3B5622"
type input "[DEMOGRAPHIC_DATA][PERSON_NAME][DEMOGRAPHIC_DATA] [DEMOGRAPHIC_DATA][PERSON_NAM…"
type input "#3C5622"
type input "[DEMOGRAPHIC_DATA][PERSON_NAME][DEMOGRAPHIC_DATA] [DEMOGRAPHIC_DATA][PERSON_NAM…"
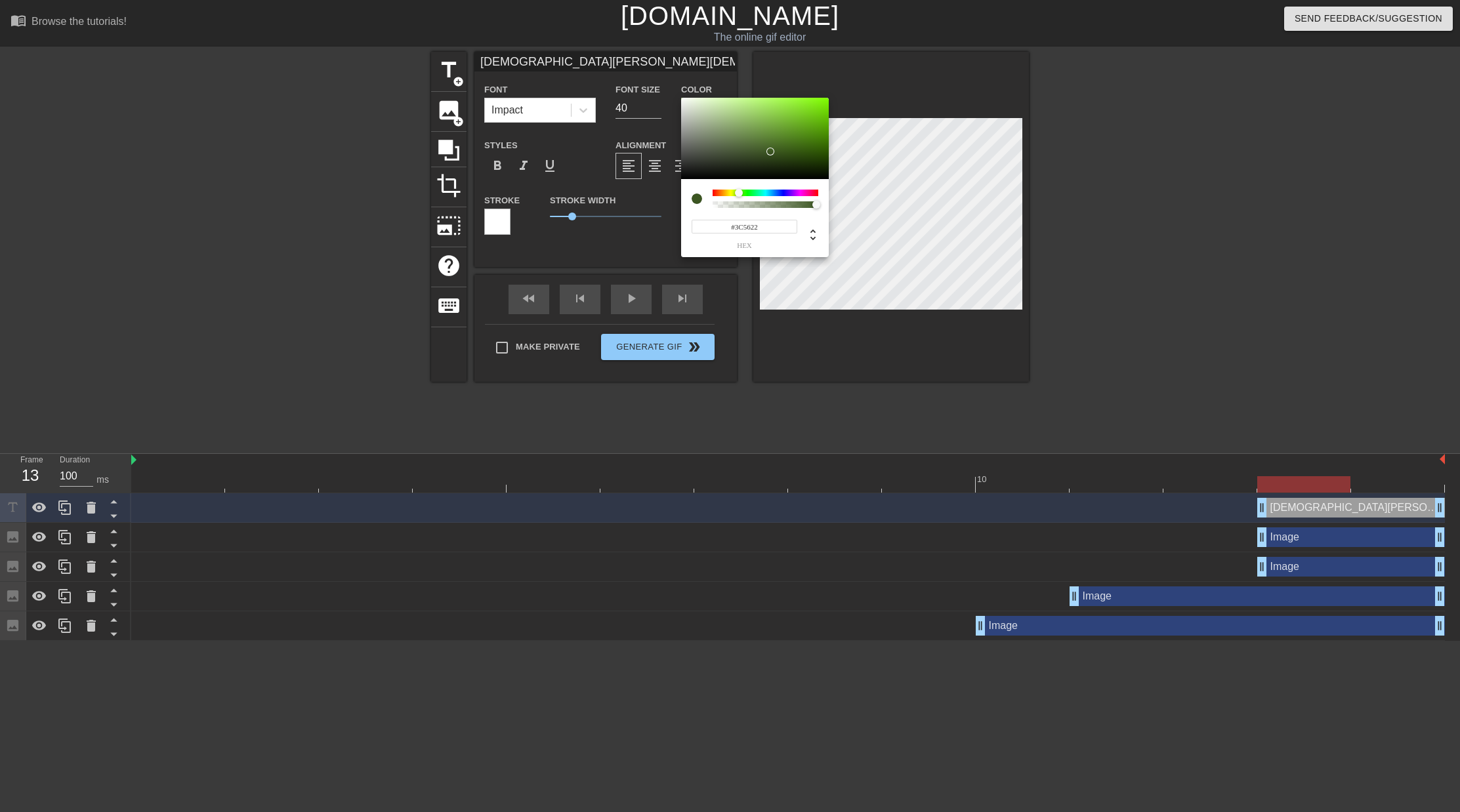
type input "#405622"
type input "[DEMOGRAPHIC_DATA][PERSON_NAME][DEMOGRAPHIC_DATA] [DEMOGRAPHIC_DATA][PERSON_NAM…"
type input "#465622"
type input "[DEMOGRAPHIC_DATA][PERSON_NAME][DEMOGRAPHIC_DATA] [DEMOGRAPHIC_DATA][PERSON_NAM…"
type input "#4C5622"
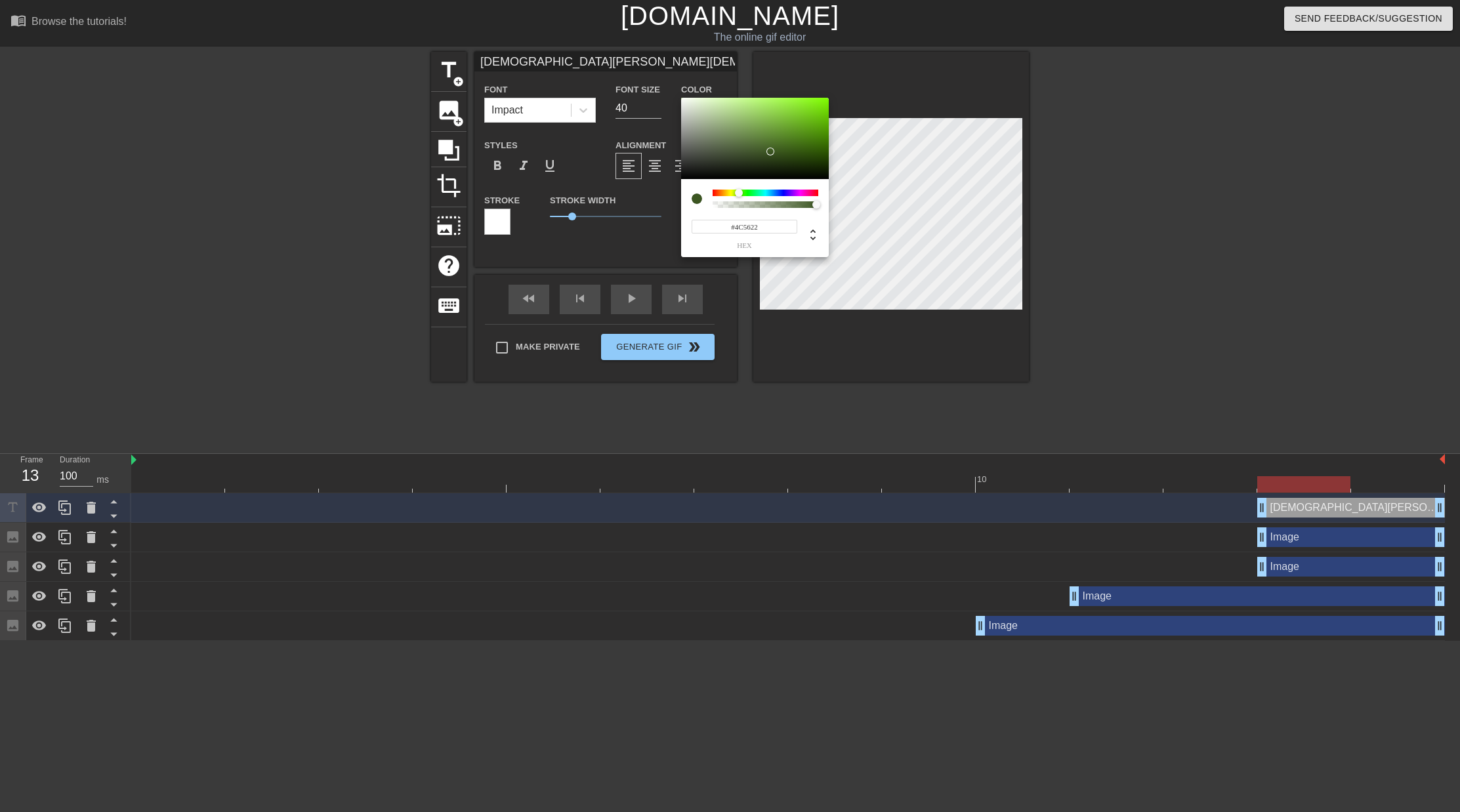
type input "[DEMOGRAPHIC_DATA][PERSON_NAME][DEMOGRAPHIC_DATA] [DEMOGRAPHIC_DATA][PERSON_NAM…"
type input "#525622"
type input "[DEMOGRAPHIC_DATA][PERSON_NAME][DEMOGRAPHIC_DATA] [DEMOGRAPHIC_DATA][PERSON_NAM…"
type input "#565422"
type input "[DEMOGRAPHIC_DATA][PERSON_NAME][DEMOGRAPHIC_DATA] [DEMOGRAPHIC_DATA][PERSON_NAM…"
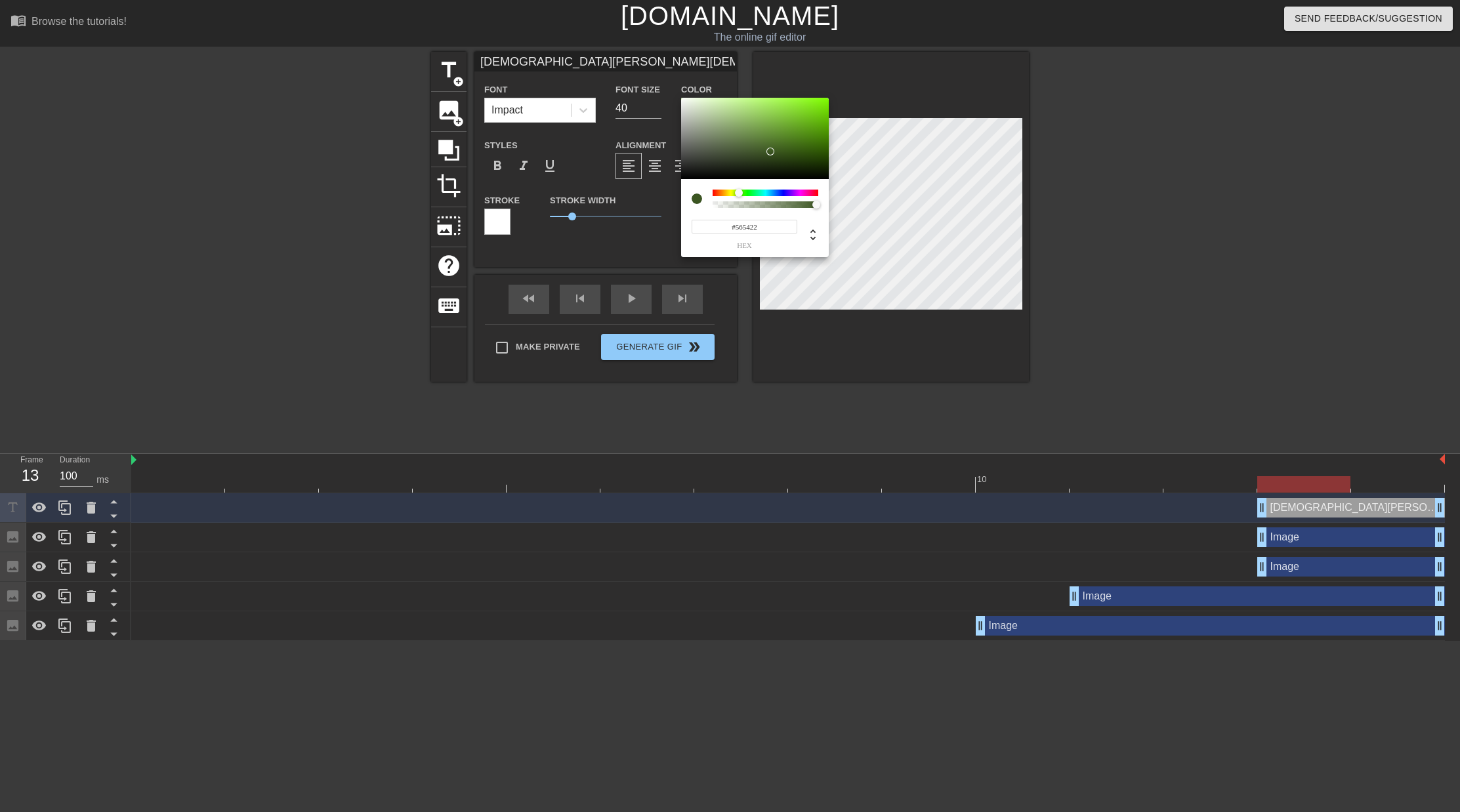
type input "#565222"
type input "[DEMOGRAPHIC_DATA][PERSON_NAME][DEMOGRAPHIC_DATA] [DEMOGRAPHIC_DATA][PERSON_NAM…"
type input "#565022"
type input "[DEMOGRAPHIC_DATA][PERSON_NAME][DEMOGRAPHIC_DATA] [DEMOGRAPHIC_DATA][PERSON_NAM…"
type input "#564F22"
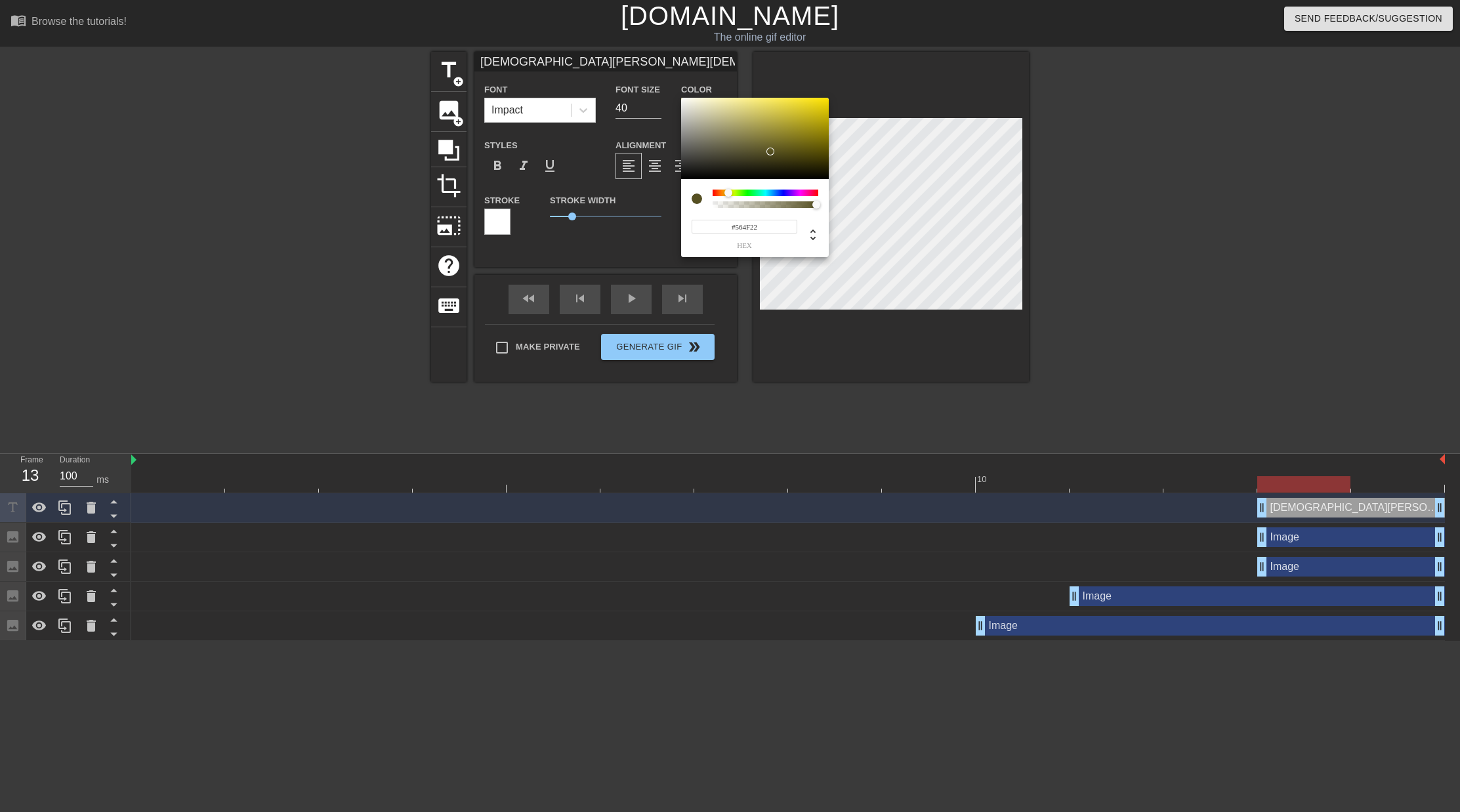
type input "[DEMOGRAPHIC_DATA][PERSON_NAME][DEMOGRAPHIC_DATA] [DEMOGRAPHIC_DATA][PERSON_NAM…"
type input "#564D22"
type input "[DEMOGRAPHIC_DATA][PERSON_NAME][DEMOGRAPHIC_DATA] [DEMOGRAPHIC_DATA][PERSON_NAM…"
type input "#564B22"
type input "[DEMOGRAPHIC_DATA][PERSON_NAME][DEMOGRAPHIC_DATA] [DEMOGRAPHIC_DATA][PERSON_NAM…"
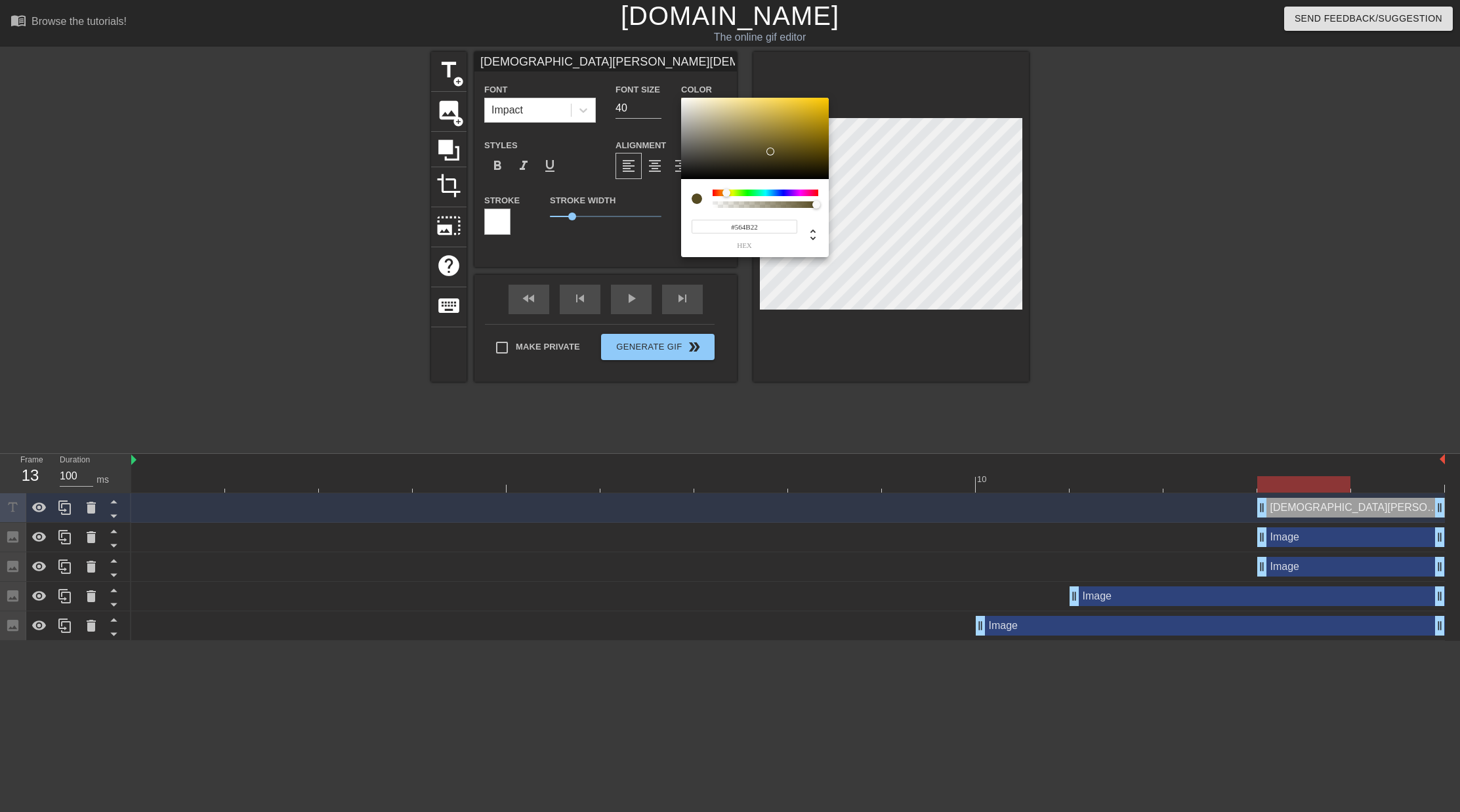
type input "#564922"
type input "[DEMOGRAPHIC_DATA][PERSON_NAME][DEMOGRAPHIC_DATA] [DEMOGRAPHIC_DATA][PERSON_NAM…"
type input "#564722"
type input "[DEMOGRAPHIC_DATA][PERSON_NAME][DEMOGRAPHIC_DATA] [DEMOGRAPHIC_DATA][PERSON_NAM…"
type input "#564922"
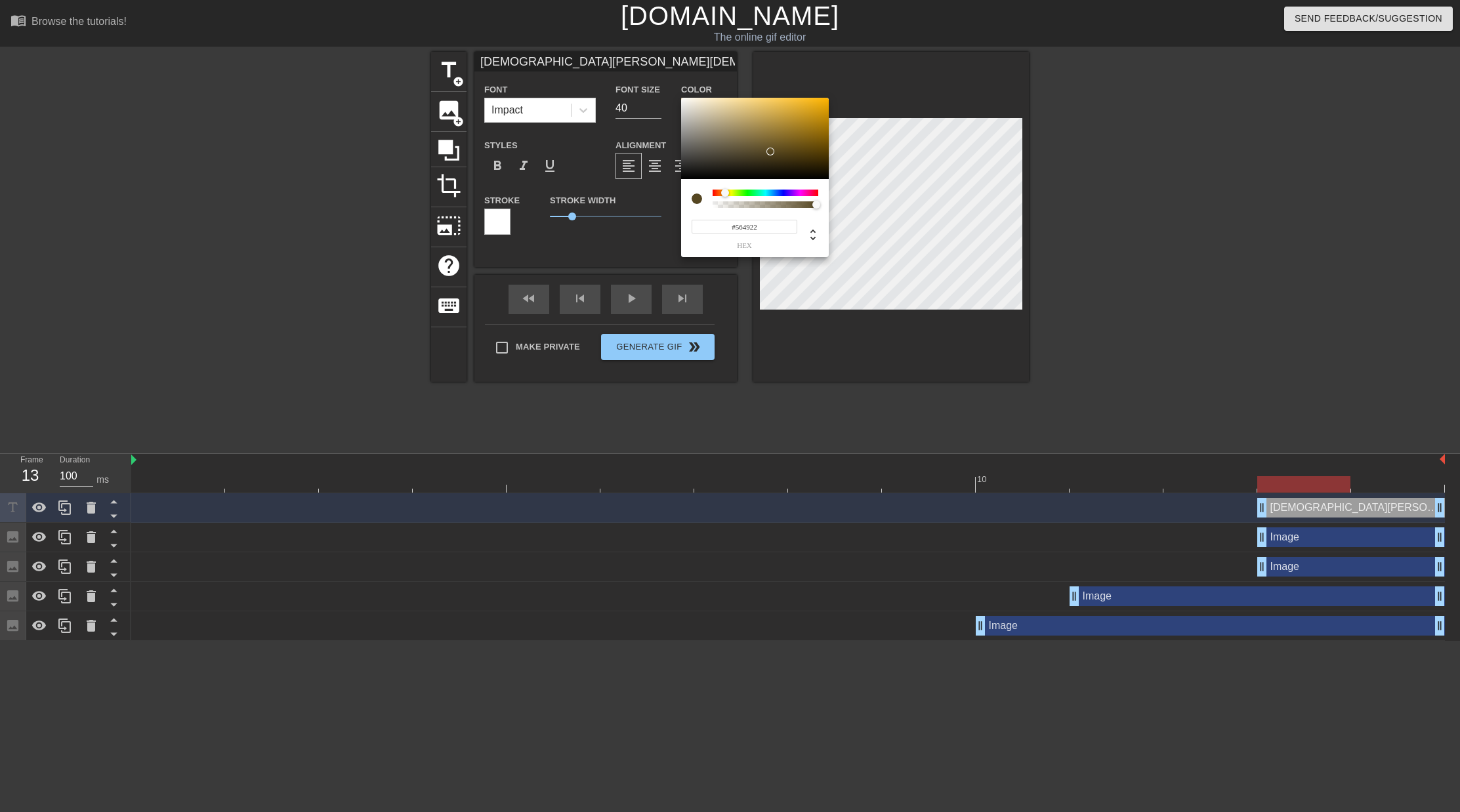
type input "[DEMOGRAPHIC_DATA][PERSON_NAME][DEMOGRAPHIC_DATA] [DEMOGRAPHIC_DATA][PERSON_NAM…"
type input "#564B22"
type input "[DEMOGRAPHIC_DATA][PERSON_NAME][DEMOGRAPHIC_DATA] [DEMOGRAPHIC_DATA][PERSON_NAM…"
type input "#564D22"
type input "[DEMOGRAPHIC_DATA][PERSON_NAME][DEMOGRAPHIC_DATA] [DEMOGRAPHIC_DATA][PERSON_NAM…"
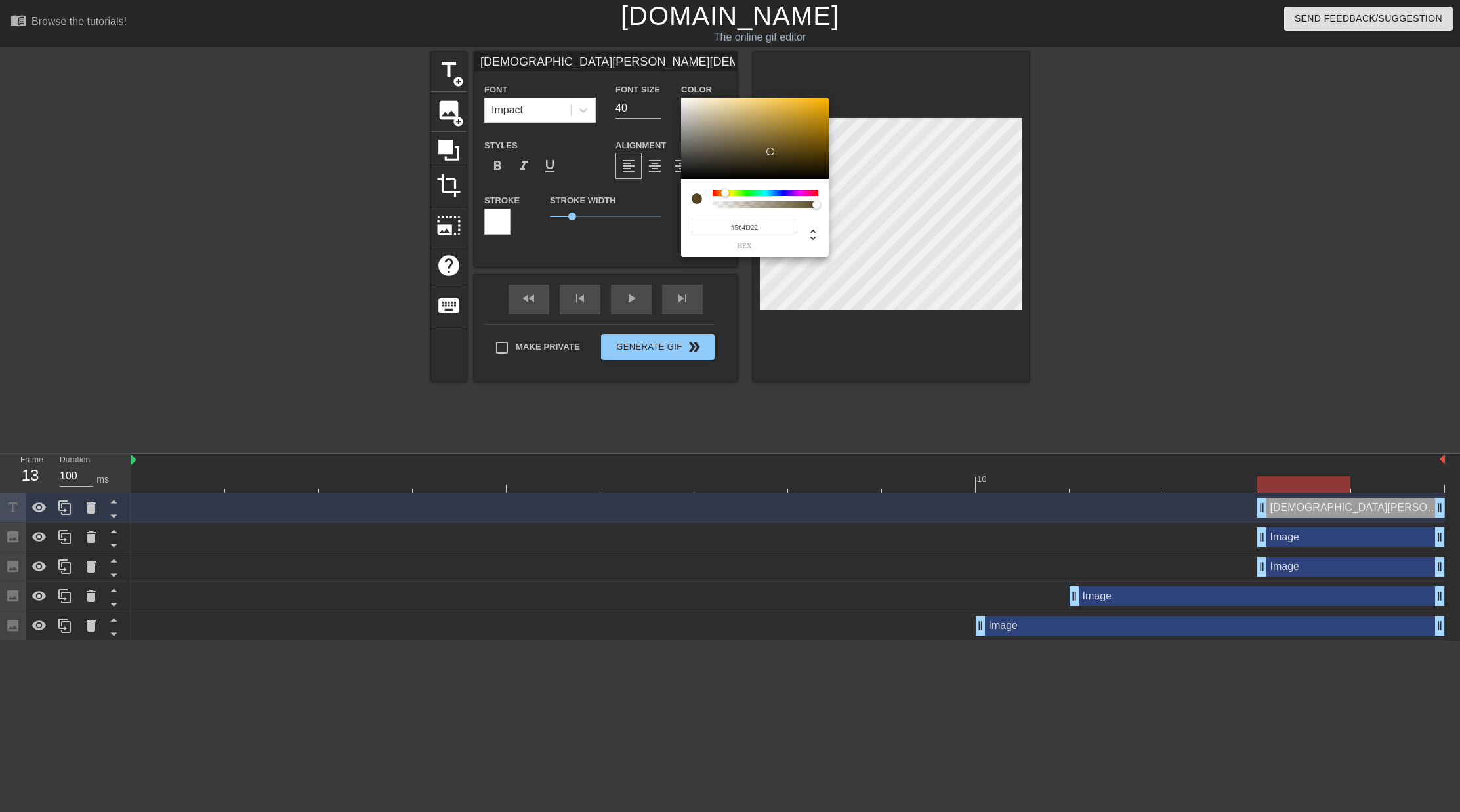
type input "#564F22"
type input "[DEMOGRAPHIC_DATA][PERSON_NAME][DEMOGRAPHIC_DATA] [DEMOGRAPHIC_DATA][PERSON_NAM…"
type input "#565022"
type input "[DEMOGRAPHIC_DATA][PERSON_NAME][DEMOGRAPHIC_DATA] [DEMOGRAPHIC_DATA][PERSON_NAM…"
type input "#565222"
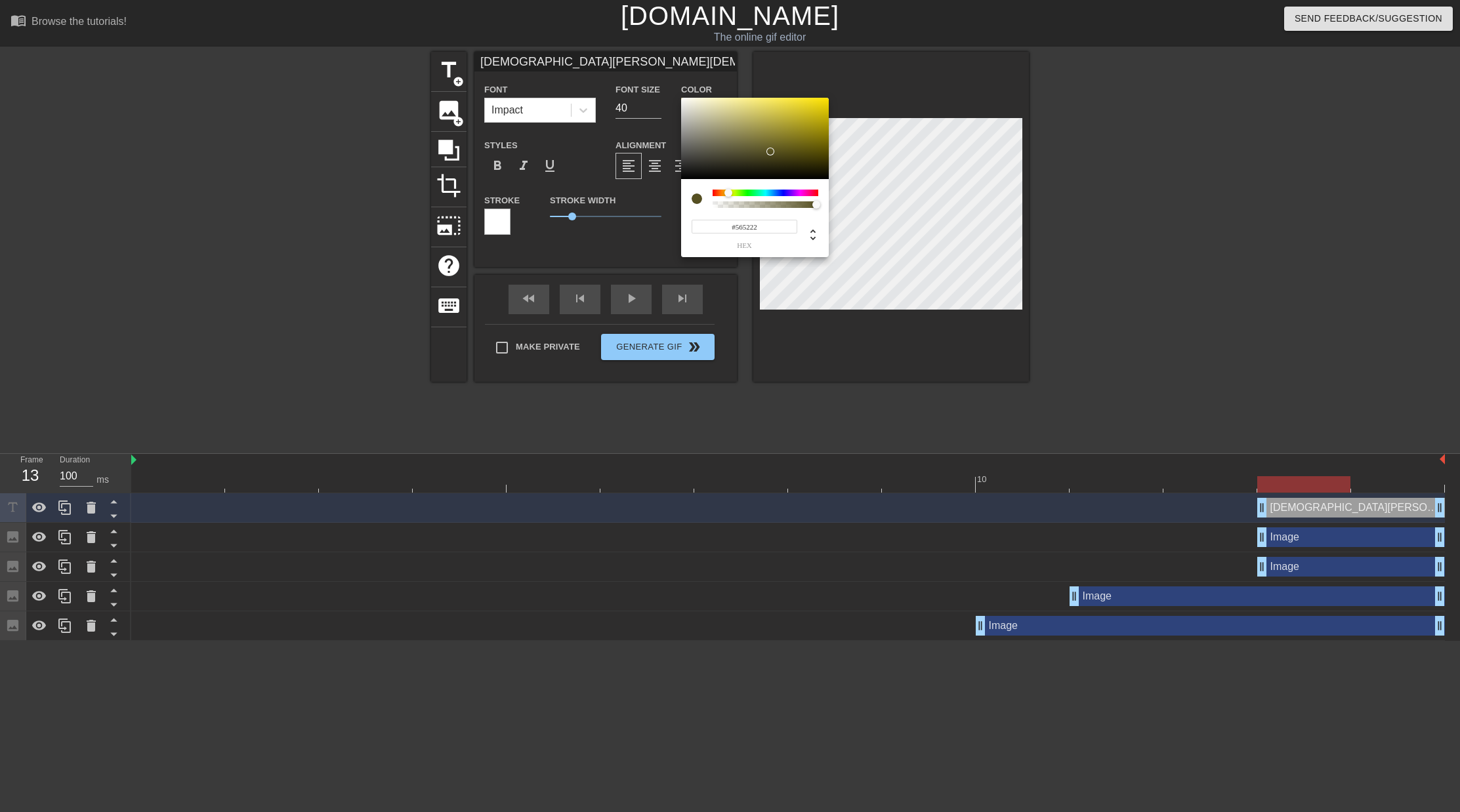
type input "[DEMOGRAPHIC_DATA][PERSON_NAME][DEMOGRAPHIC_DATA] [DEMOGRAPHIC_DATA][PERSON_NAM…"
type input "#565422"
type input "[DEMOGRAPHIC_DATA][PERSON_NAME][DEMOGRAPHIC_DATA] [DEMOGRAPHIC_DATA][PERSON_NAM…"
type input "#565622"
type input "[DEMOGRAPHIC_DATA][PERSON_NAME][DEMOGRAPHIC_DATA] [DEMOGRAPHIC_DATA][PERSON_NAM…"
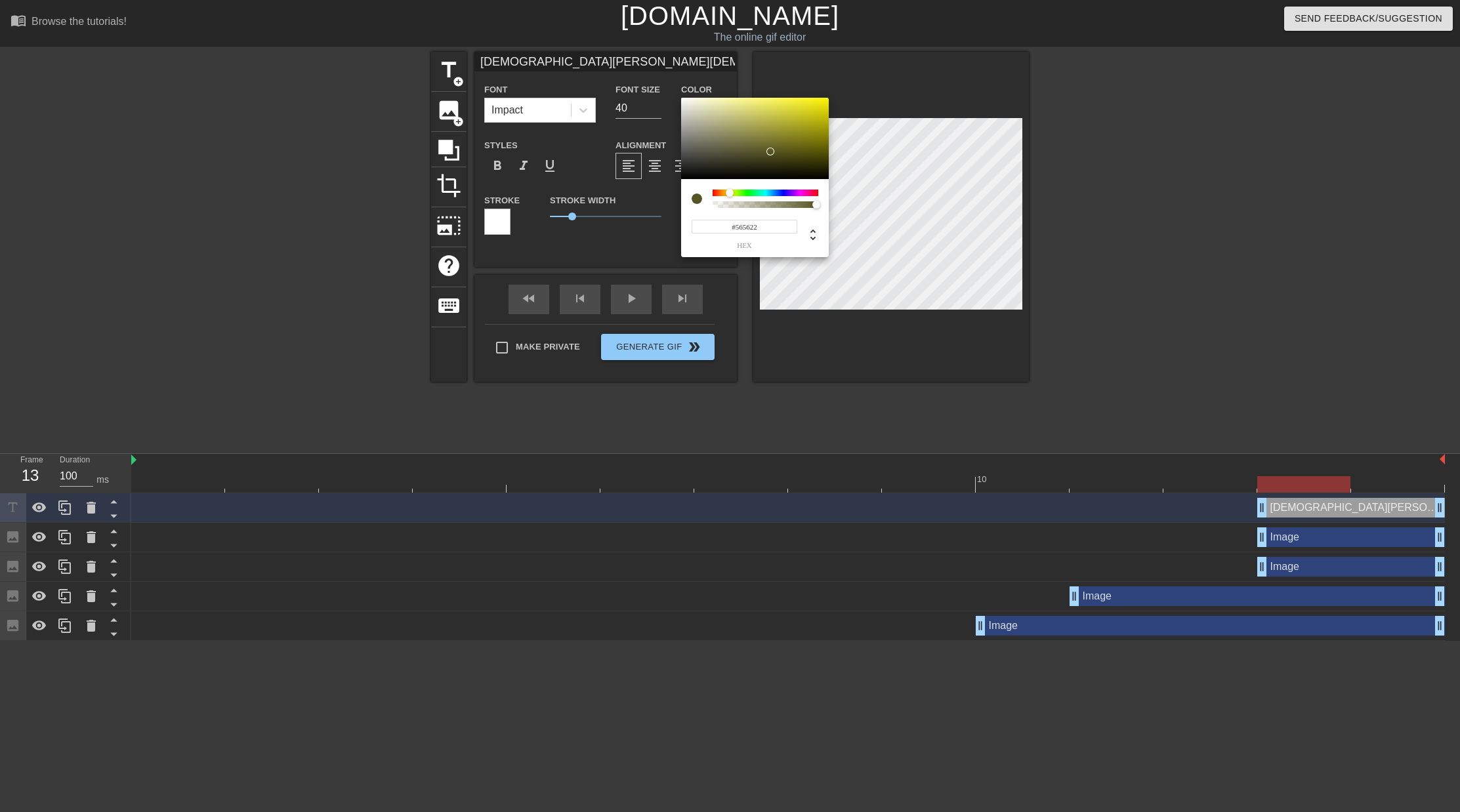
type input "#545622"
type input "[DEMOGRAPHIC_DATA][PERSON_NAME][DEMOGRAPHIC_DATA] [DEMOGRAPHIC_DATA][PERSON_NAM…"
type input "#525622"
type input "[DEMOGRAPHIC_DATA][PERSON_NAME][DEMOGRAPHIC_DATA] [DEMOGRAPHIC_DATA][PERSON_NAM…"
type input "#545622"
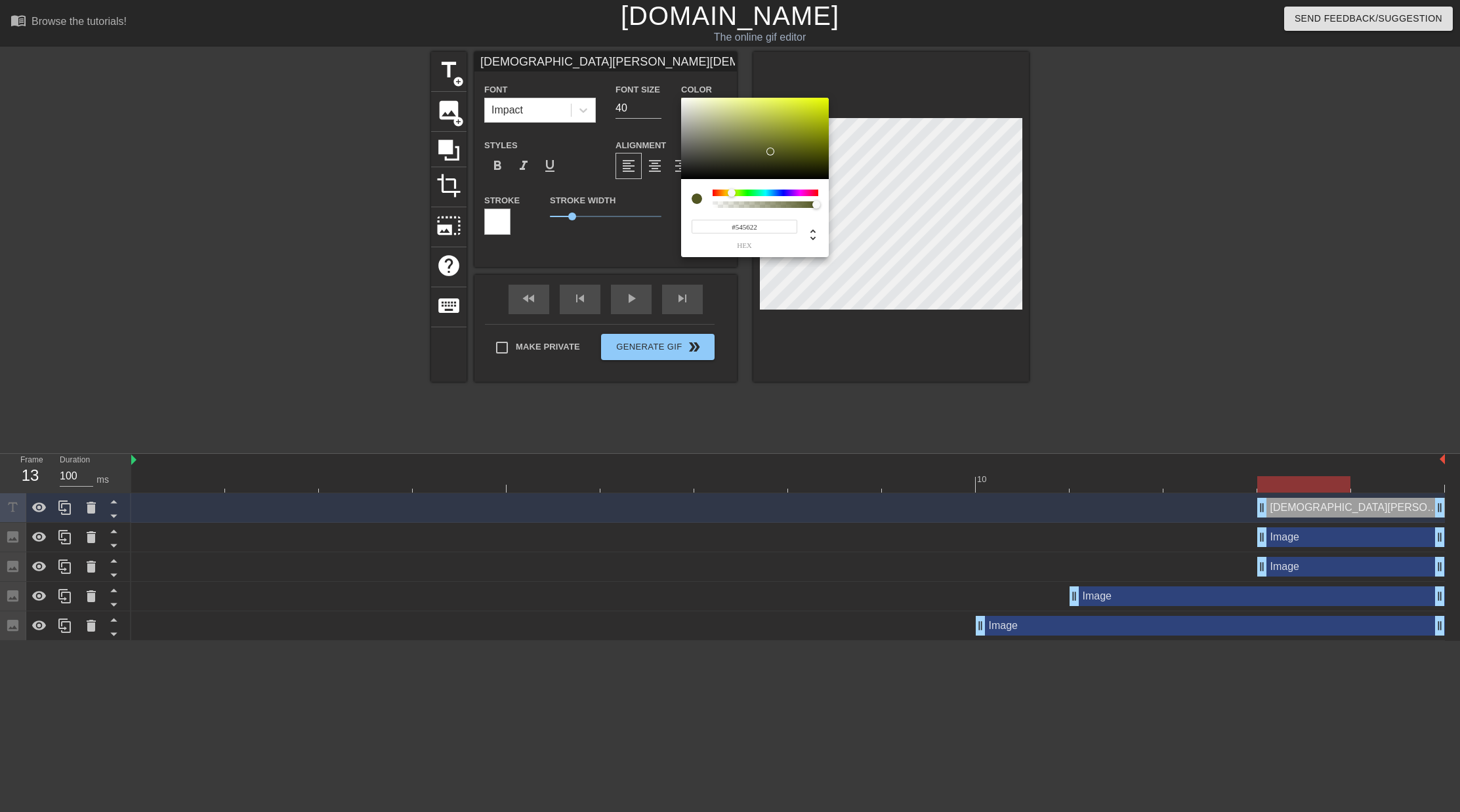
type input "[DEMOGRAPHIC_DATA][PERSON_NAME][DEMOGRAPHIC_DATA] [DEMOGRAPHIC_DATA][PERSON_NAM…"
type input "#565622"
type input "[DEMOGRAPHIC_DATA][PERSON_NAME][DEMOGRAPHIC_DATA] [DEMOGRAPHIC_DATA][PERSON_NAM…"
type input "#565422"
type input "[DEMOGRAPHIC_DATA][PERSON_NAME][DEMOGRAPHIC_DATA] [DEMOGRAPHIC_DATA][PERSON_NAM…"
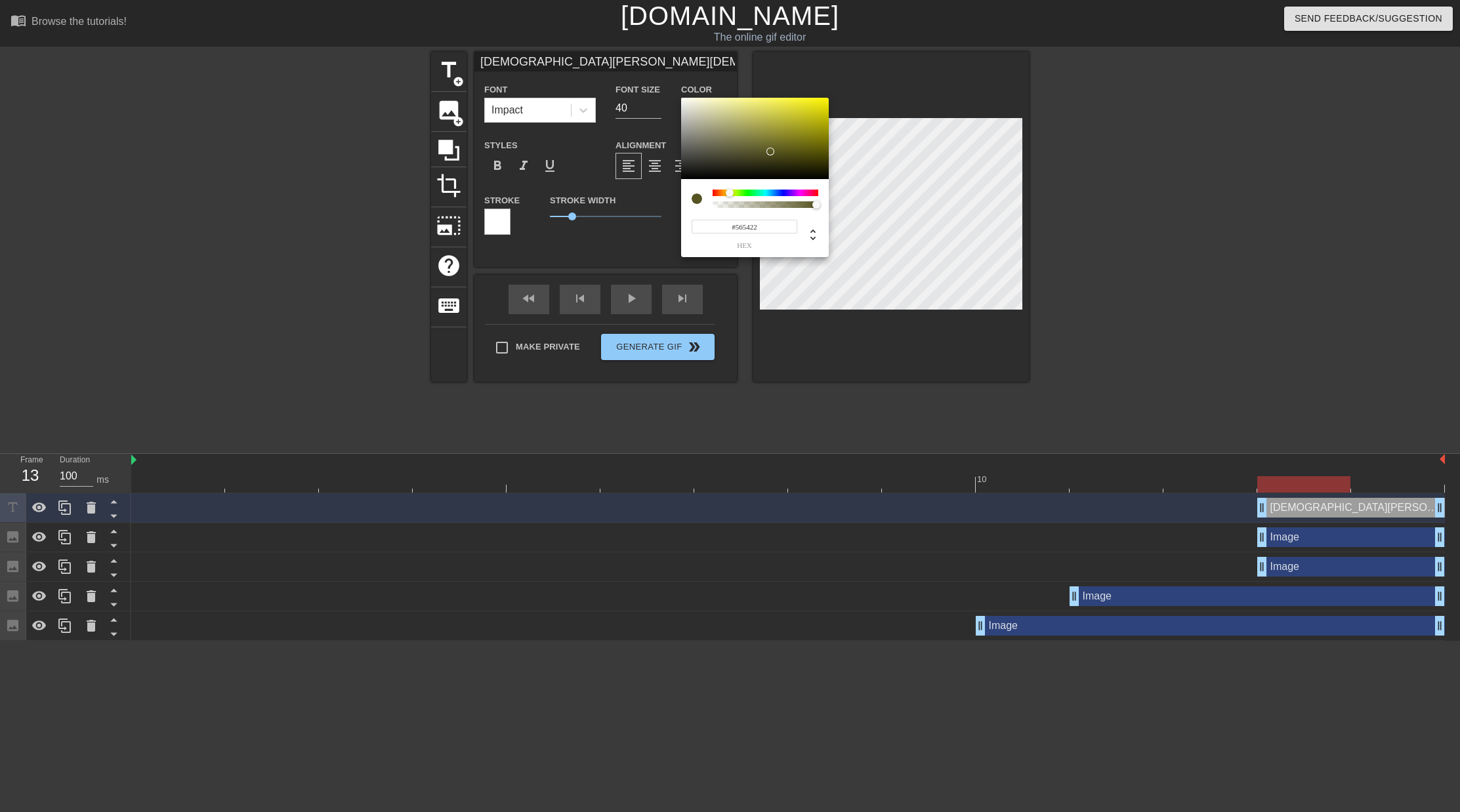
type input "#565222"
type input "[DEMOGRAPHIC_DATA][PERSON_NAME][DEMOGRAPHIC_DATA] [DEMOGRAPHIC_DATA][PERSON_NAM…"
type input "#565022"
type input "[DEMOGRAPHIC_DATA][PERSON_NAME][DEMOGRAPHIC_DATA] [DEMOGRAPHIC_DATA][PERSON_NAM…"
type input "#564F22"
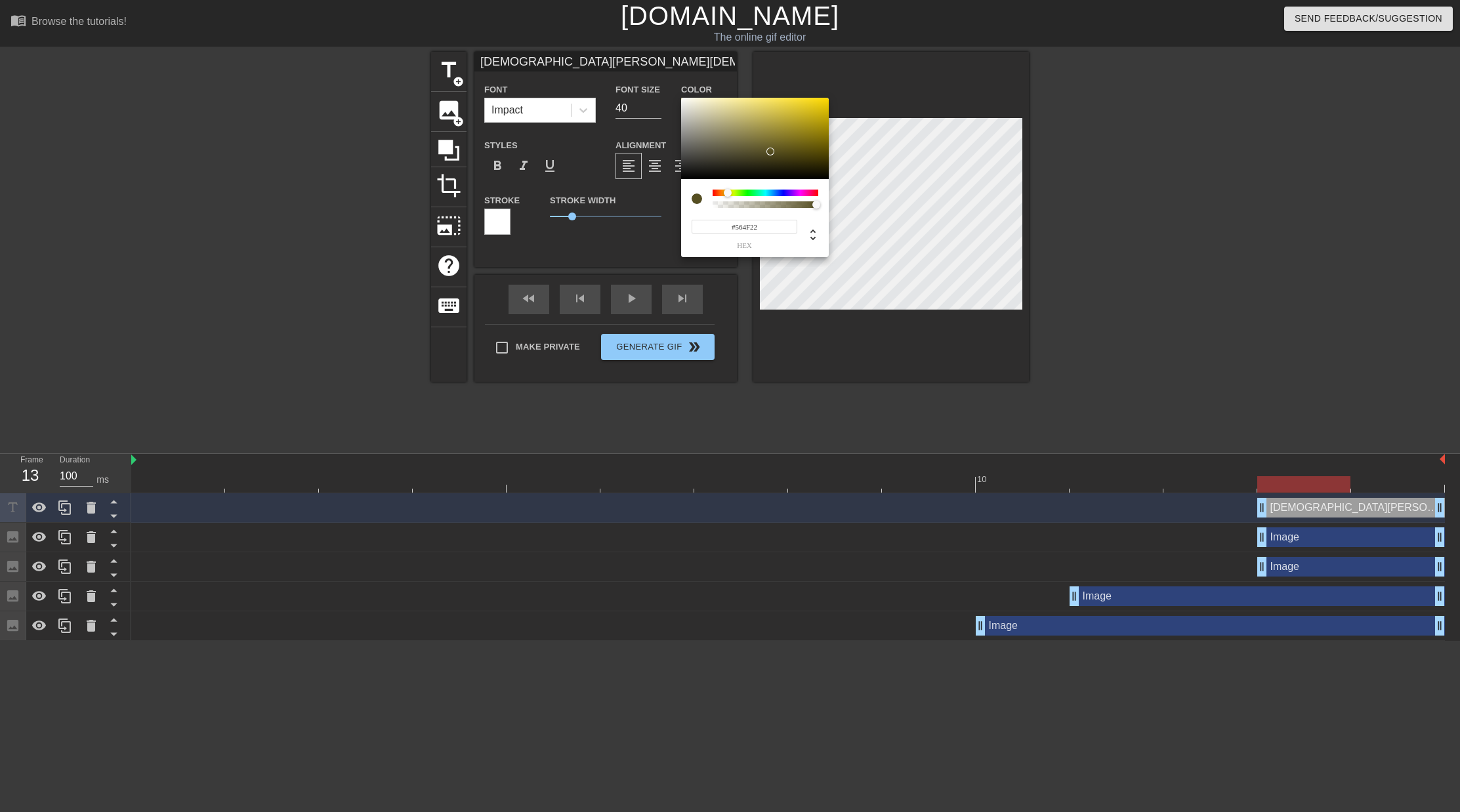
type input "[DEMOGRAPHIC_DATA][PERSON_NAME][DEMOGRAPHIC_DATA] [DEMOGRAPHIC_DATA][PERSON_NAM…"
type input "#564D22"
type input "[DEMOGRAPHIC_DATA][PERSON_NAME][DEMOGRAPHIC_DATA] [DEMOGRAPHIC_DATA][PERSON_NAM…"
type input "#564F22"
drag, startPoint x: 740, startPoint y: 192, endPoint x: 799, endPoint y: 131, distance: 84.9
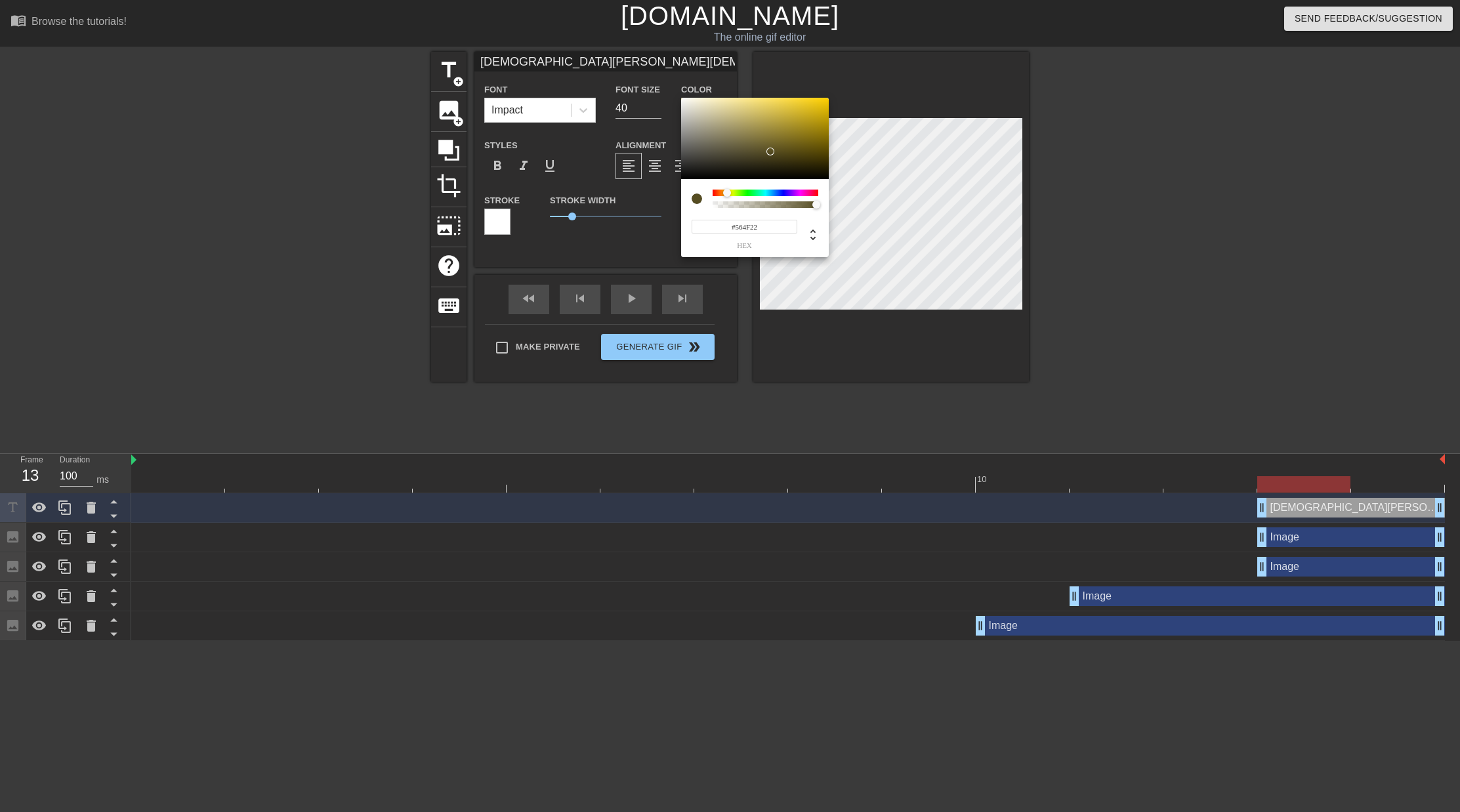
click at [728, 193] on div at bounding box center [765, 192] width 106 height 7
type input "[DEMOGRAPHIC_DATA][PERSON_NAME][DEMOGRAPHIC_DATA] [DEMOGRAPHIC_DATA][PERSON_NAM…"
type input "#B7A21F"
click at [804, 121] on div at bounding box center [754, 138] width 147 height 81
type input "[DEMOGRAPHIC_DATA][PERSON_NAME][DEMOGRAPHIC_DATA] [DEMOGRAPHIC_DATA][PERSON_NAM…"
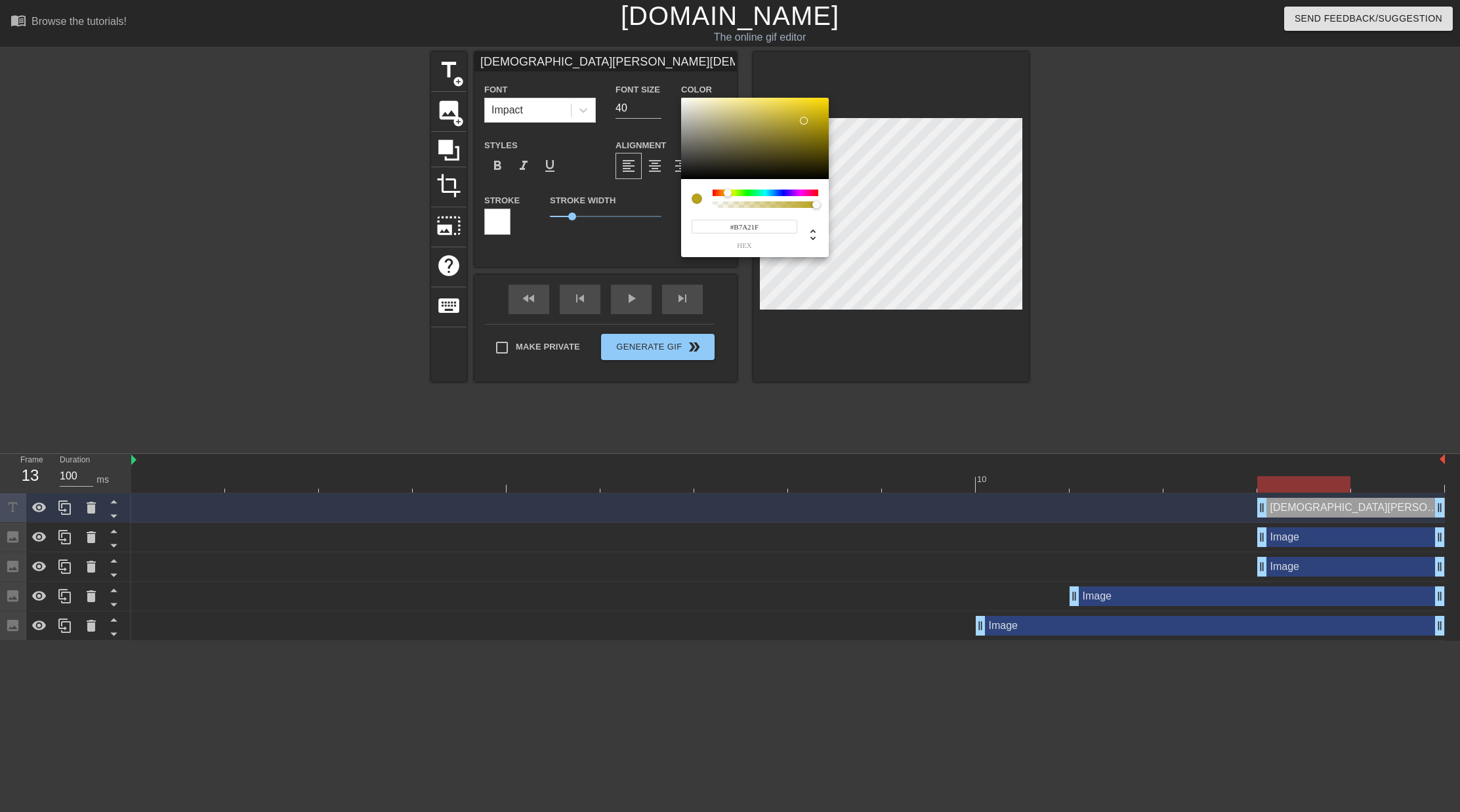
type input "#C7B43D"
click at [783, 115] on div at bounding box center [754, 138] width 147 height 81
type input "[DEMOGRAPHIC_DATA][PERSON_NAME][DEMOGRAPHIC_DATA] [DEMOGRAPHIC_DATA][PERSON_NAM…"
type input "#B19D1F"
drag, startPoint x: 803, startPoint y: 123, endPoint x: 768, endPoint y: 179, distance: 66.0
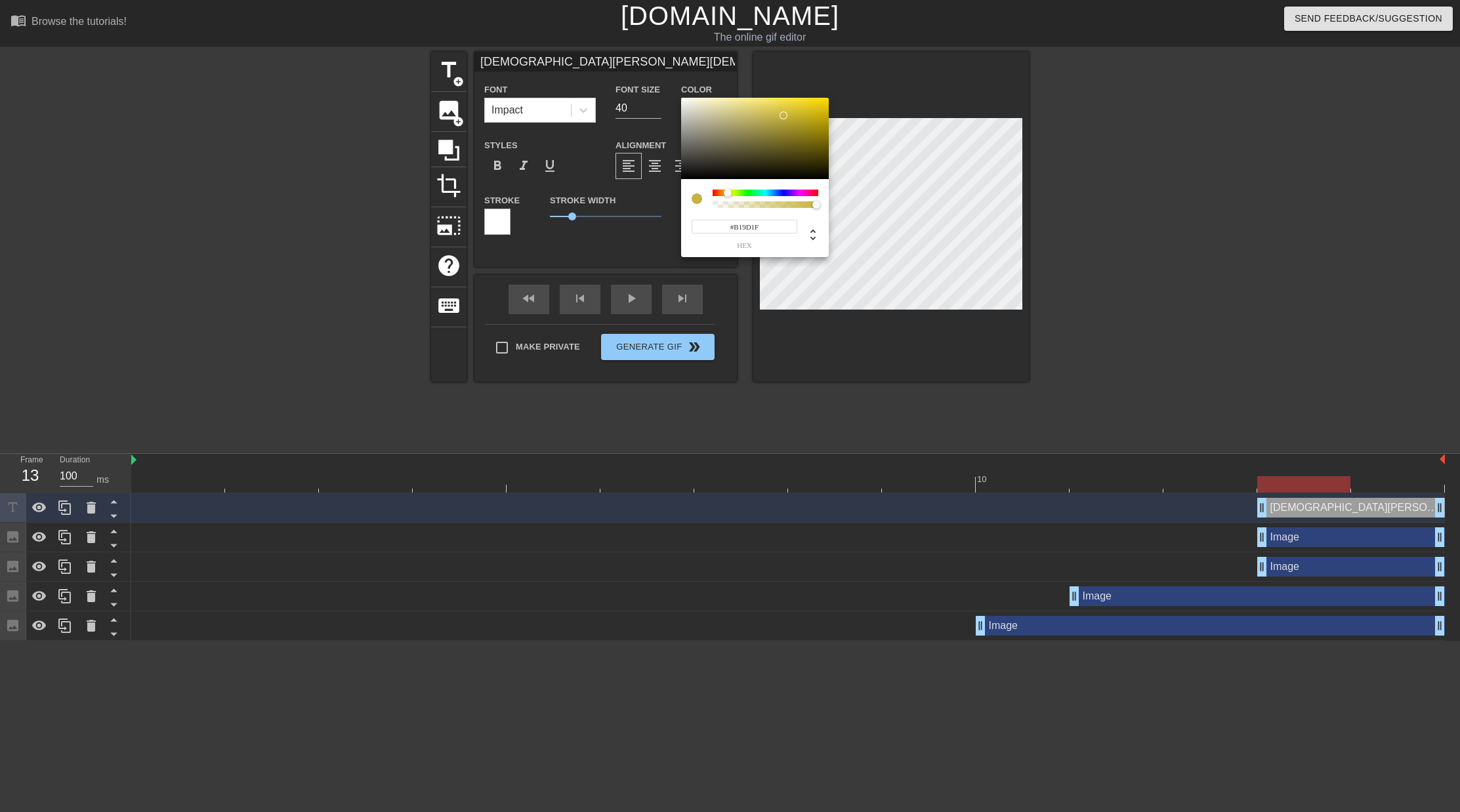
click at [804, 123] on div at bounding box center [754, 138] width 147 height 81
type input "[DEMOGRAPHIC_DATA][PERSON_NAME][DEMOGRAPHIC_DATA] [DEMOGRAPHIC_DATA][PERSON_NAM…"
type input "#B19D1E"
type input "[DEMOGRAPHIC_DATA][PERSON_NAME][DEMOGRAPHIC_DATA] [DEMOGRAPHIC_DATA][PERSON_NAM…"
type input "#B1911E"
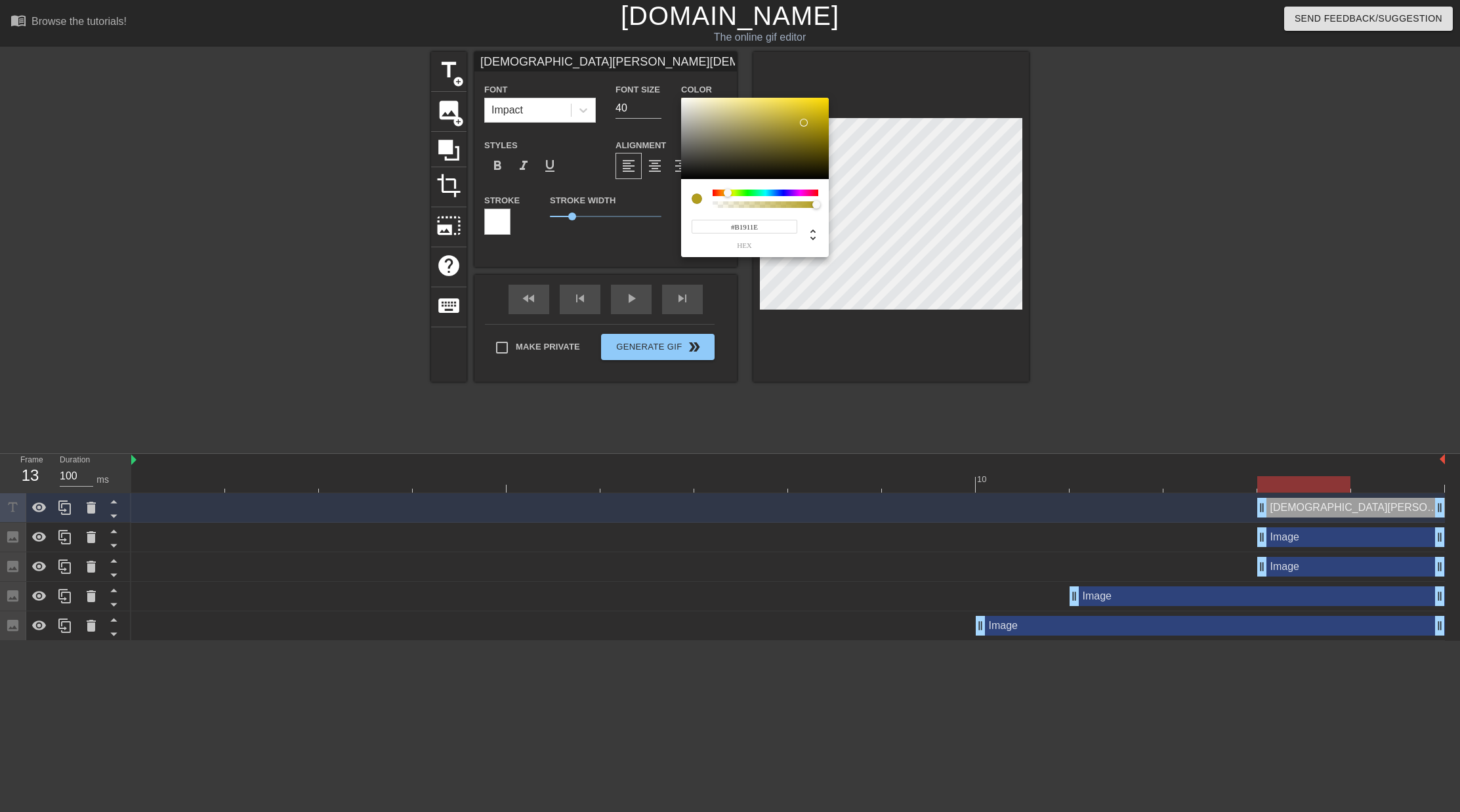
type input "[DEMOGRAPHIC_DATA][PERSON_NAME][DEMOGRAPHIC_DATA] [DEMOGRAPHIC_DATA][PERSON_NAM…"
type input "#B18C1E"
type input "[DEMOGRAPHIC_DATA][PERSON_NAME][DEMOGRAPHIC_DATA] [DEMOGRAPHIC_DATA][PERSON_NAM…"
type input "#B1861E"
click at [725, 193] on div at bounding box center [725, 192] width 8 height 8
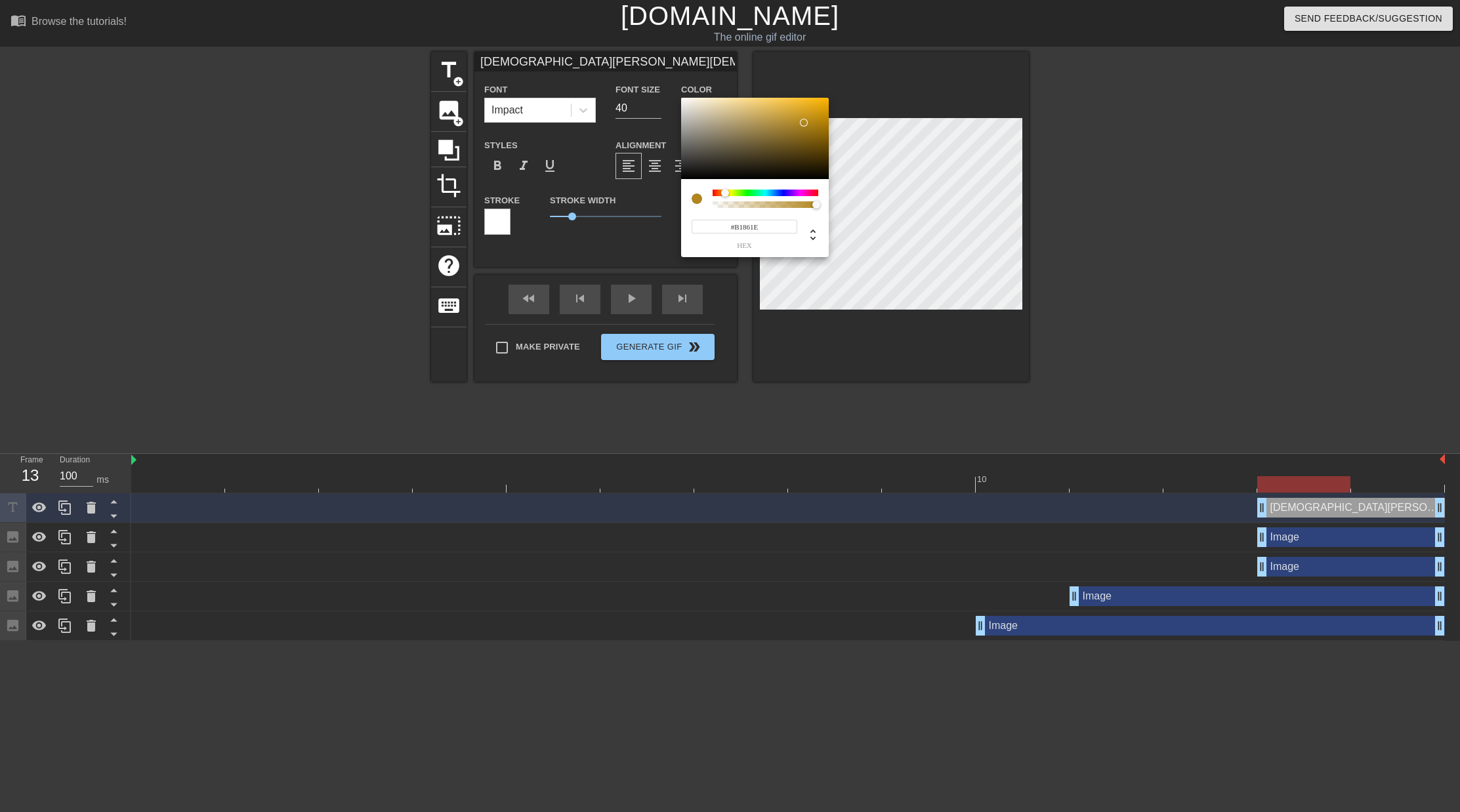
type input "[DEMOGRAPHIC_DATA][PERSON_NAME][DEMOGRAPHIC_DATA] [DEMOGRAPHIC_DATA][PERSON_NAM…"
type input "#A47709"
click at [821, 127] on div at bounding box center [754, 138] width 147 height 81
type input "[DEMOGRAPHIC_DATA][PERSON_NAME][DEMOGRAPHIC_DATA] [DEMOGRAPHIC_DATA][PERSON_NAM…"
type input "#85620C"
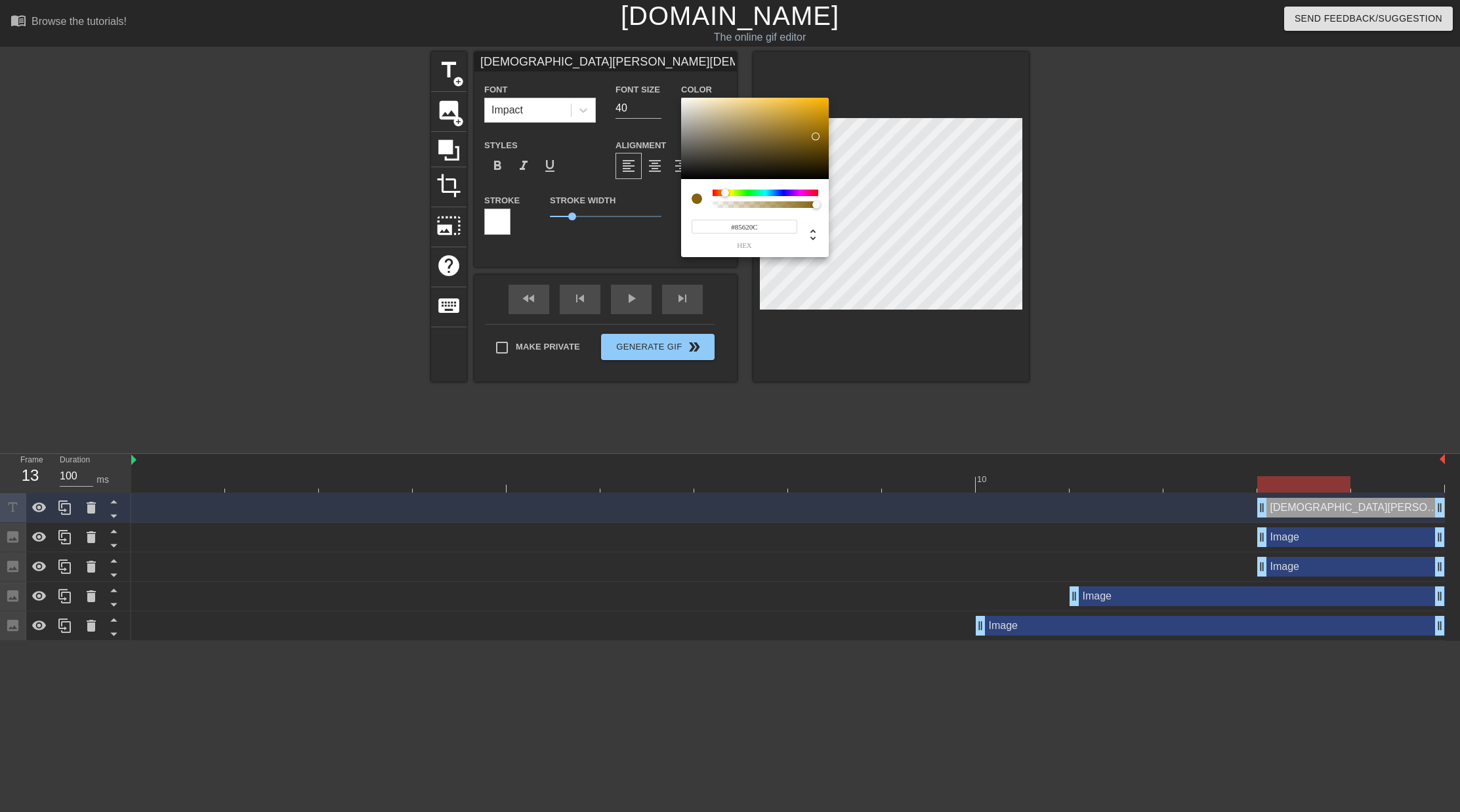
drag, startPoint x: 815, startPoint y: 136, endPoint x: 815, endPoint y: 121, distance: 15.0
click at [815, 136] on div at bounding box center [754, 138] width 147 height 81
type input "[DEMOGRAPHIC_DATA][PERSON_NAME][DEMOGRAPHIC_DATA] [DEMOGRAPHIC_DATA][PERSON_NAM…"
type input "#C99513"
click at [815, 115] on div at bounding box center [754, 138] width 147 height 81
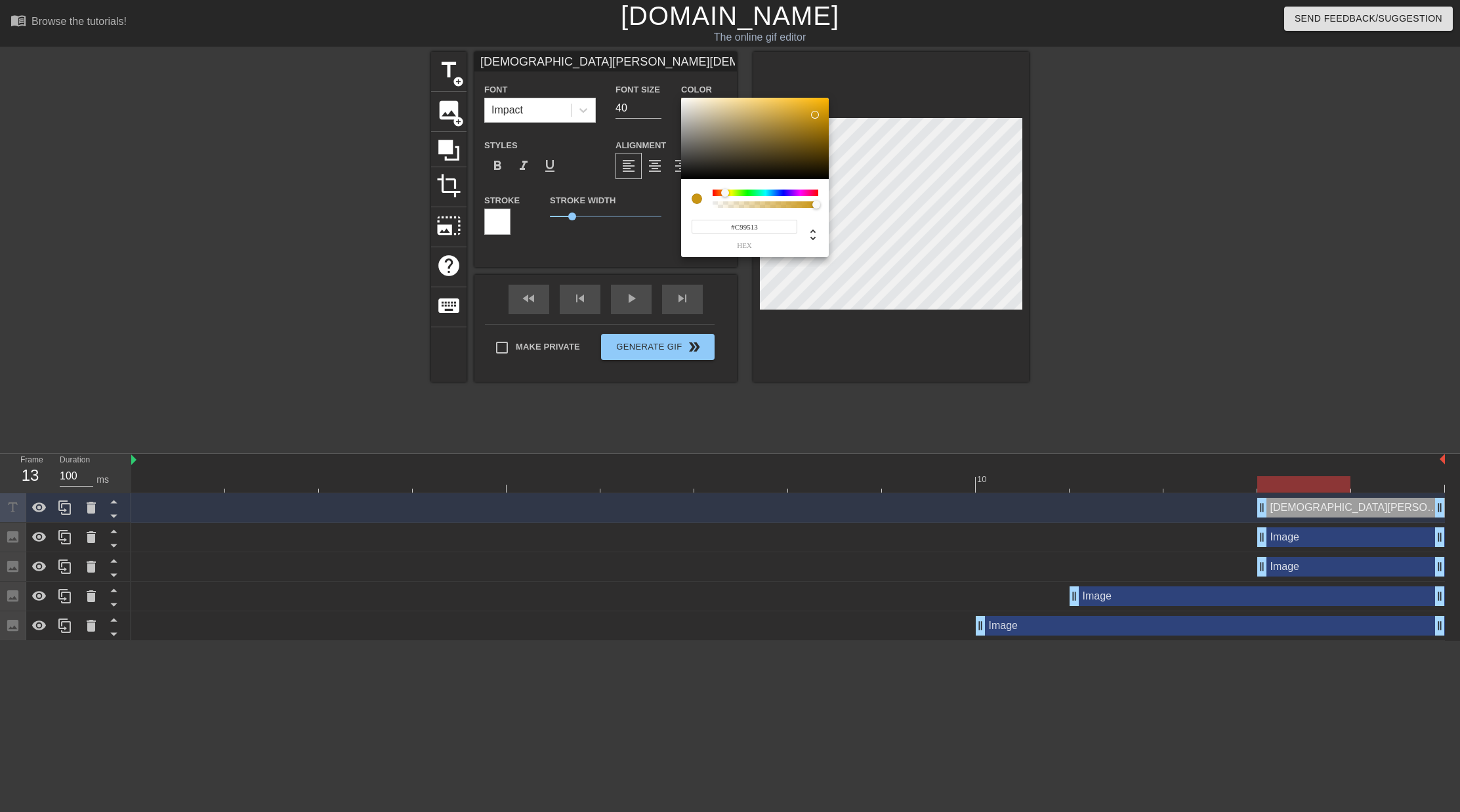
type input "[DEMOGRAPHIC_DATA][PERSON_NAME][DEMOGRAPHIC_DATA] [DEMOGRAPHIC_DATA][PERSON_NAM…"
type input "#966E0B"
click at [818, 131] on div at bounding box center [754, 138] width 147 height 81
type input "[DEMOGRAPHIC_DATA][PERSON_NAME][DEMOGRAPHIC_DATA] [DEMOGRAPHIC_DATA][PERSON_NAM…"
type input "#D49E18"
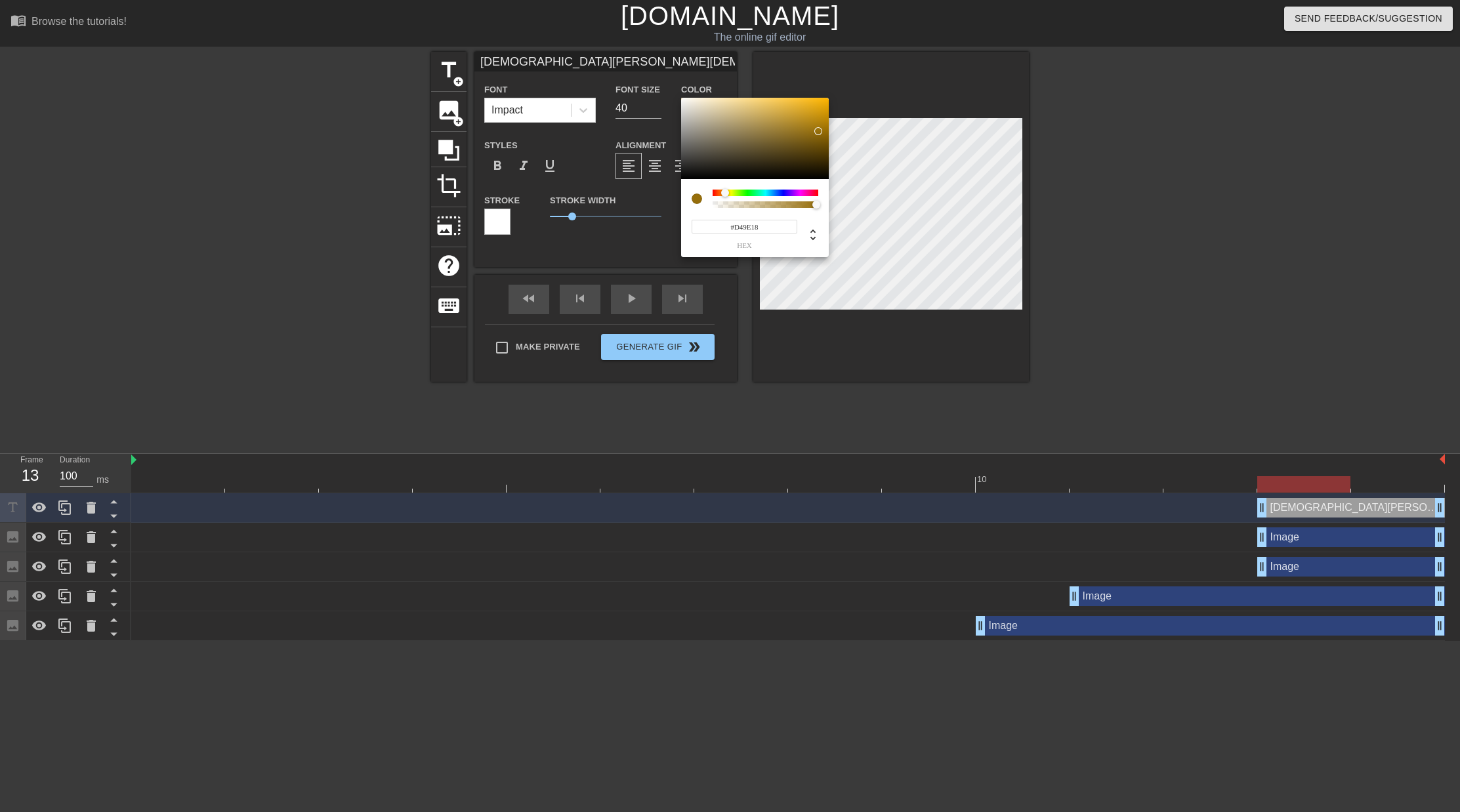
click at [812, 112] on div at bounding box center [754, 138] width 147 height 81
type input "[DEMOGRAPHIC_DATA][PERSON_NAME][DEMOGRAPHIC_DATA] [DEMOGRAPHIC_DATA][PERSON_NAM…"
type input "#FBBC20"
click at [809, 99] on div at bounding box center [754, 138] width 147 height 81
type input "[DEMOGRAPHIC_DATA][PERSON_NAME][DEMOGRAPHIC_DATA] [DEMOGRAPHIC_DATA][PERSON_NAM…"
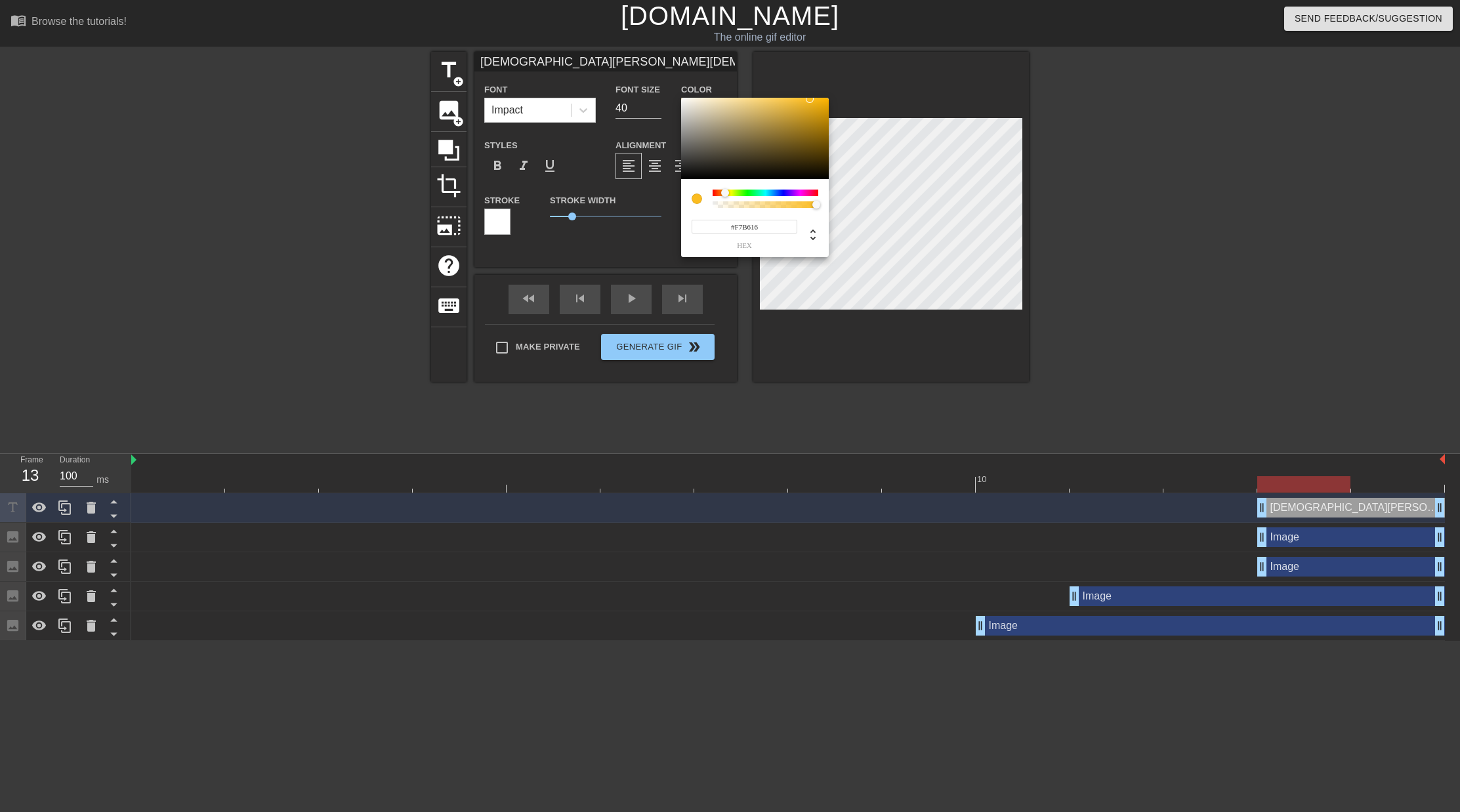
click at [815, 101] on div at bounding box center [813, 103] width 8 height 8
click at [807, 124] on div at bounding box center [754, 138] width 147 height 81
drag, startPoint x: 816, startPoint y: 108, endPoint x: 815, endPoint y: 115, distance: 7.1
click at [816, 108] on div at bounding box center [754, 138] width 147 height 81
drag, startPoint x: 750, startPoint y: 193, endPoint x: 803, endPoint y: 145, distance: 71.5
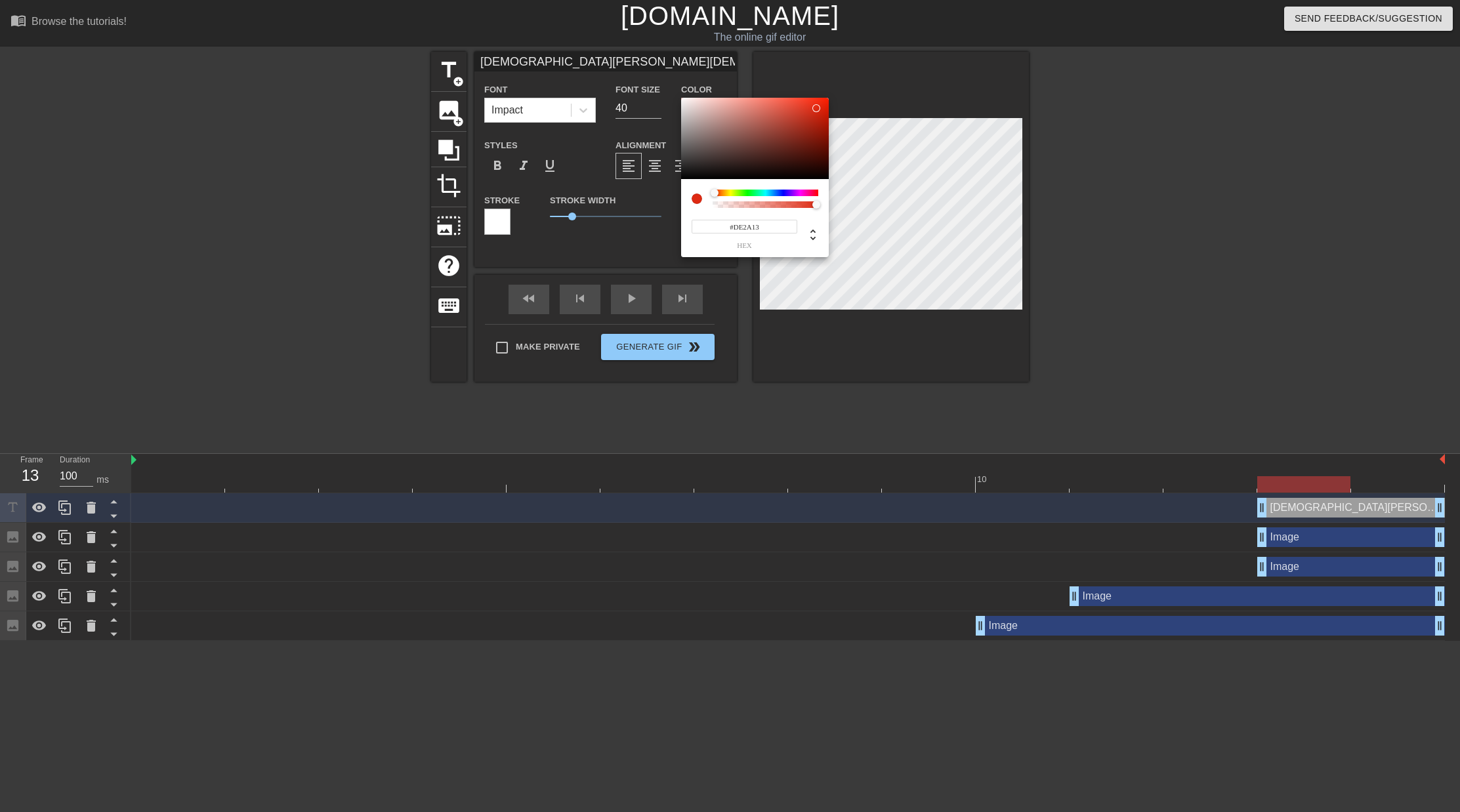
click at [714, 195] on div at bounding box center [765, 192] width 106 height 7
click at [821, 124] on div at bounding box center [754, 138] width 147 height 81
drag, startPoint x: 815, startPoint y: 142, endPoint x: 808, endPoint y: 142, distance: 7.0
click at [815, 142] on div at bounding box center [754, 138] width 147 height 81
click at [815, 129] on div at bounding box center [754, 138] width 147 height 81
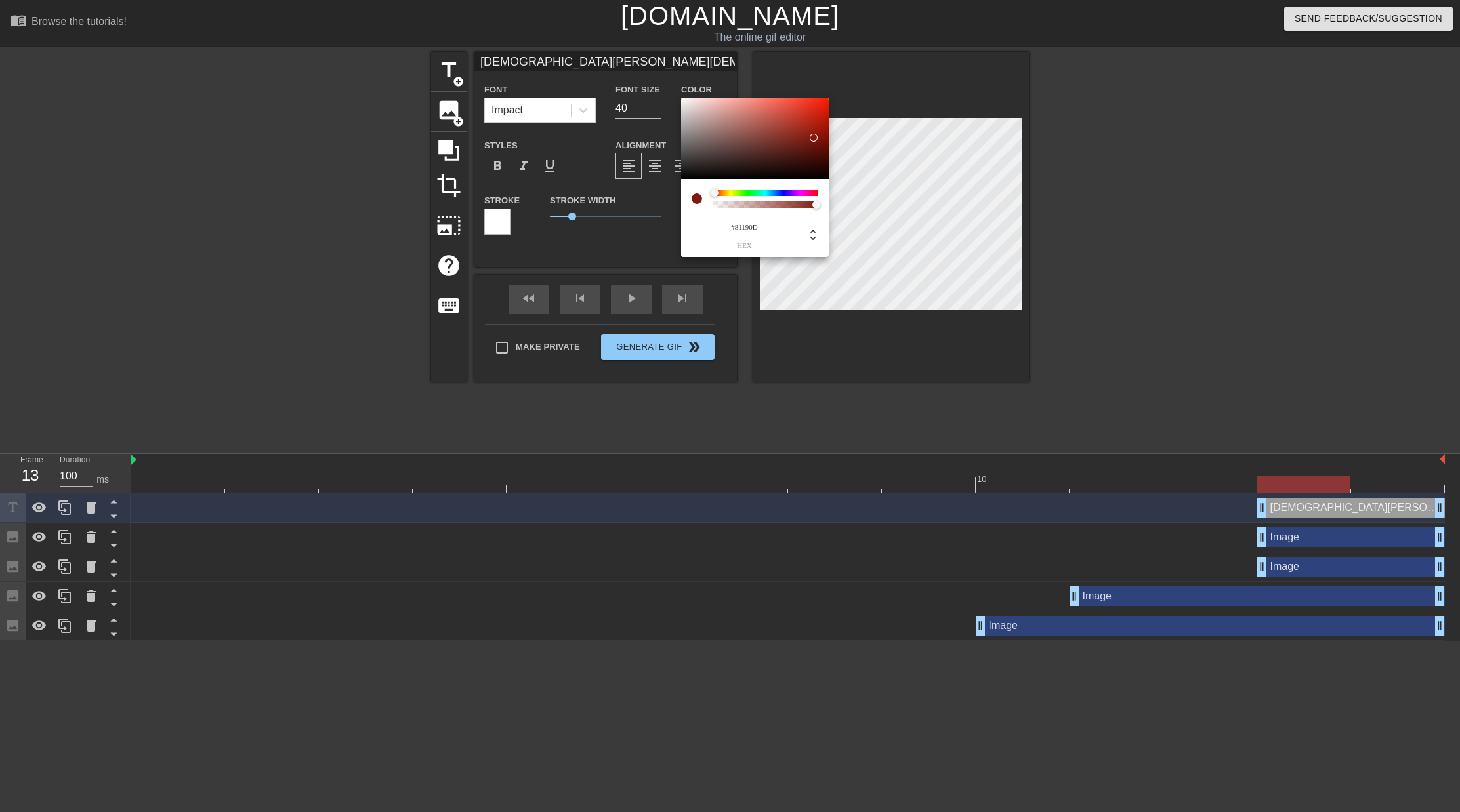
click at [814, 138] on div at bounding box center [754, 138] width 147 height 81
drag, startPoint x: 821, startPoint y: 141, endPoint x: 825, endPoint y: 150, distance: 9.8
click at [821, 141] on div at bounding box center [817, 141] width 8 height 8
drag, startPoint x: 995, startPoint y: 360, endPoint x: 987, endPoint y: 332, distance: 29.1
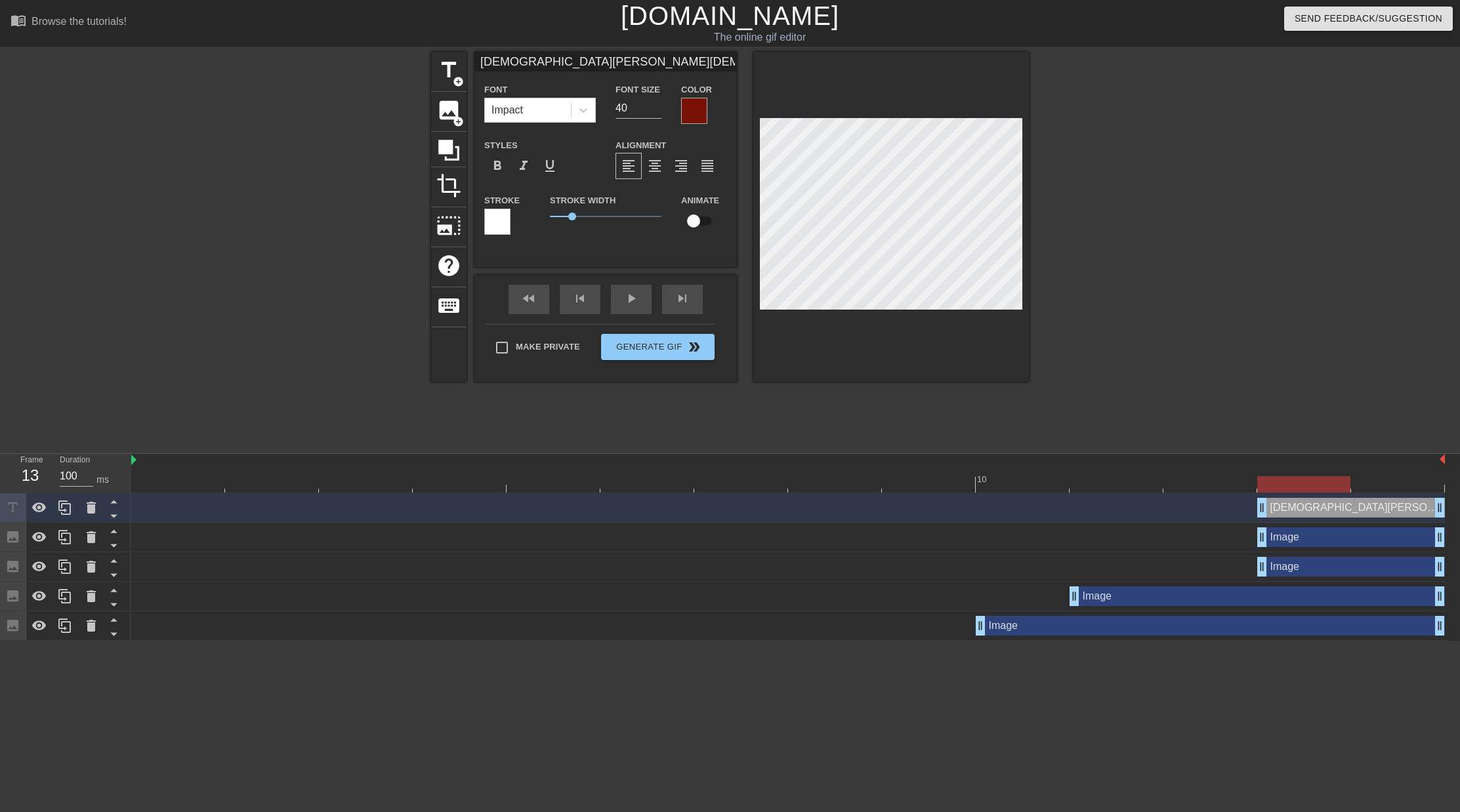
click at [704, 115] on div at bounding box center [694, 110] width 26 height 26
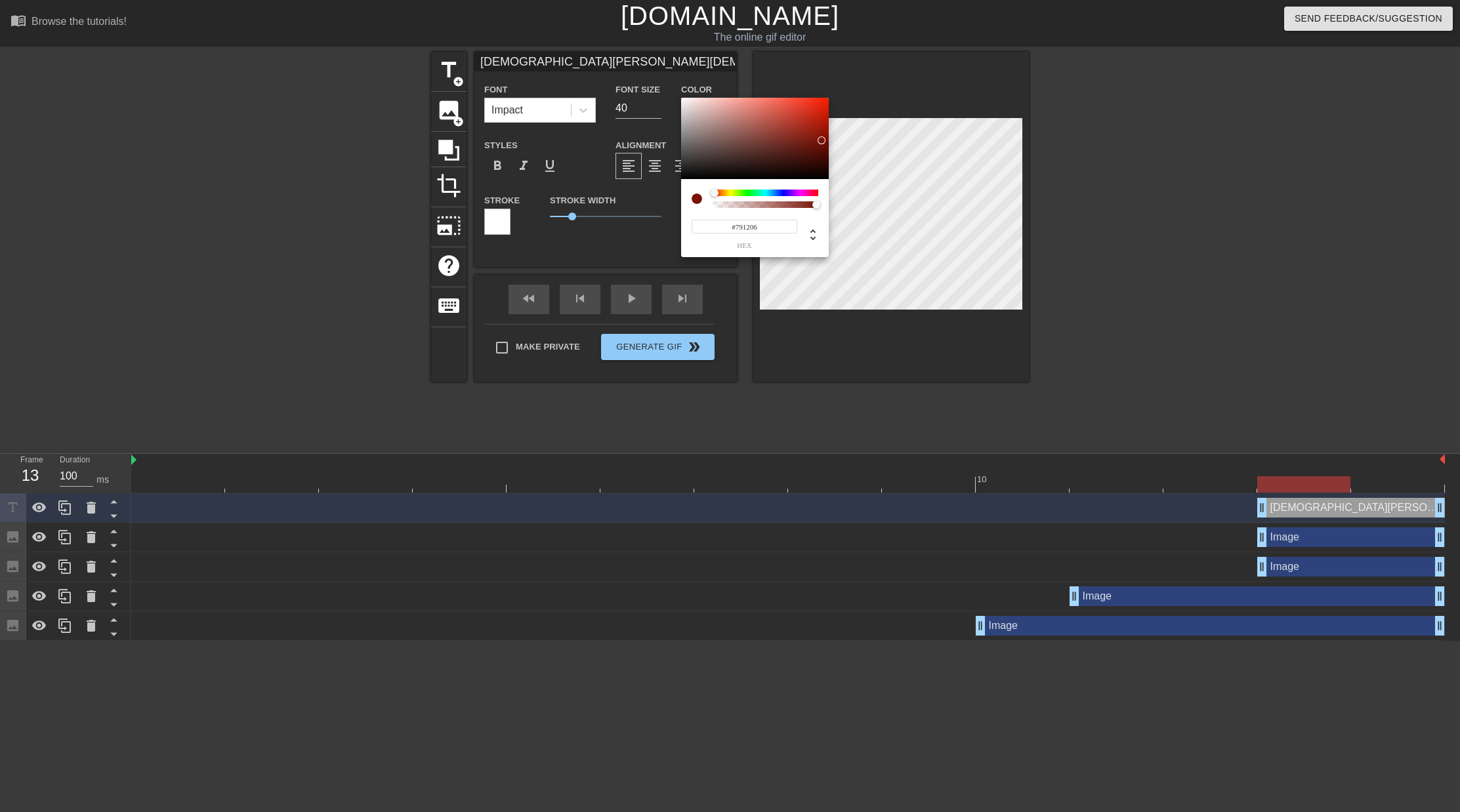
click at [822, 141] on div at bounding box center [821, 140] width 8 height 8
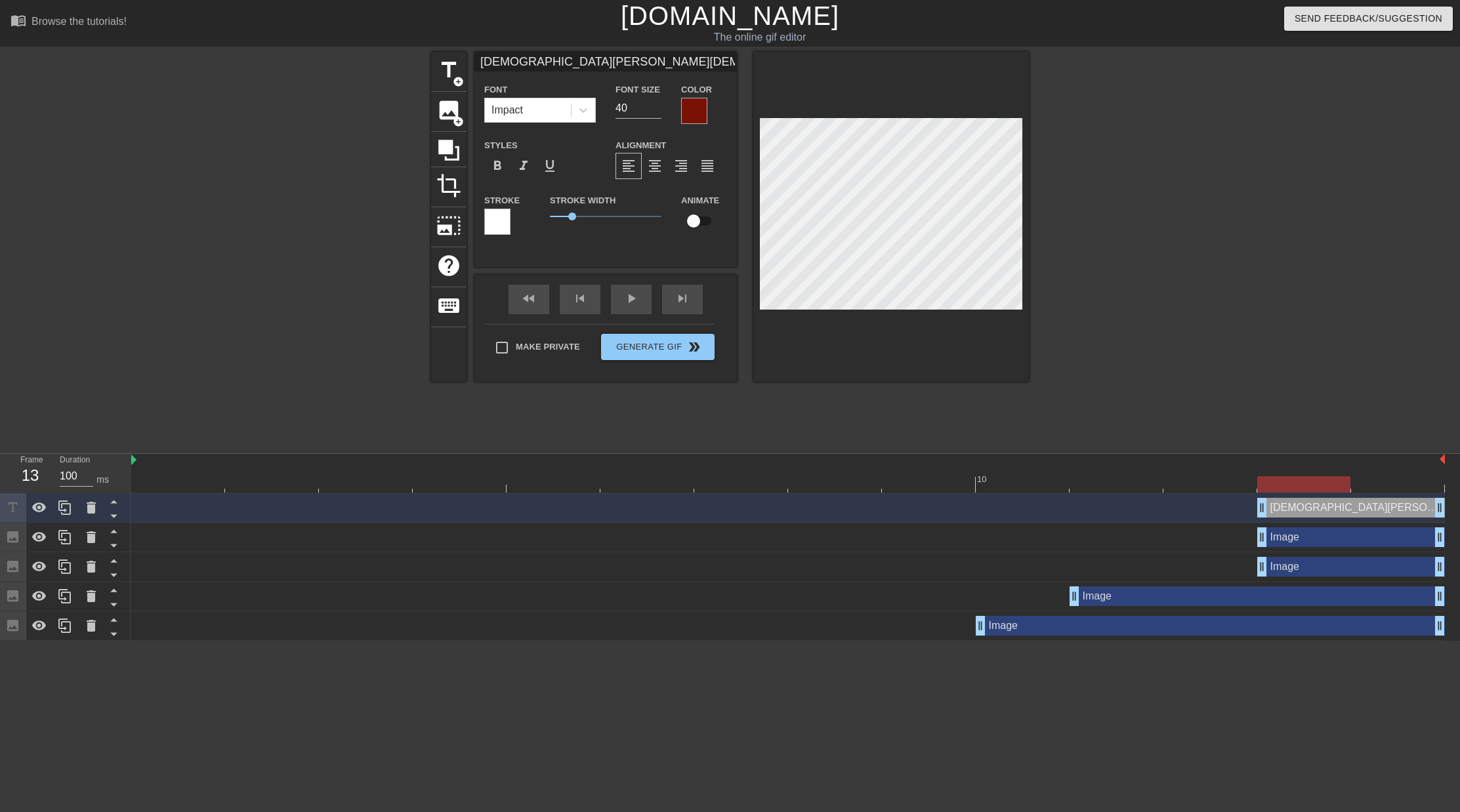
scroll to position [2, 4]
paste textarea "[DEMOGRAPHIC_DATA][PERSON_NAME][DEMOGRAPHIC_DATA] [DEMOGRAPHIC_DATA][PERSON_NAM…"
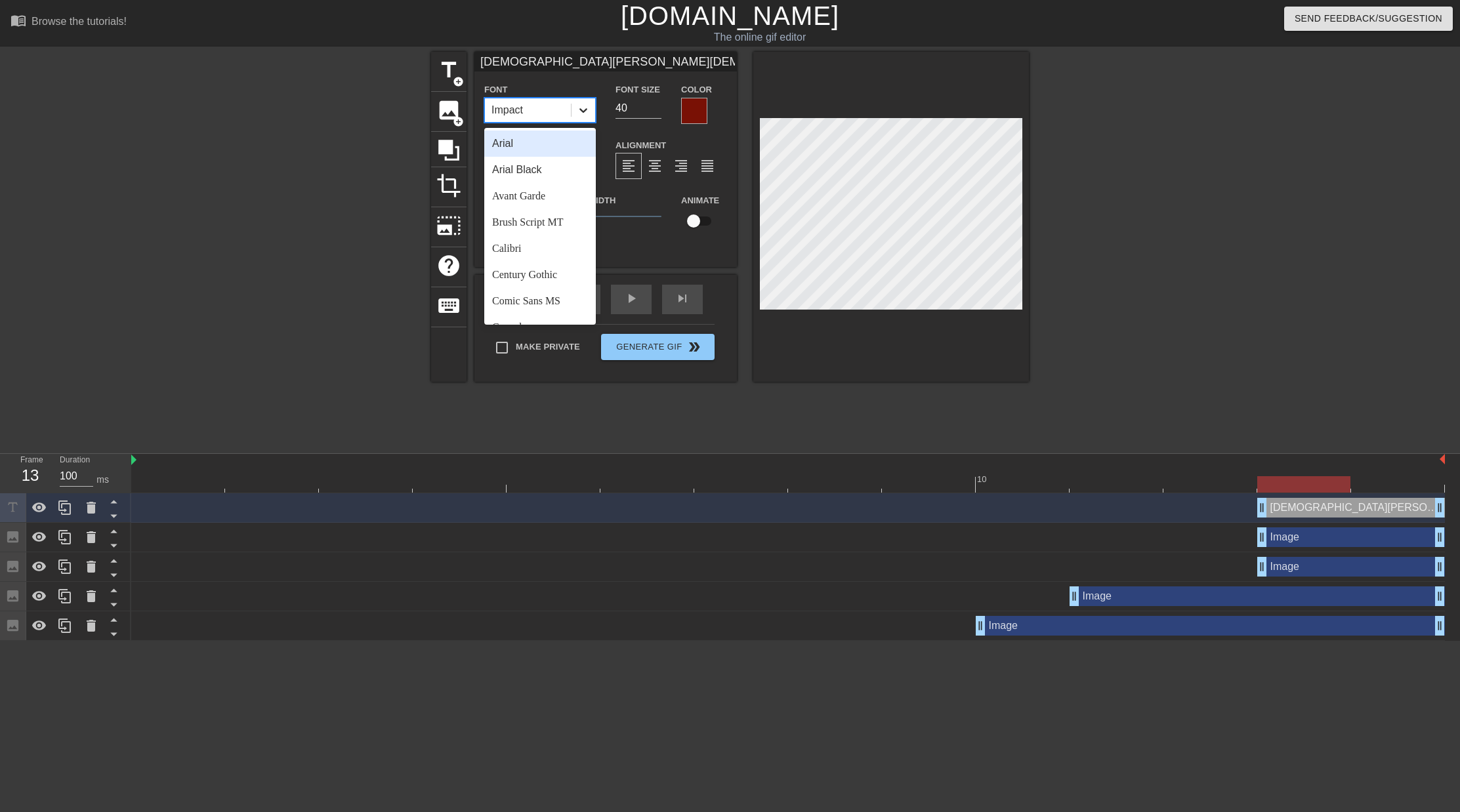
drag, startPoint x: 585, startPoint y: 109, endPoint x: 592, endPoint y: 116, distance: 9.9
click at [585, 109] on icon at bounding box center [583, 110] width 8 height 4
click at [531, 188] on div "Comic Sans MS" at bounding box center [540, 189] width 112 height 26
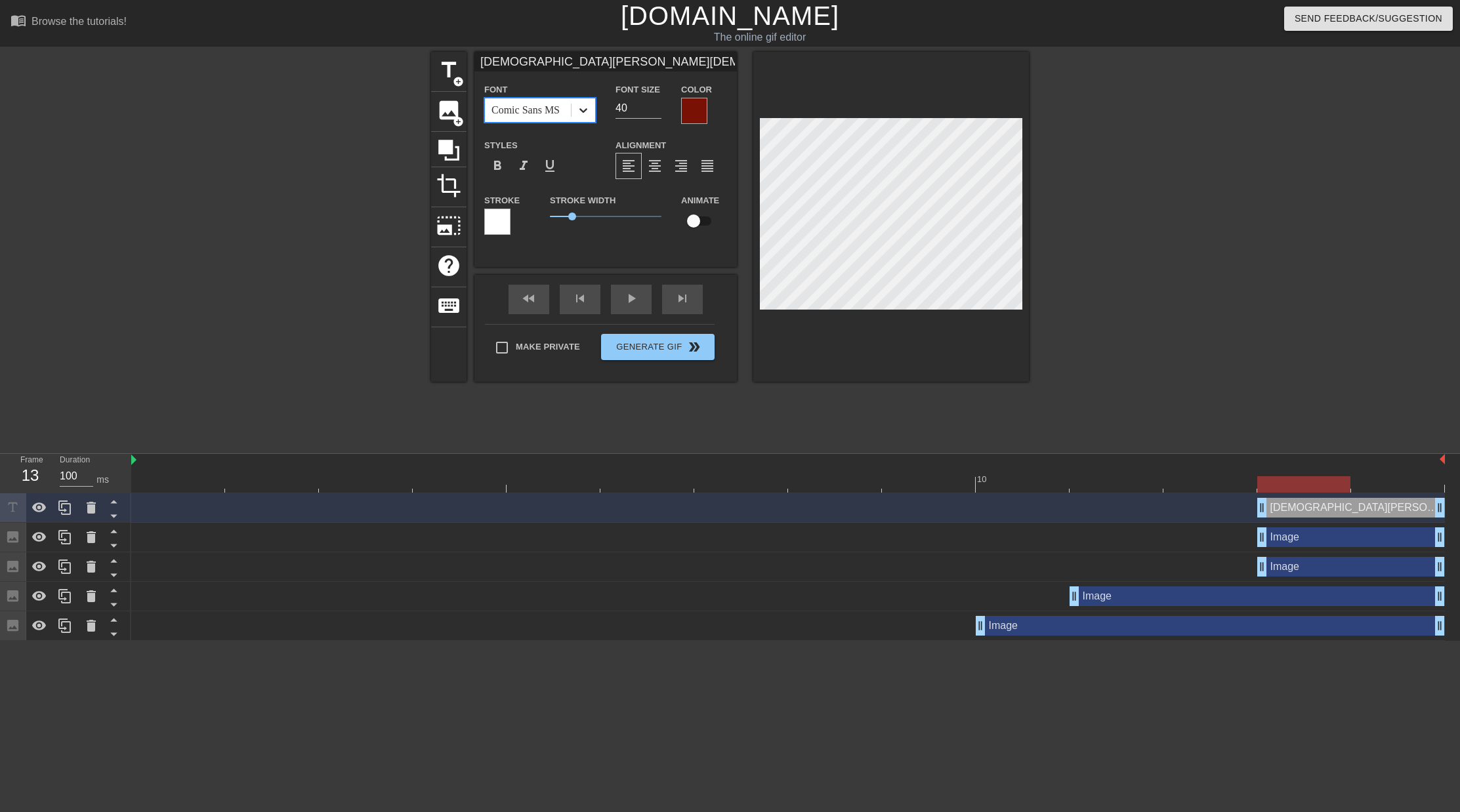
click at [580, 113] on icon at bounding box center [583, 110] width 13 height 13
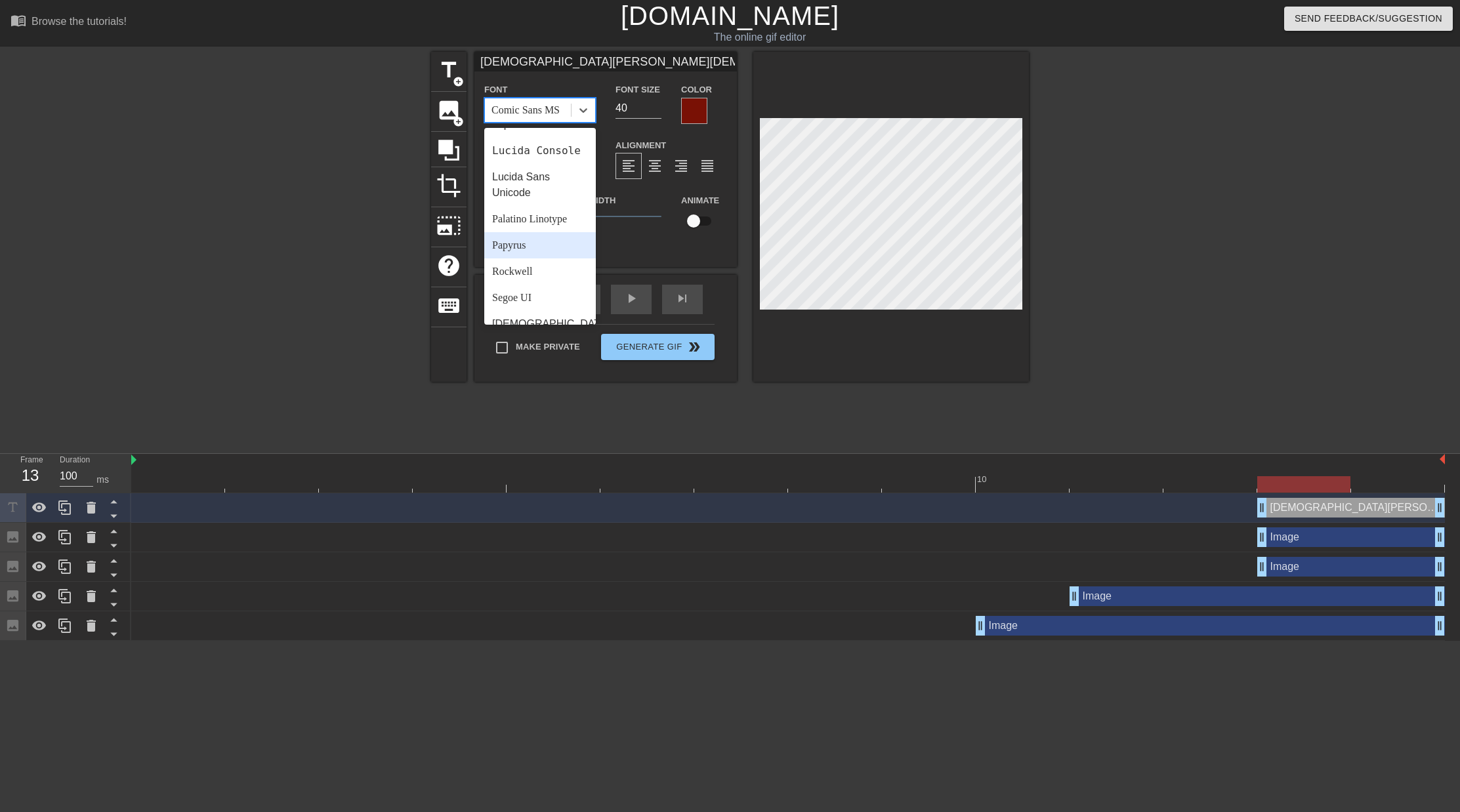
scroll to position [375, 0]
click at [534, 258] on div "Rockwell" at bounding box center [540, 257] width 112 height 26
click at [575, 107] on div at bounding box center [583, 110] width 24 height 24
click at [538, 165] on div "Arial Black" at bounding box center [540, 170] width 112 height 26
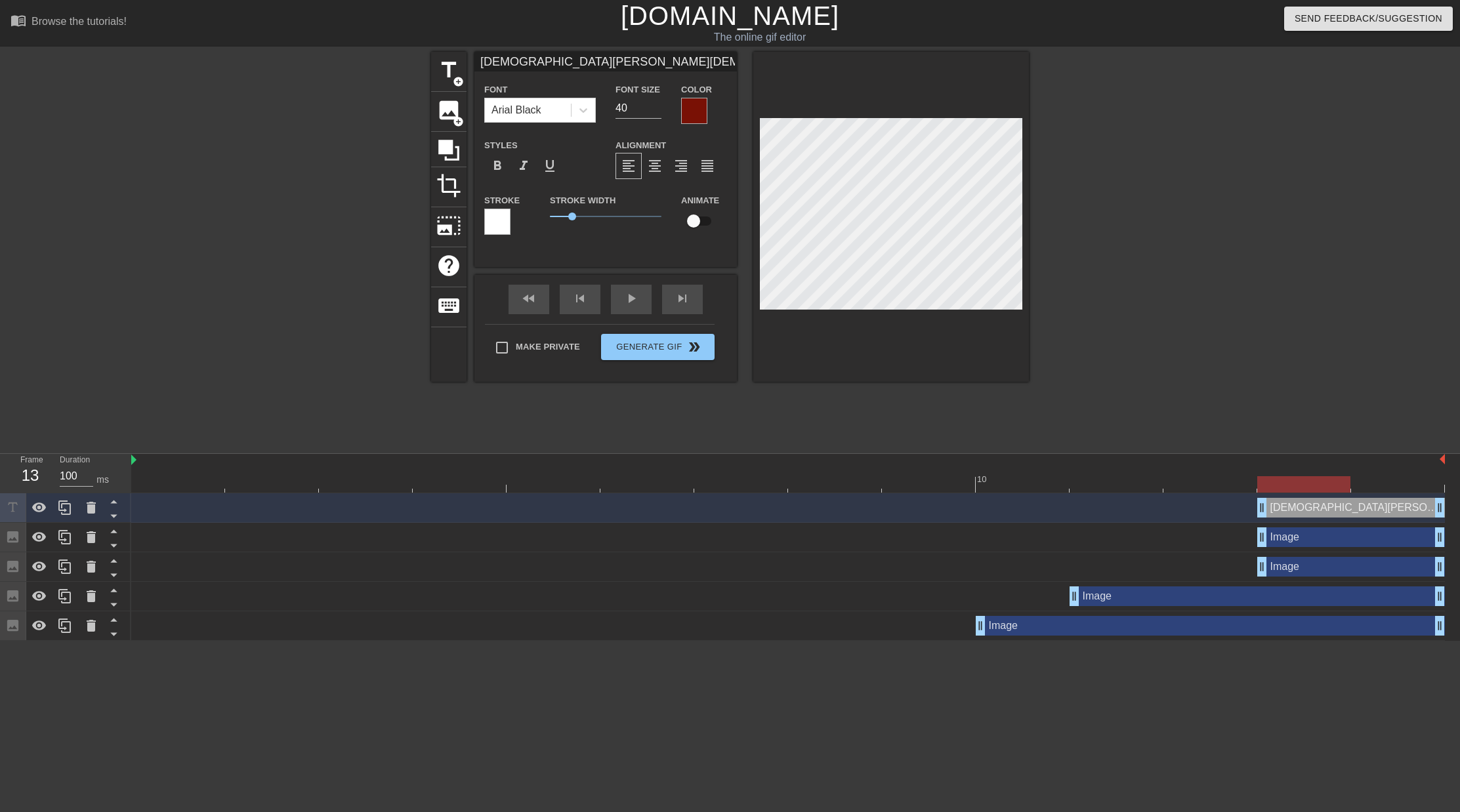
scroll to position [3, 4]
click at [752, 234] on div "title add_circle image add_circle crop photo_size_select_large help keyboard [D…" at bounding box center [729, 217] width 597 height 330
click at [654, 111] on input "39" at bounding box center [638, 108] width 46 height 21
click at [654, 111] on input "38" at bounding box center [638, 108] width 46 height 21
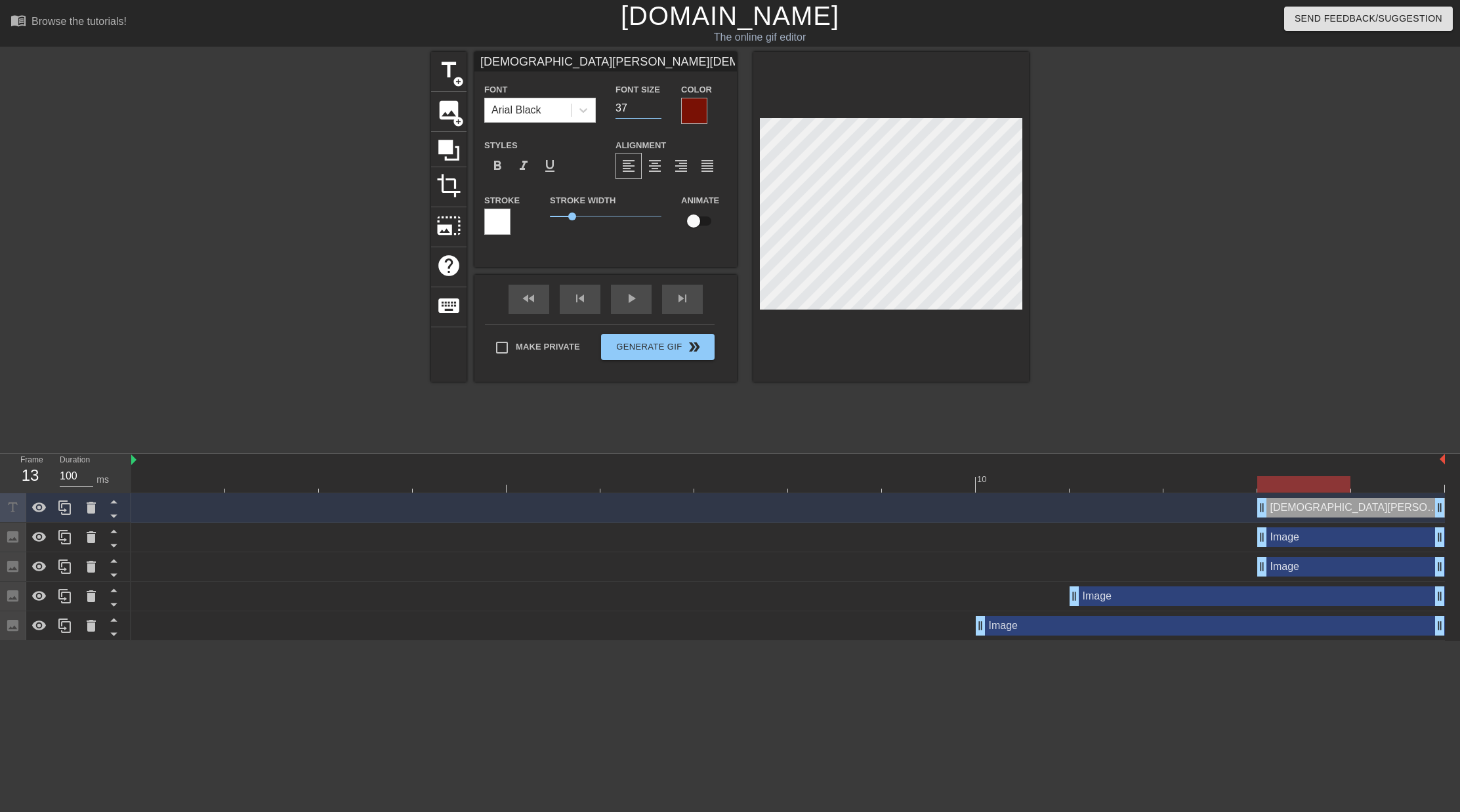
click at [654, 111] on input "37" at bounding box center [638, 108] width 46 height 21
click at [654, 111] on input "36" at bounding box center [638, 108] width 46 height 21
click at [654, 111] on input "35" at bounding box center [638, 108] width 46 height 21
click at [654, 111] on input "34" at bounding box center [638, 108] width 46 height 21
click at [654, 111] on input "33" at bounding box center [638, 108] width 46 height 21
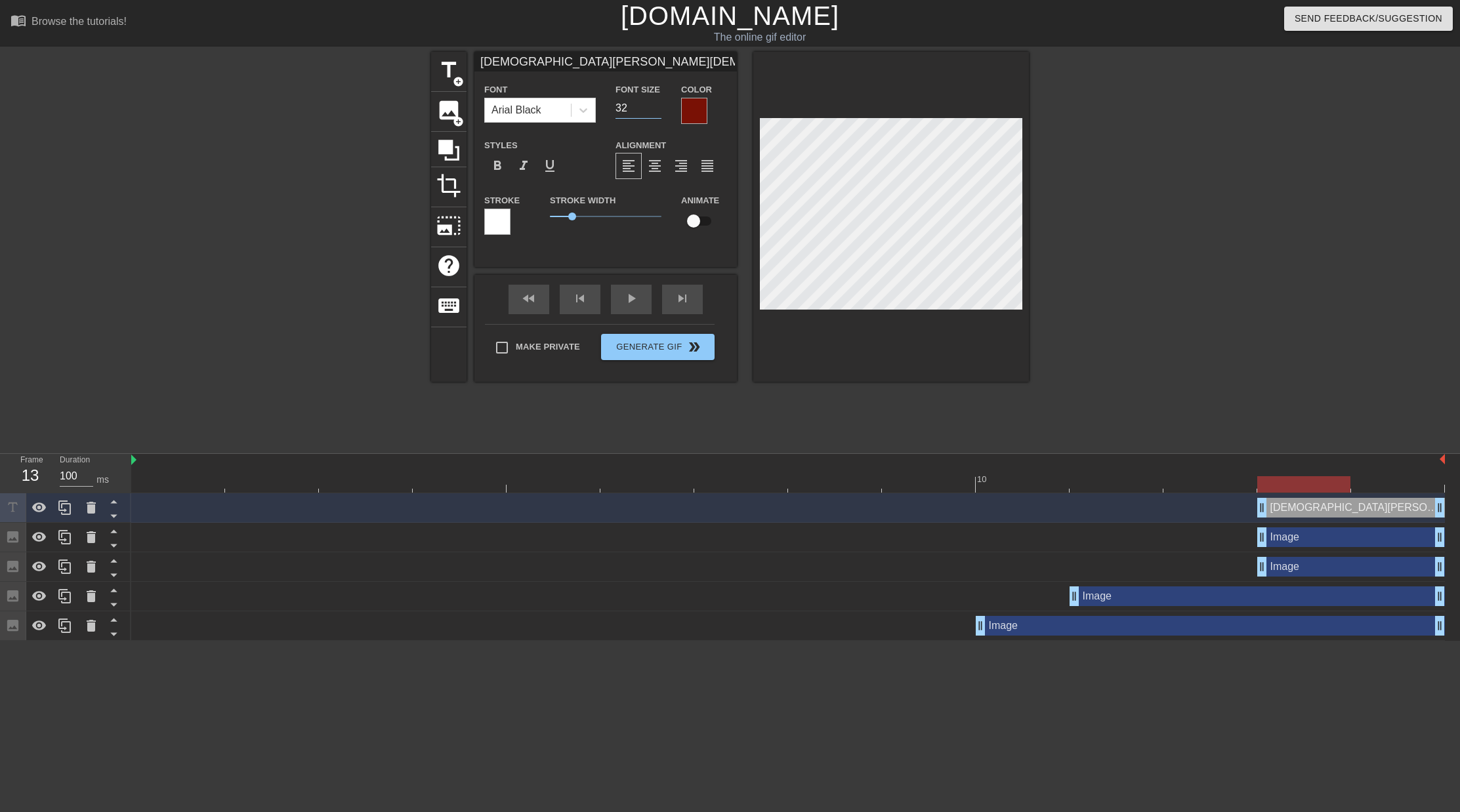
click at [654, 111] on input "32" at bounding box center [638, 108] width 46 height 21
click at [654, 111] on input "31" at bounding box center [638, 108] width 46 height 21
click at [654, 111] on input "30" at bounding box center [638, 108] width 46 height 21
click at [654, 111] on input "29" at bounding box center [638, 108] width 46 height 21
click at [654, 111] on input "28" at bounding box center [638, 108] width 46 height 21
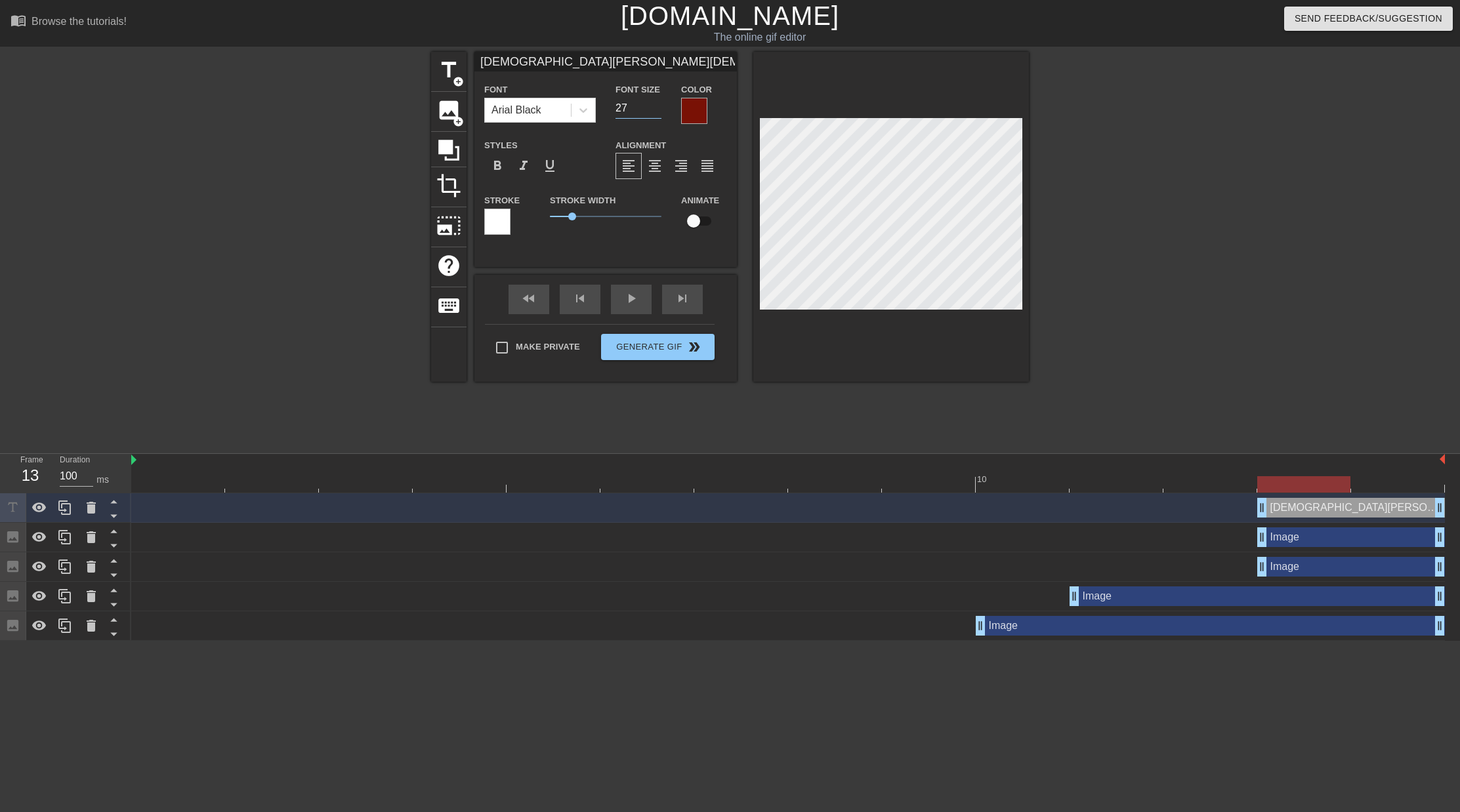
click at [654, 111] on input "27" at bounding box center [638, 108] width 46 height 21
click at [654, 111] on input "26" at bounding box center [638, 108] width 46 height 21
click at [654, 111] on input "25" at bounding box center [638, 108] width 46 height 21
click at [654, 111] on input "24" at bounding box center [638, 108] width 46 height 21
click at [654, 111] on input "23" at bounding box center [638, 108] width 46 height 21
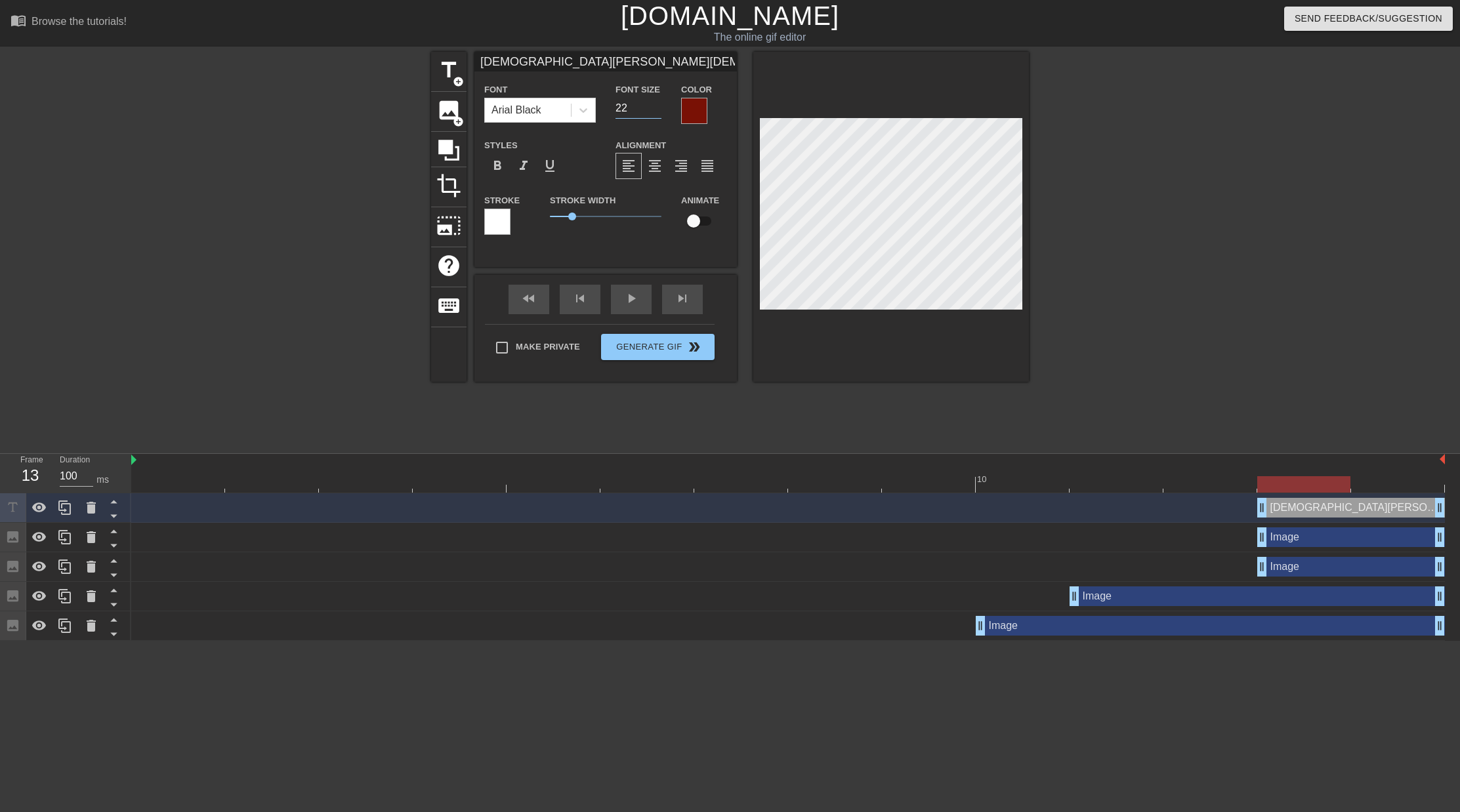
click at [654, 111] on input "22" at bounding box center [638, 108] width 46 height 21
click at [657, 104] on input "23" at bounding box center [638, 108] width 46 height 21
click at [657, 104] on input "24" at bounding box center [638, 108] width 46 height 21
paste textarea "[DEMOGRAPHIC_DATA][PERSON_NAME][DEMOGRAPHIC_DATA] [DEMOGRAPHIC_DATA][PERSON_NAM…"
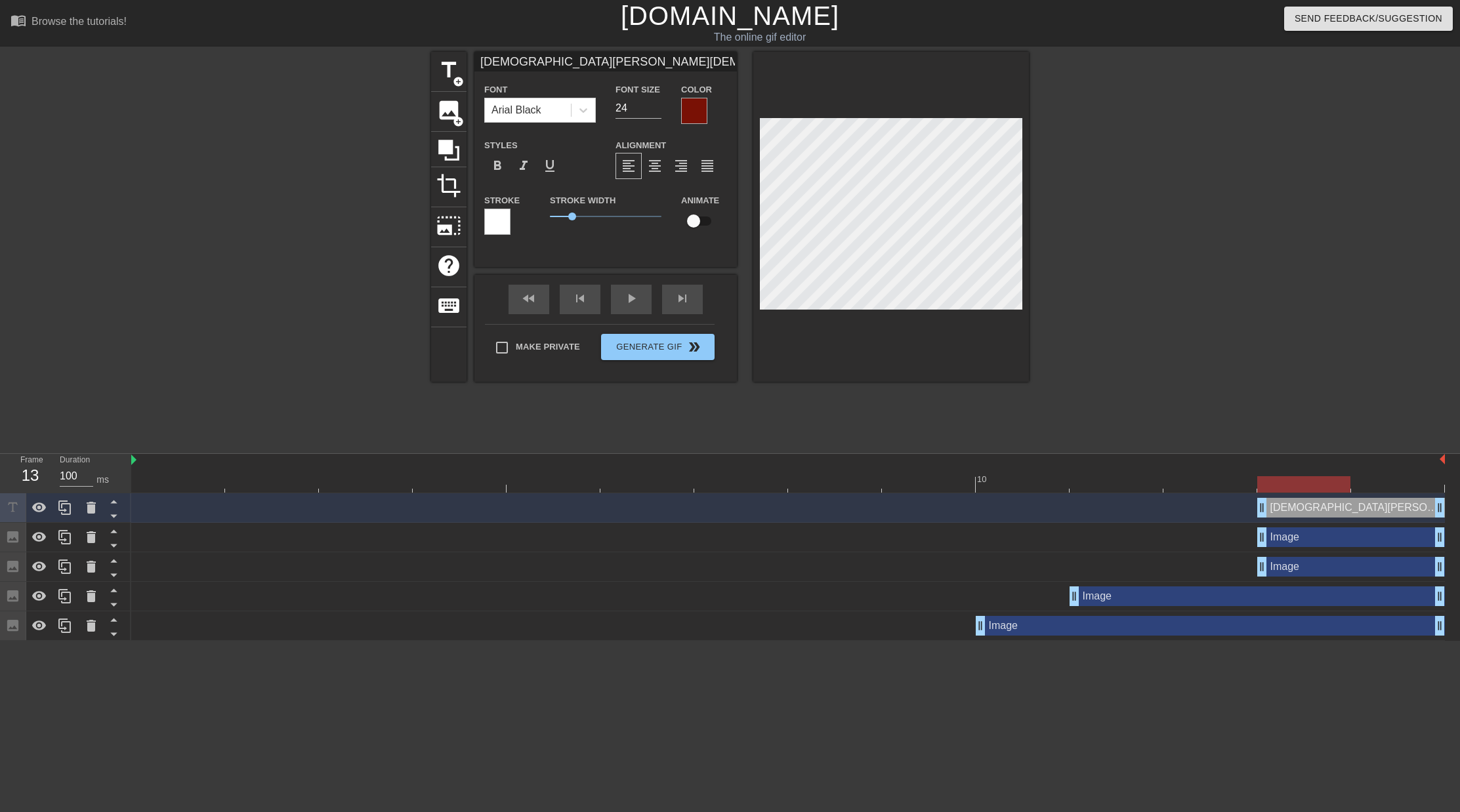
scroll to position [3, 0]
paste textarea "[DEMOGRAPHIC_DATA][PERSON_NAME][DEMOGRAPHIC_DATA] [DEMOGRAPHIC_DATA][PERSON_NAM…"
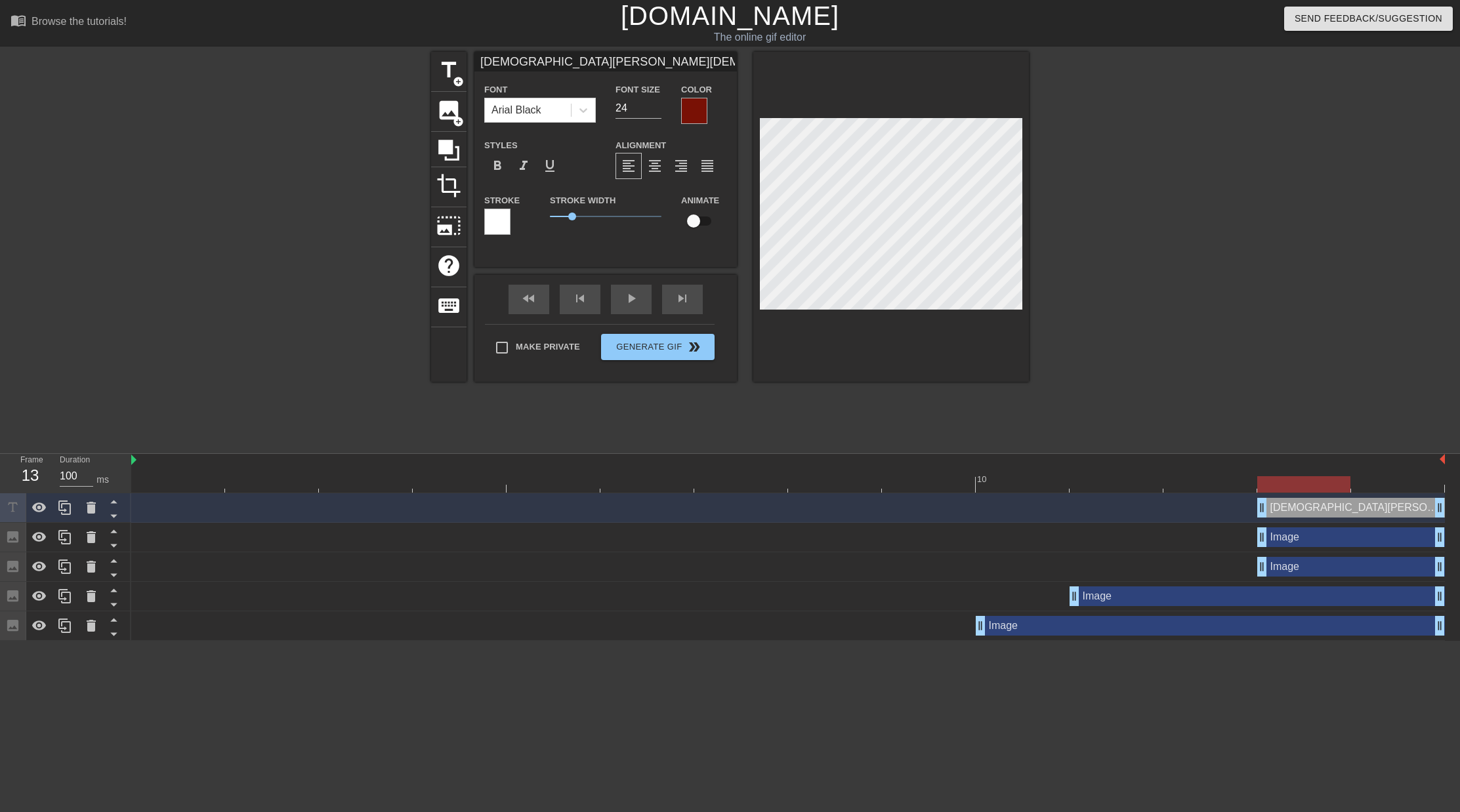
click at [986, 406] on div "title add_circle image add_circle crop photo_size_select_large help keyboard [D…" at bounding box center [729, 249] width 597 height 394
click at [692, 222] on input "checkbox" at bounding box center [693, 221] width 75 height 25
click at [702, 220] on input "checkbox" at bounding box center [706, 221] width 75 height 25
drag, startPoint x: 1313, startPoint y: 486, endPoint x: 169, endPoint y: 491, distance: 1144.0
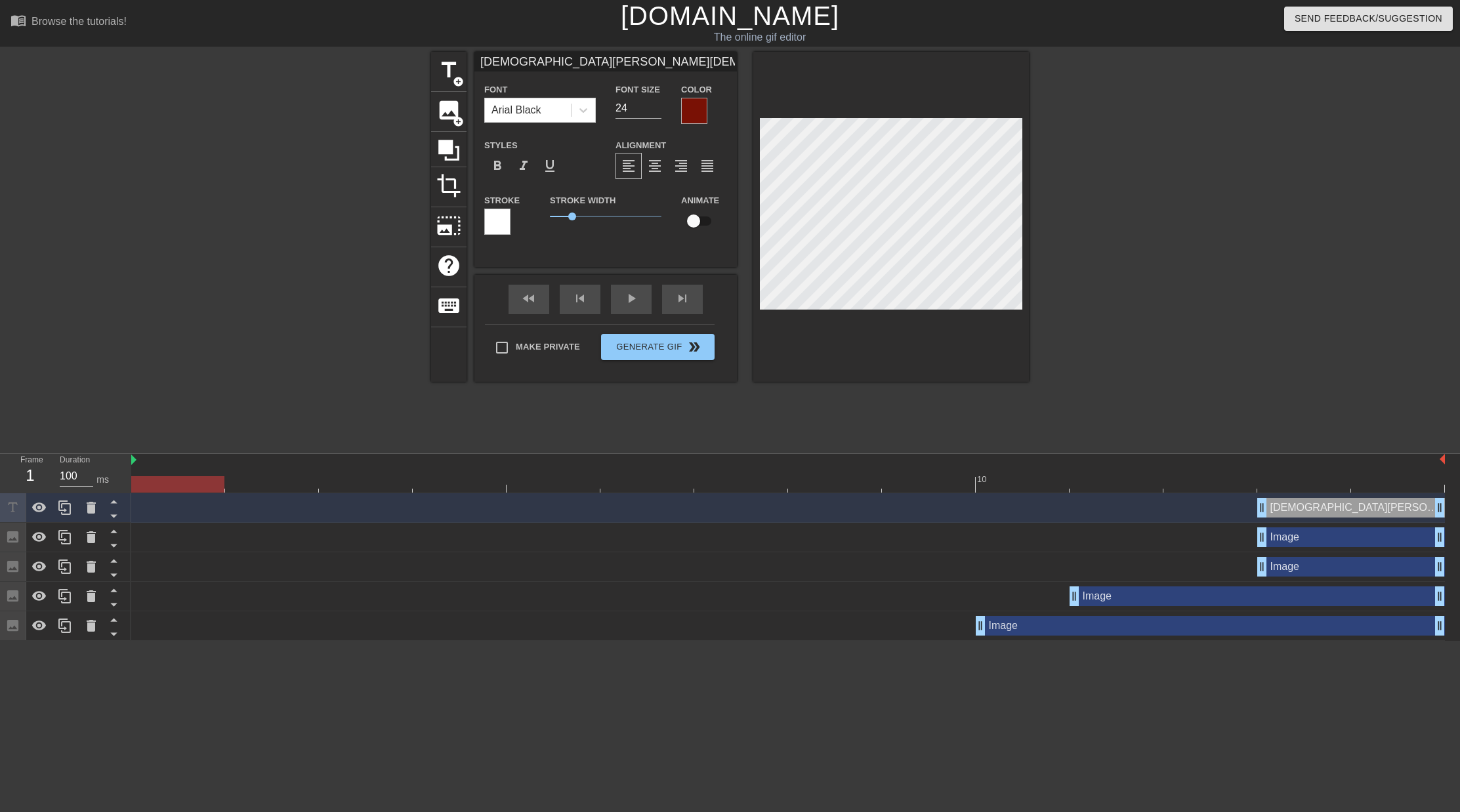
click at [169, 491] on div at bounding box center [178, 484] width 93 height 16
click at [630, 295] on div "fast_rewind skip_previous play_arrow skip_next" at bounding box center [605, 299] width 214 height 49
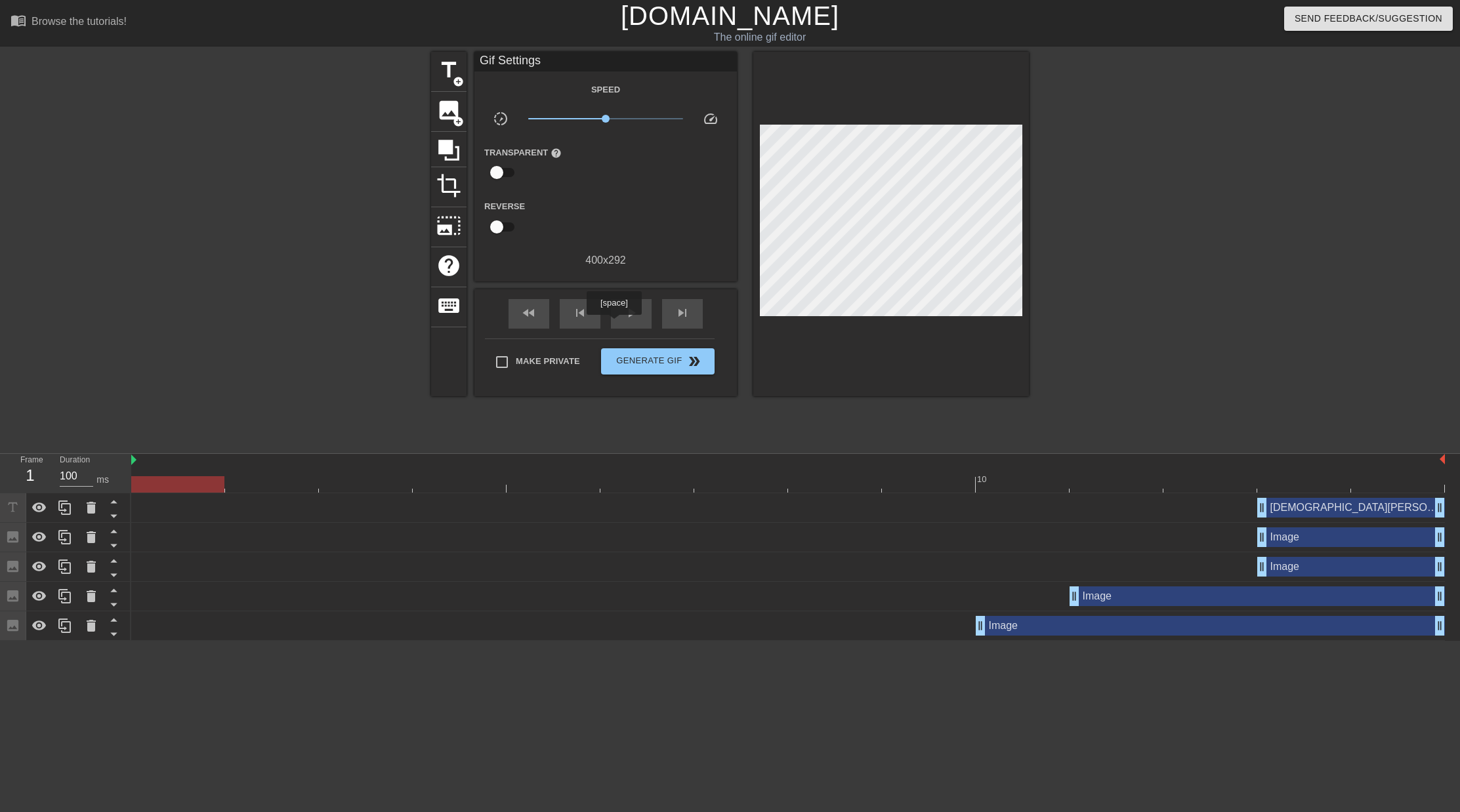
drag, startPoint x: 615, startPoint y: 324, endPoint x: 608, endPoint y: 321, distance: 7.6
click at [615, 324] on div "play_arrow" at bounding box center [631, 314] width 41 height 30
click at [614, 320] on div "pause" at bounding box center [631, 314] width 41 height 30
click at [1245, 513] on div "[DEMOGRAPHIC_DATA][PERSON_NAME][DEMOGRAPHIC_DATA] [DEMOGRAPHIC_DATA] [DEMOGRAPH…" at bounding box center [788, 508] width 1313 height 20
drag, startPoint x: 1262, startPoint y: 511, endPoint x: 1253, endPoint y: 510, distance: 9.1
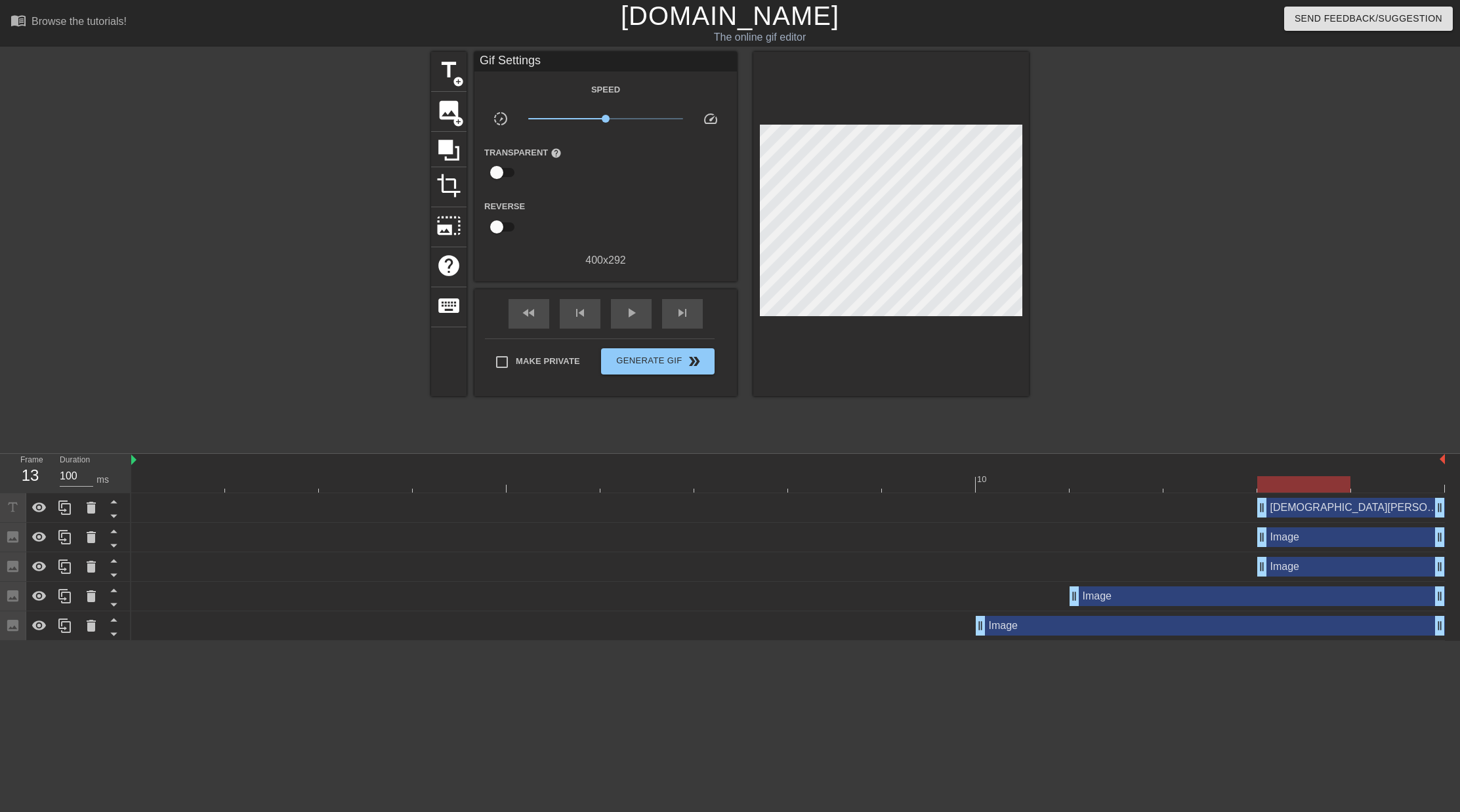
click at [1253, 510] on div "[DEMOGRAPHIC_DATA][PERSON_NAME][DEMOGRAPHIC_DATA] [DEMOGRAPHIC_DATA] [DEMOGRAPH…" at bounding box center [788, 508] width 1313 height 20
drag, startPoint x: 1262, startPoint y: 510, endPoint x: 1309, endPoint y: 504, distance: 47.4
click at [1242, 510] on div "[DEMOGRAPHIC_DATA][PERSON_NAME][DEMOGRAPHIC_DATA] [DEMOGRAPHIC_DATA] [DEMOGRAPH…" at bounding box center [788, 508] width 1313 height 20
click at [600, 118] on span "x0.851" at bounding box center [600, 118] width 8 height 8
click at [625, 312] on span "play_arrow" at bounding box center [631, 312] width 16 height 16
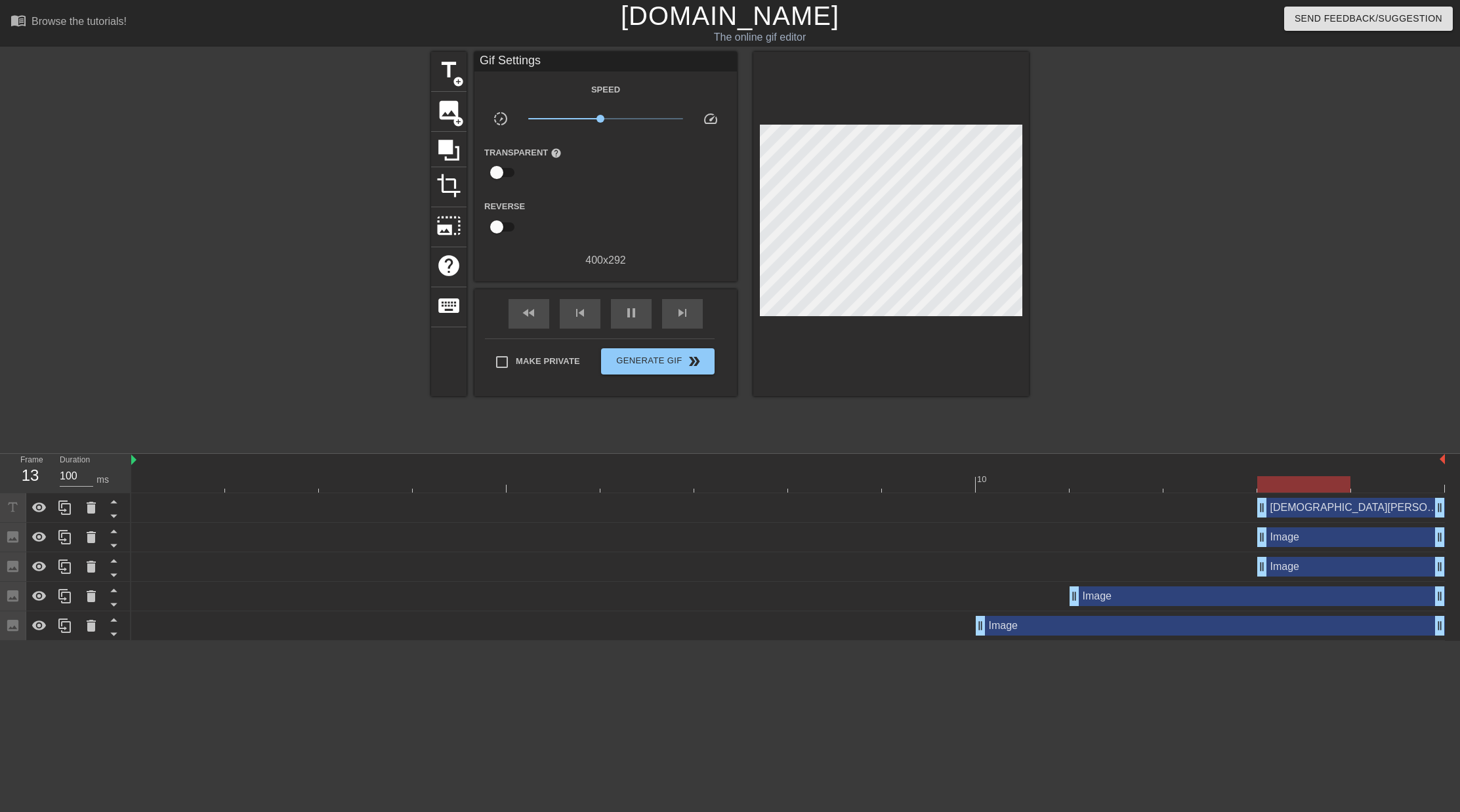
drag, startPoint x: 1262, startPoint y: 569, endPoint x: 1245, endPoint y: 568, distance: 17.0
click at [1245, 568] on div "Image drag_handle drag_handle" at bounding box center [788, 566] width 1313 height 20
drag, startPoint x: 1262, startPoint y: 568, endPoint x: 1291, endPoint y: 568, distance: 29.0
drag, startPoint x: 1296, startPoint y: 568, endPoint x: 1224, endPoint y: 566, distance: 72.0
click at [1224, 566] on div "Image drag_handle drag_handle" at bounding box center [1256, 566] width 187 height 20
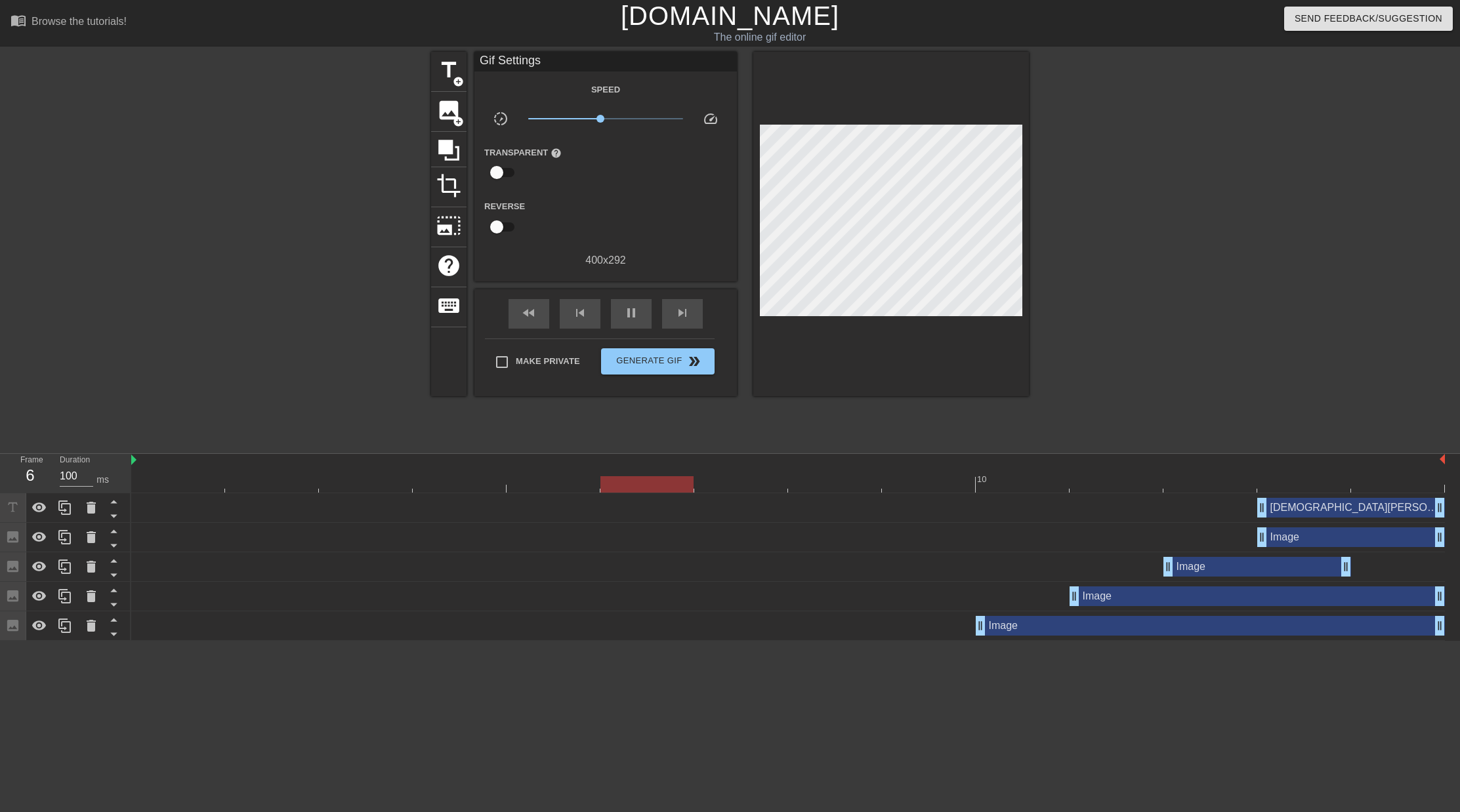
click at [1176, 371] on div at bounding box center [1143, 249] width 197 height 394
click at [498, 363] on input "Make Private" at bounding box center [501, 362] width 27 height 27
click at [637, 358] on span "Generate Gif double_arrow" at bounding box center [657, 361] width 103 height 16
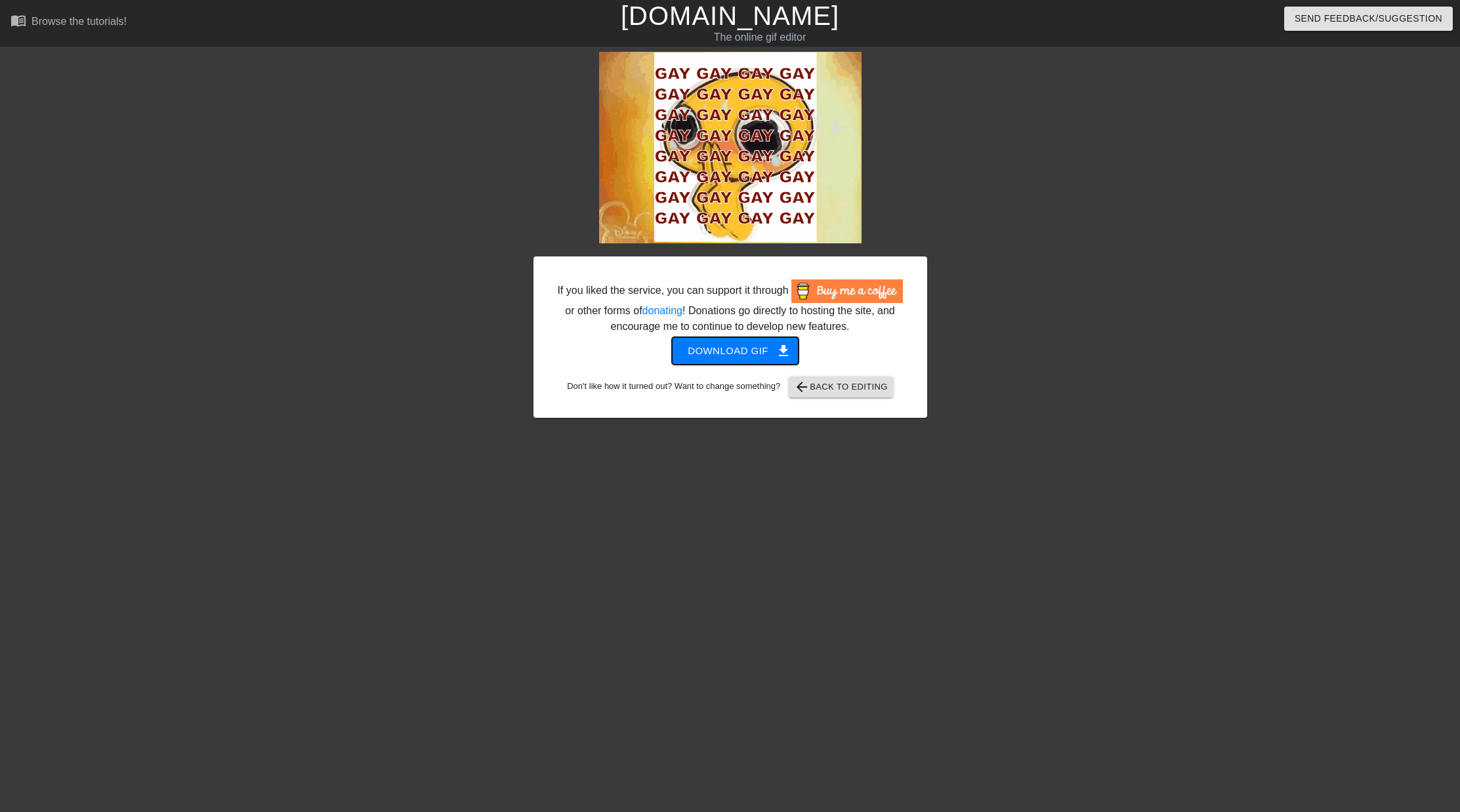
click at [769, 360] on span "Download gif get_app" at bounding box center [735, 351] width 95 height 17
